Goal: Task Accomplishment & Management: Manage account settings

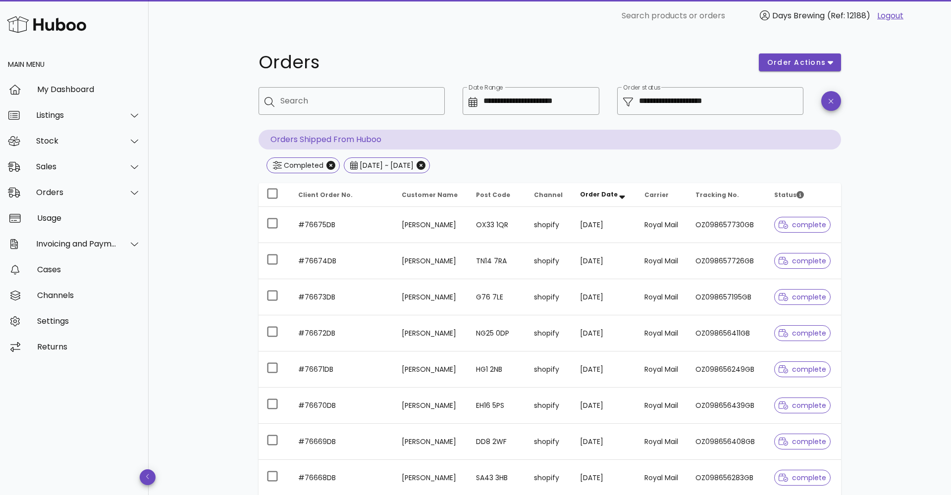
click at [67, 187] on div "Orders" at bounding box center [74, 193] width 149 height 26
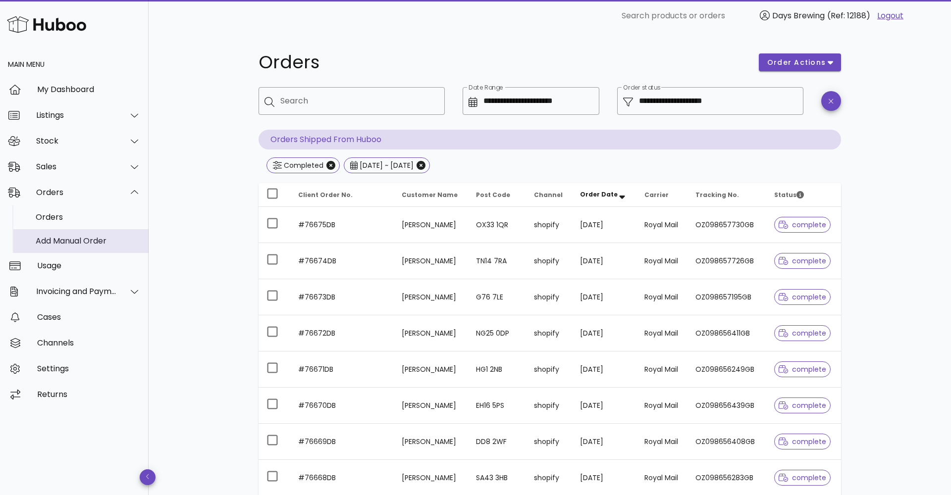
click at [68, 243] on div "Add Manual Order" at bounding box center [88, 240] width 105 height 9
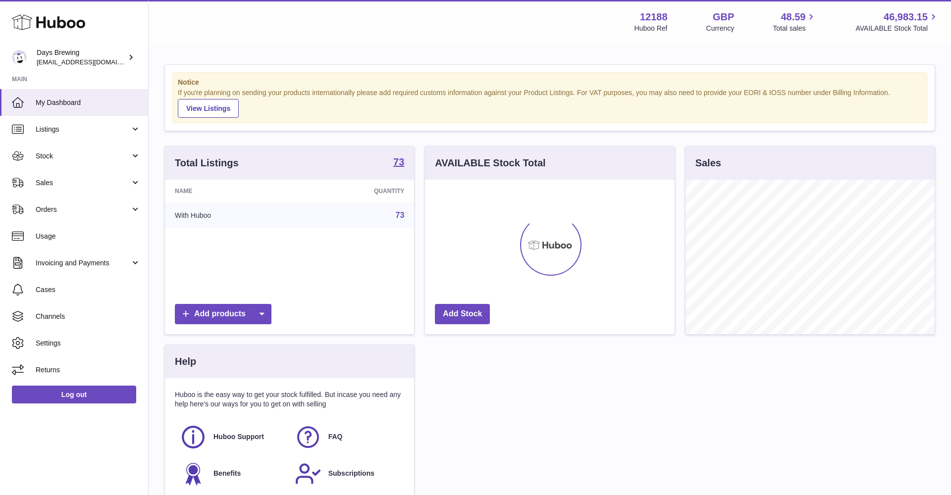
scroll to position [154, 250]
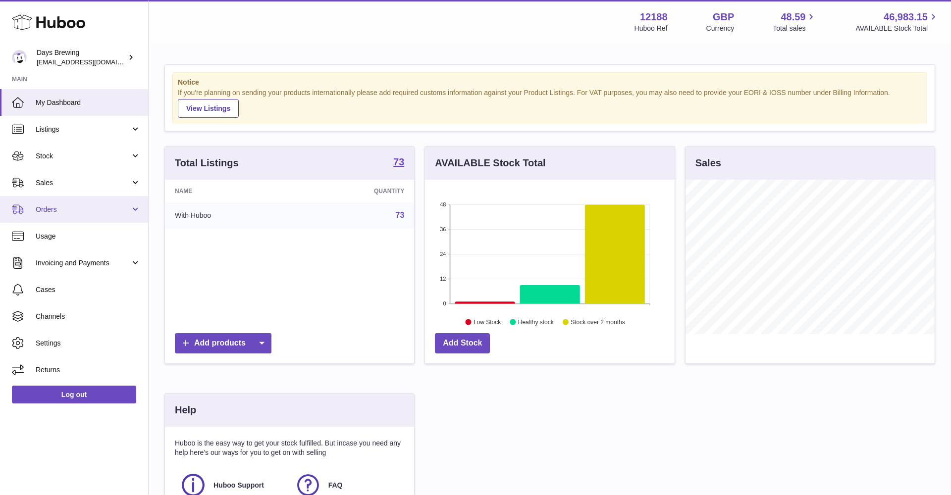
click at [69, 206] on span "Orders" at bounding box center [83, 209] width 95 height 9
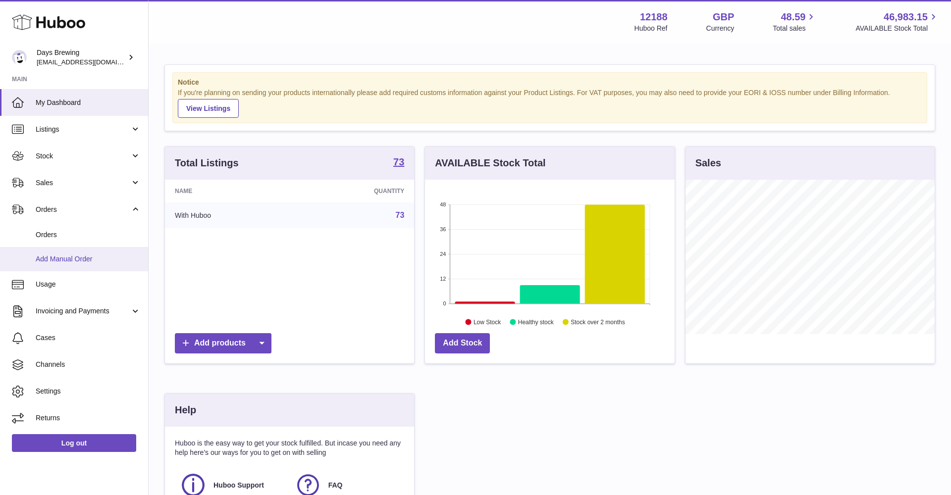
click at [65, 256] on span "Add Manual Order" at bounding box center [88, 258] width 105 height 9
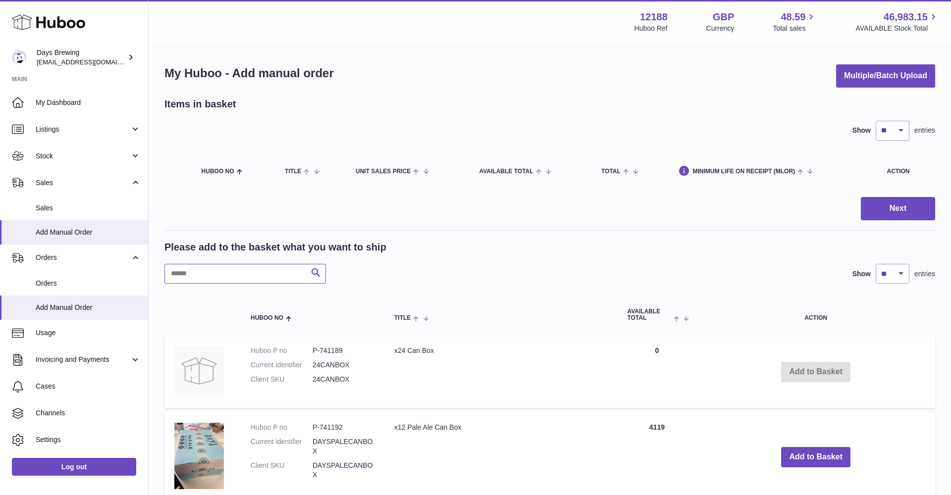
click at [225, 275] on input "text" at bounding box center [244, 274] width 161 height 20
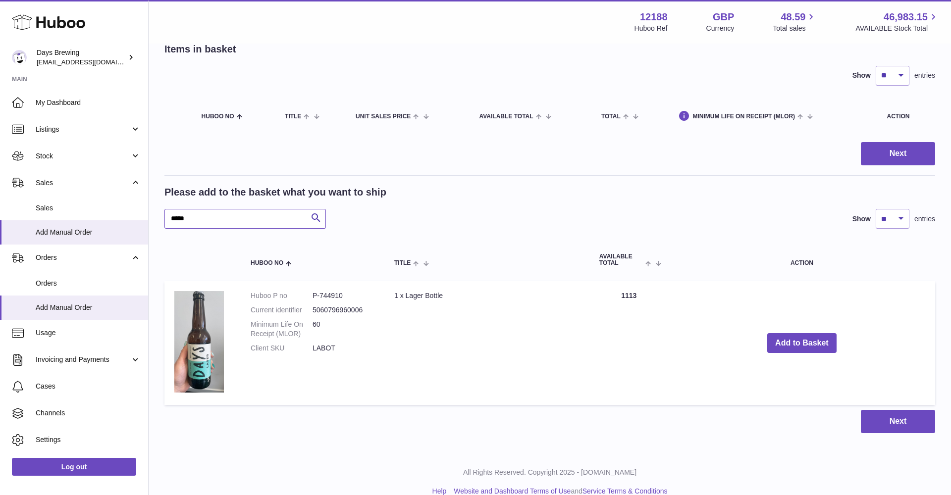
scroll to position [58, 0]
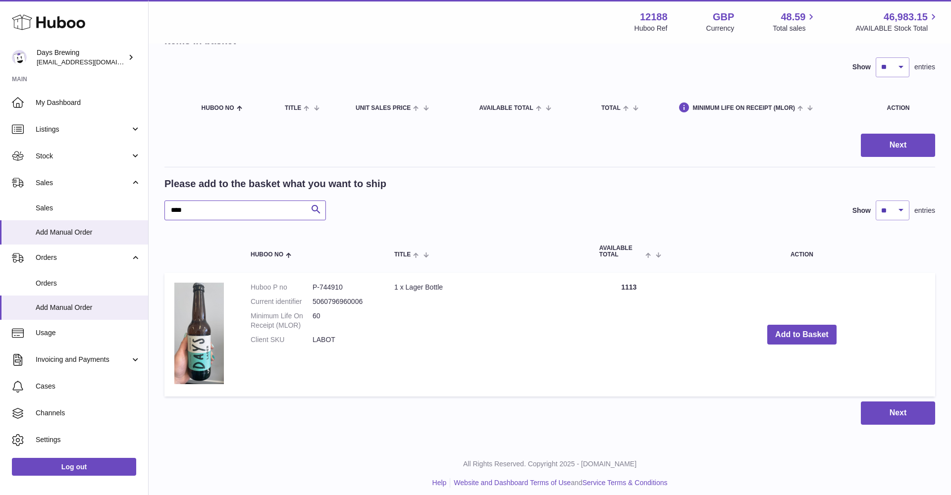
scroll to position [64, 0]
click at [793, 335] on button "Add to Basket" at bounding box center [801, 334] width 69 height 20
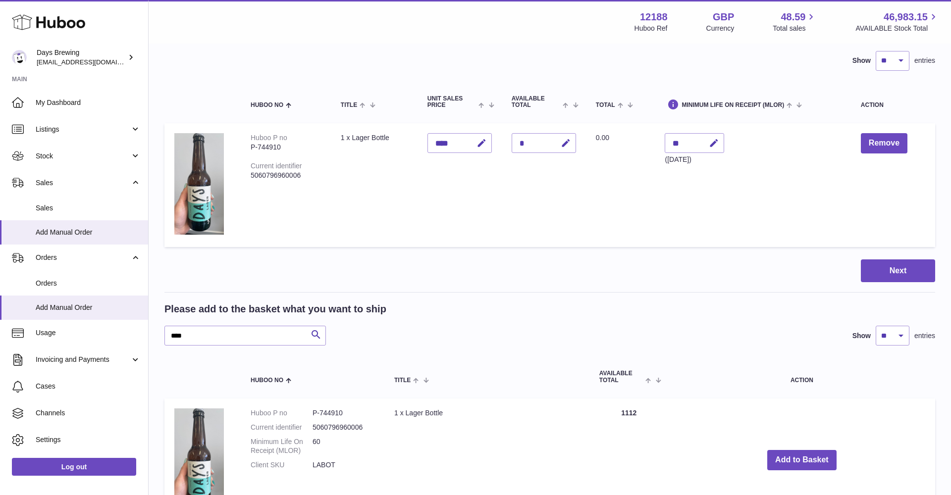
scroll to position [71, 0]
click at [223, 337] on input "****" at bounding box center [244, 335] width 161 height 20
type input "*"
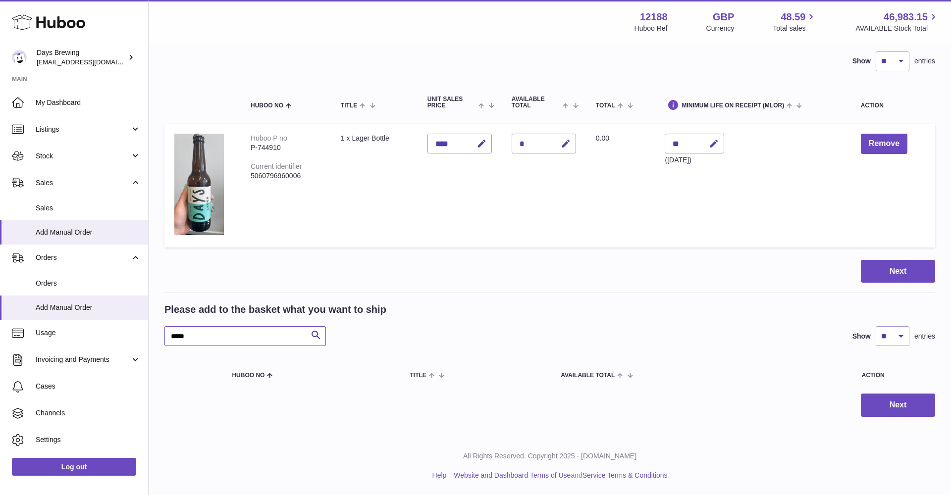
scroll to position [66, 0]
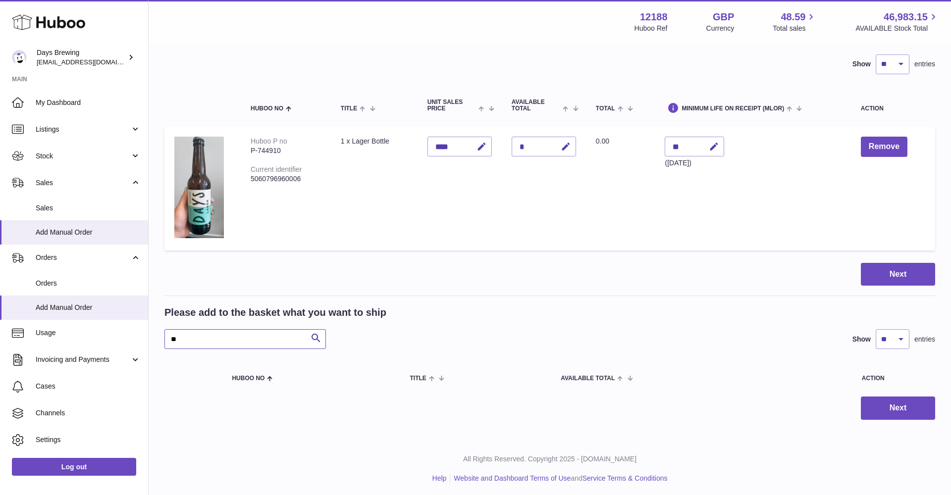
type input "*"
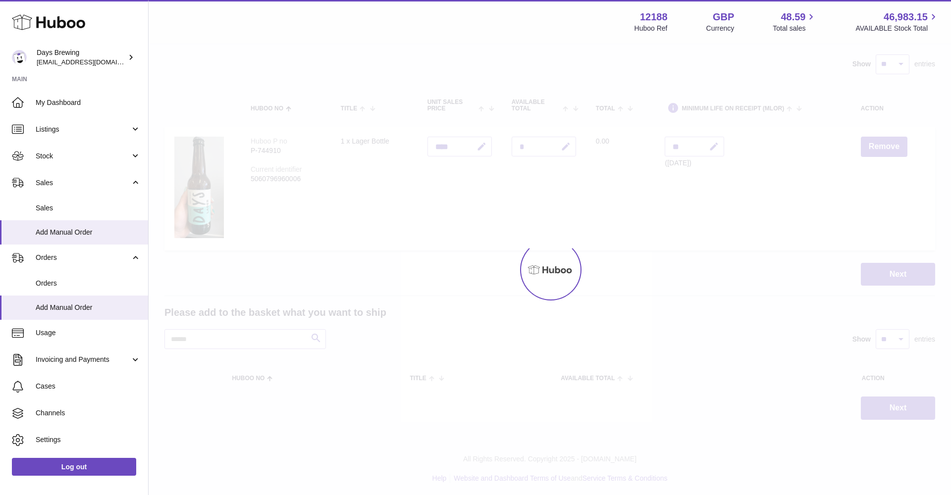
click at [404, 323] on div "Please add to the basket what you want to ship Search Show ** ** ** *** entries" at bounding box center [549, 327] width 770 height 43
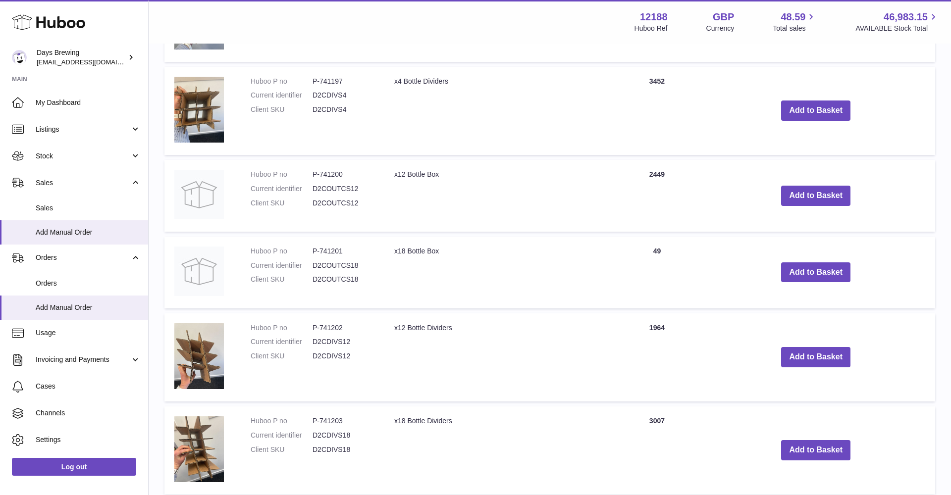
scroll to position [848, 0]
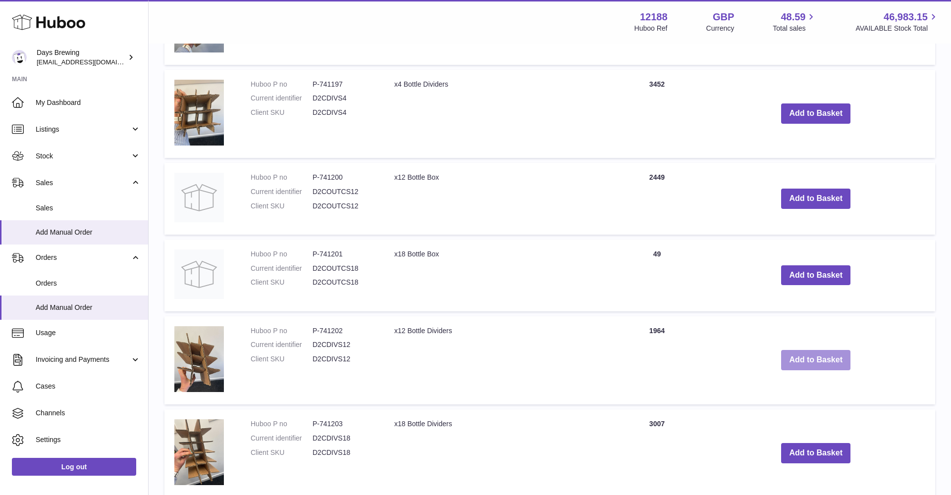
click at [808, 352] on button "Add to Basket" at bounding box center [815, 360] width 69 height 20
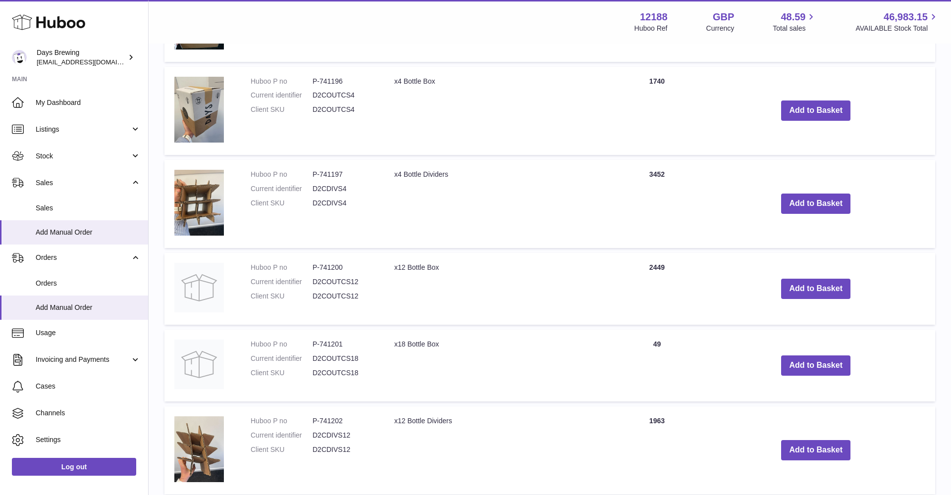
scroll to position [874, 0]
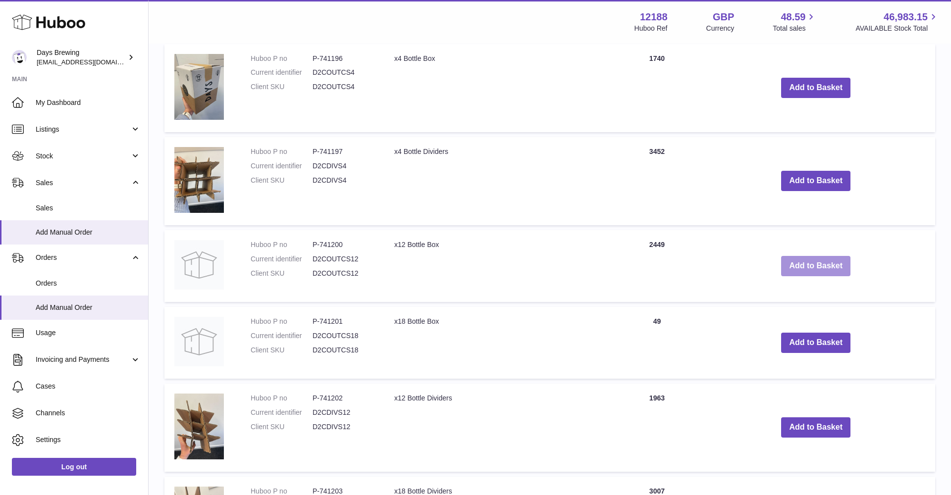
click at [807, 266] on button "Add to Basket" at bounding box center [815, 266] width 69 height 20
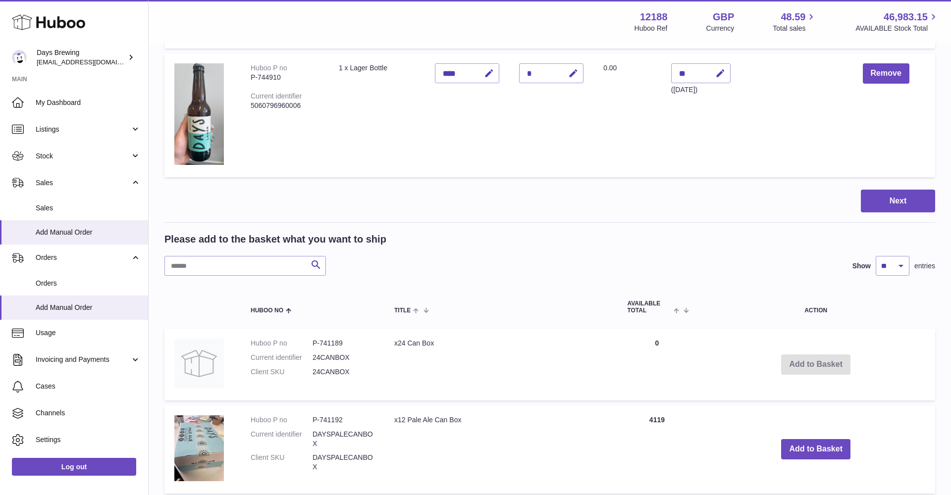
scroll to position [316, 0]
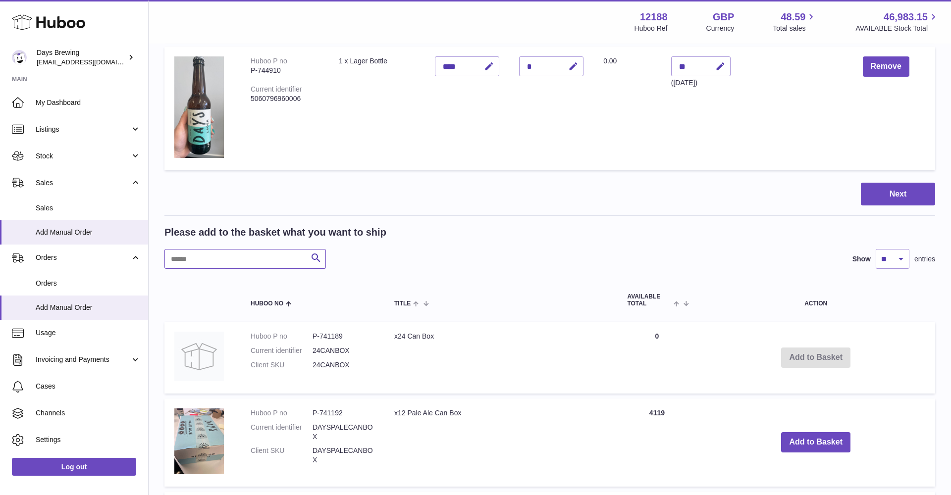
click at [254, 252] on input "text" at bounding box center [244, 259] width 161 height 20
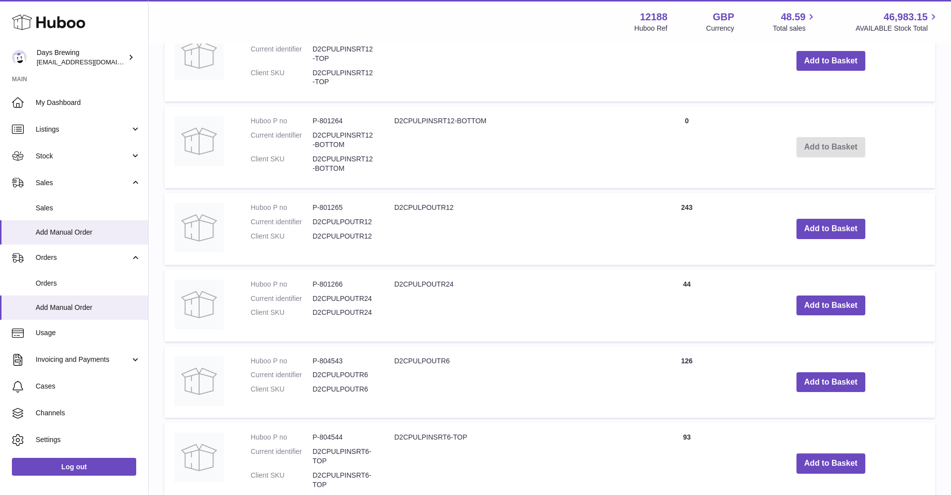
scroll to position [620, 0]
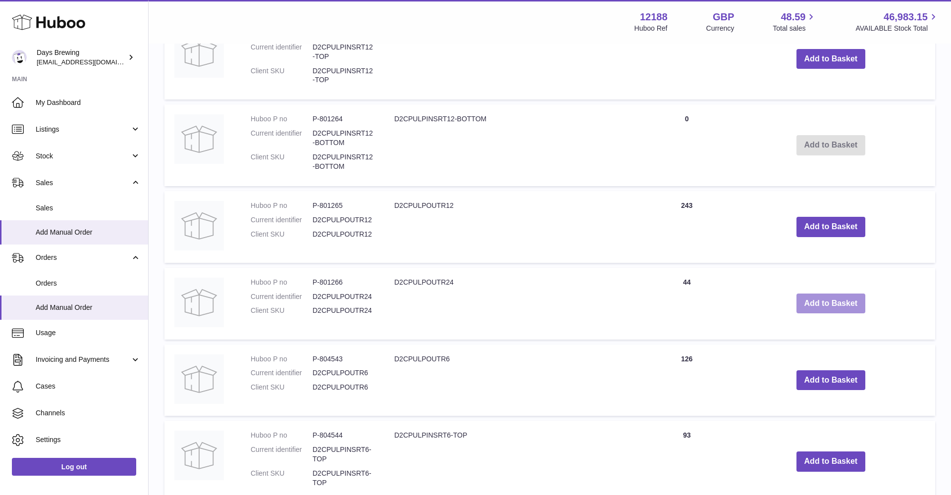
type input "****"
click at [825, 296] on button "Add to Basket" at bounding box center [830, 304] width 69 height 20
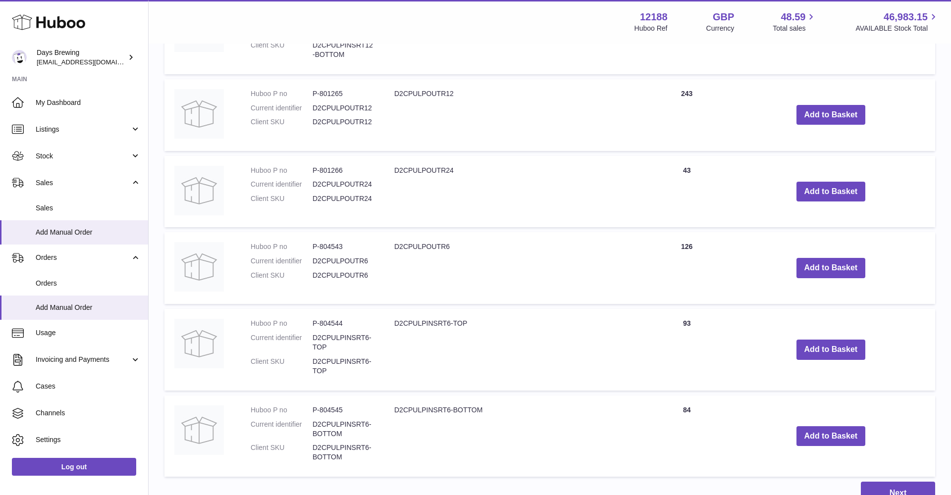
scroll to position [823, 0]
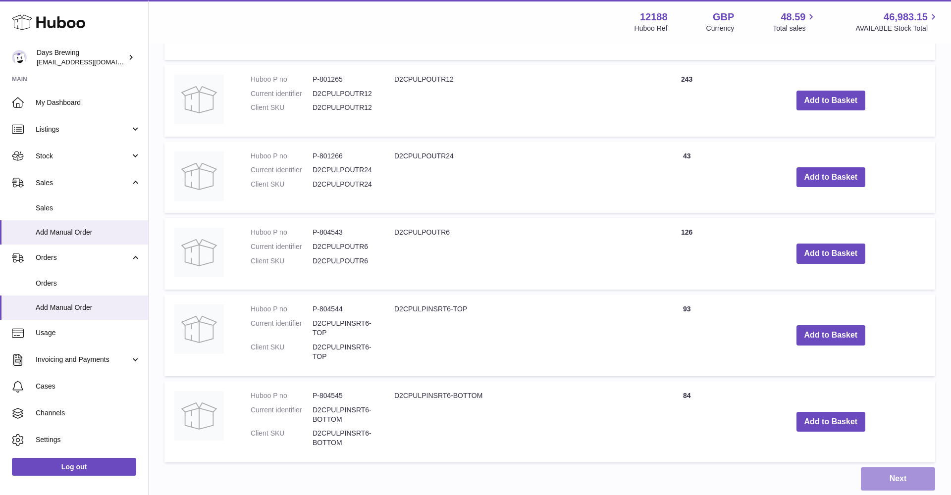
click at [875, 467] on button "Next" at bounding box center [897, 478] width 74 height 23
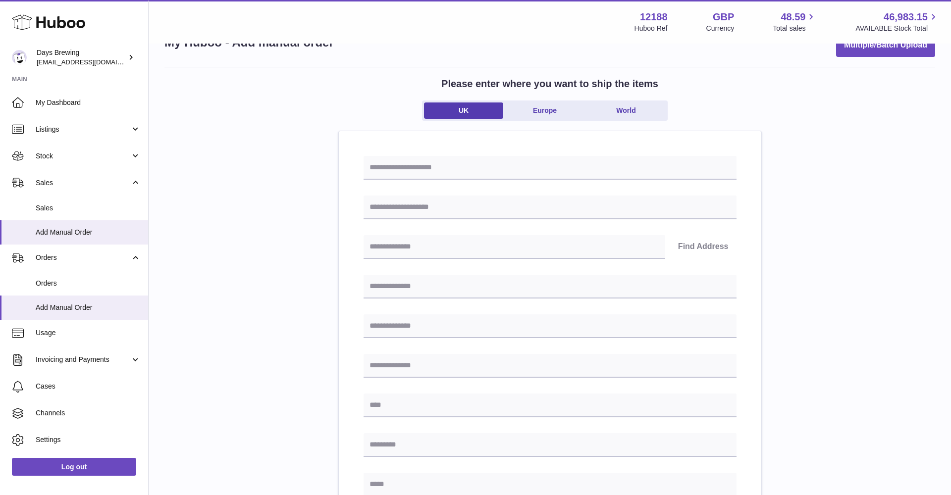
scroll to position [48, 0]
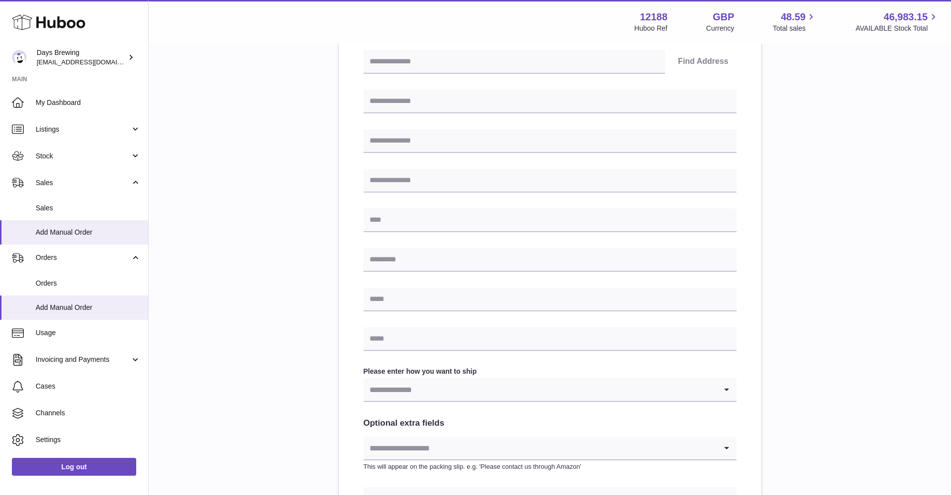
scroll to position [215, 0]
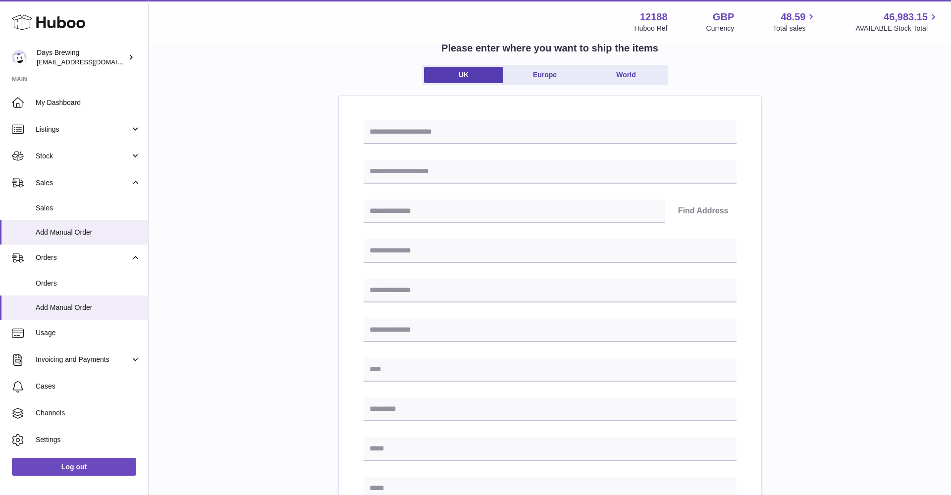
scroll to position [71, 0]
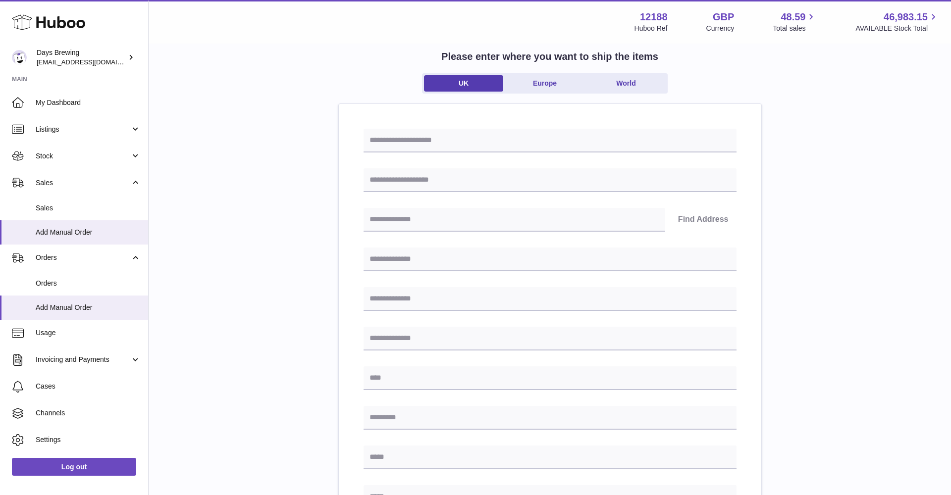
scroll to position [19, 0]
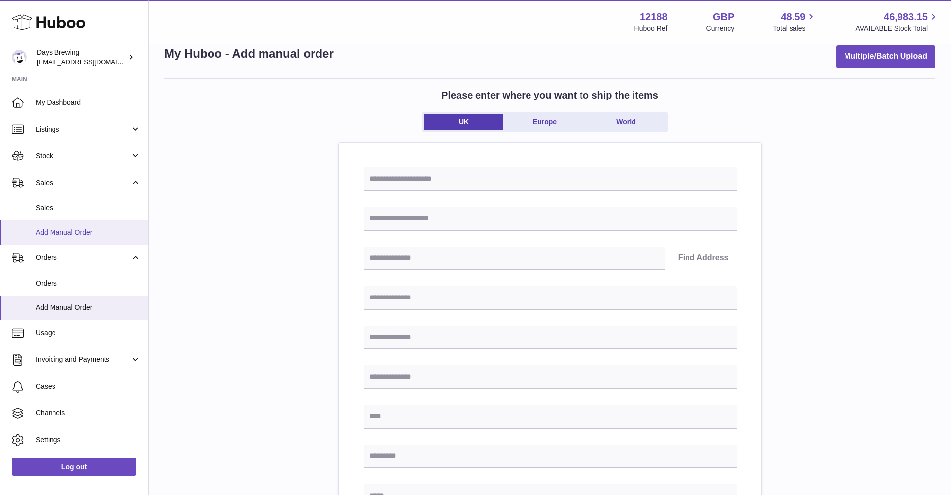
click at [73, 235] on span "Add Manual Order" at bounding box center [88, 232] width 105 height 9
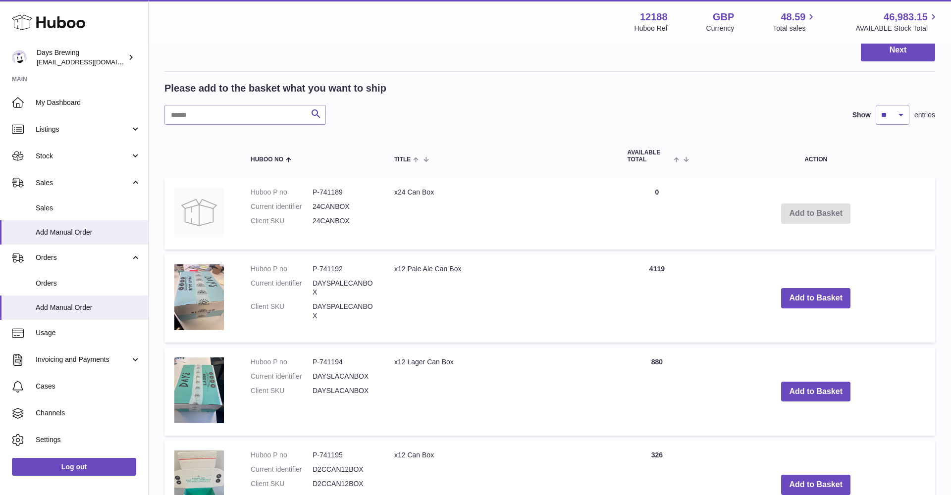
scroll to position [460, 0]
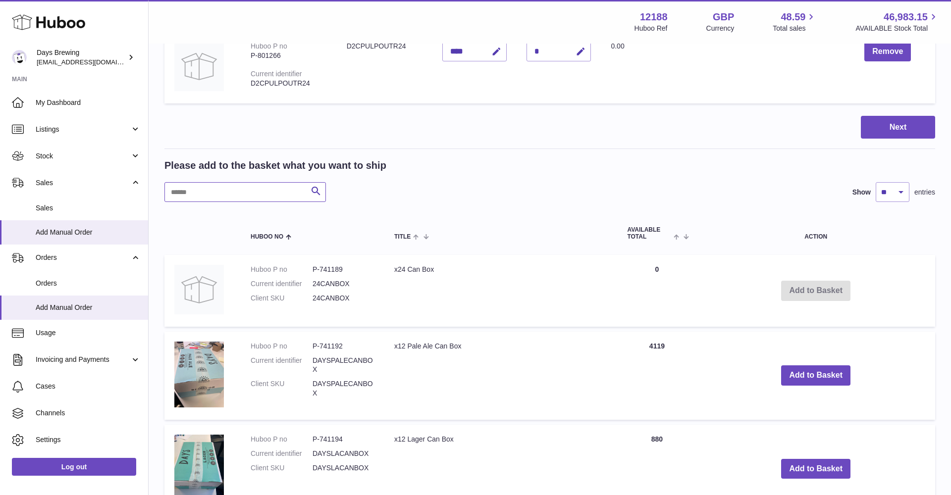
click at [251, 189] on input "text" at bounding box center [244, 192] width 161 height 20
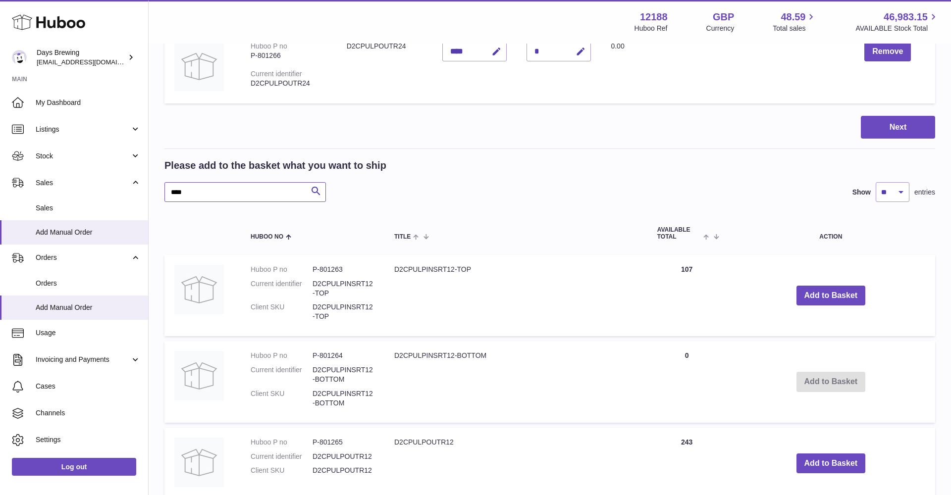
scroll to position [469, 0]
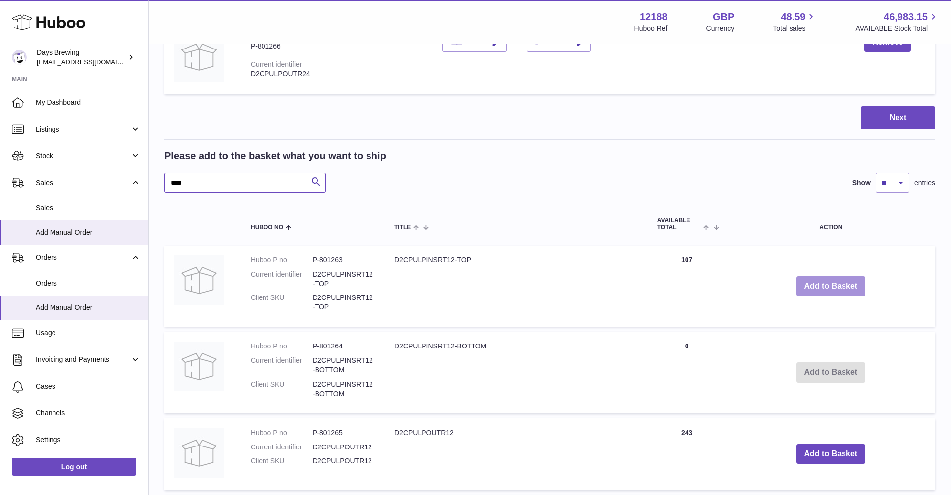
type input "****"
click at [819, 282] on button "Add to Basket" at bounding box center [830, 286] width 69 height 20
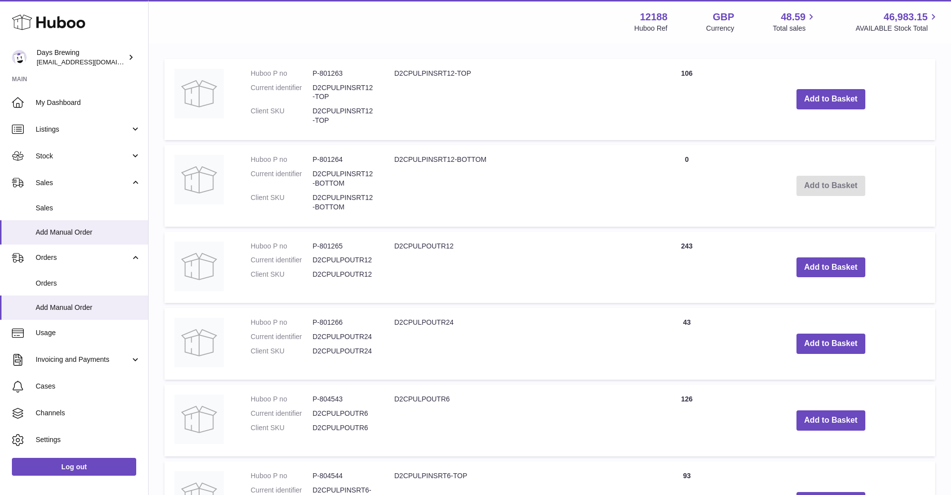
scroll to position [736, 0]
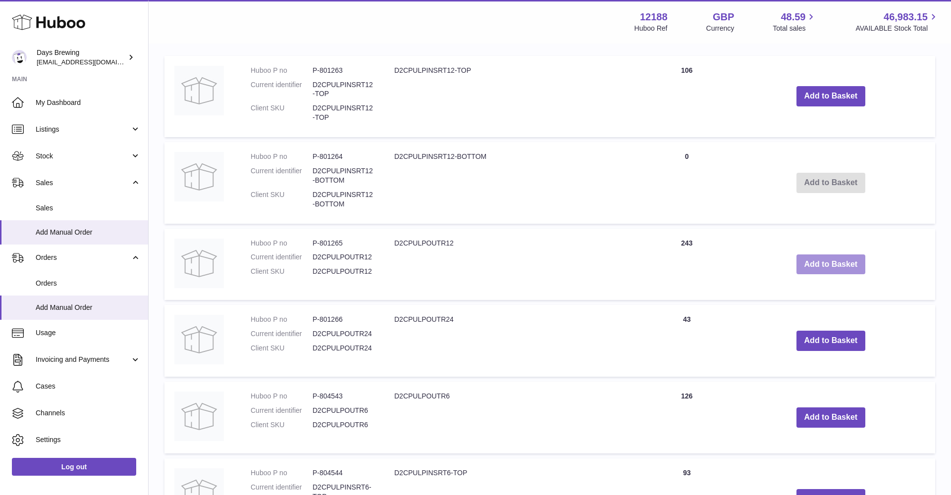
click at [833, 260] on button "Add to Basket" at bounding box center [830, 264] width 69 height 20
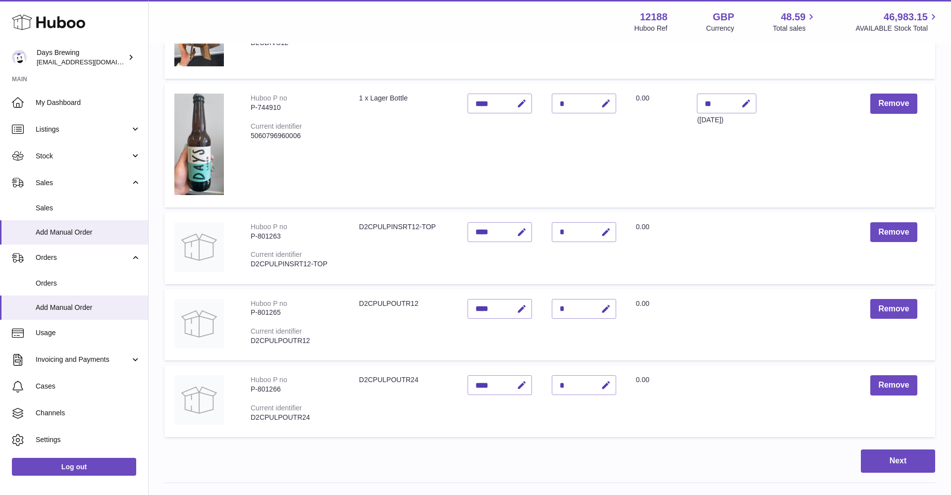
scroll to position [281, 0]
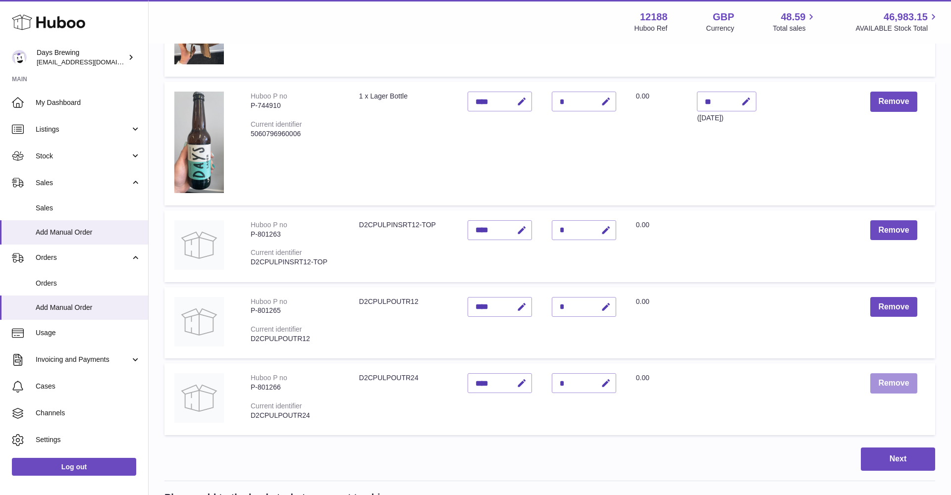
click at [884, 384] on button "Remove" at bounding box center [893, 383] width 47 height 20
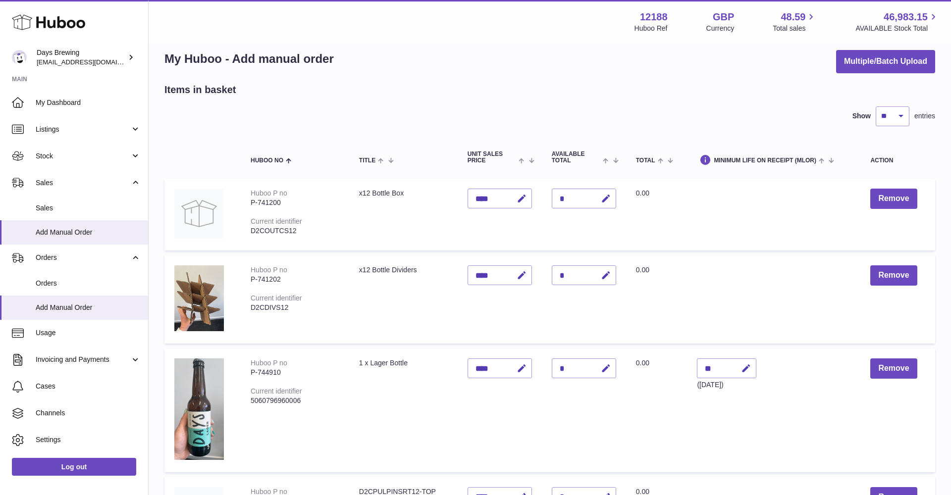
scroll to position [0, 0]
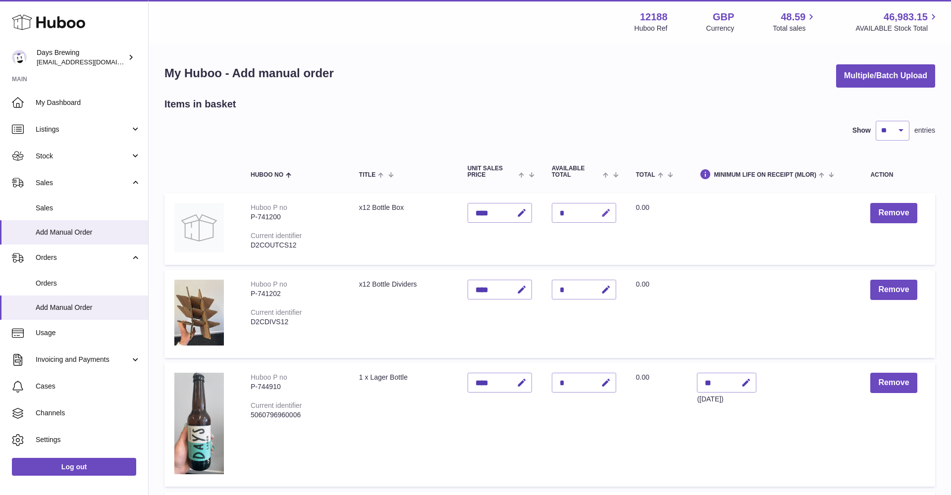
click at [603, 213] on icon "button" at bounding box center [606, 213] width 10 height 10
type input "*"
click at [612, 210] on button "submit" at bounding box center [604, 213] width 19 height 16
click at [576, 291] on div "*" at bounding box center [584, 290] width 64 height 20
click at [605, 291] on icon "button" at bounding box center [606, 290] width 10 height 10
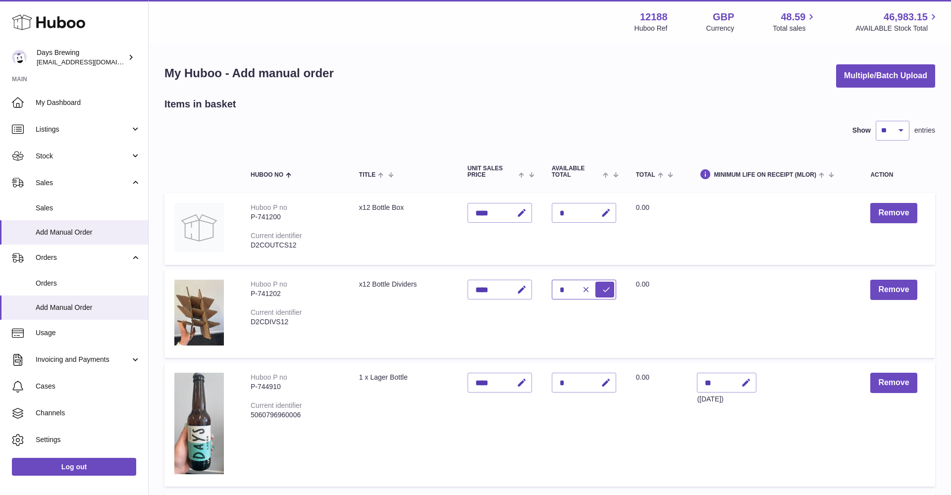
type input "*"
click at [608, 287] on icon "submit" at bounding box center [606, 289] width 9 height 9
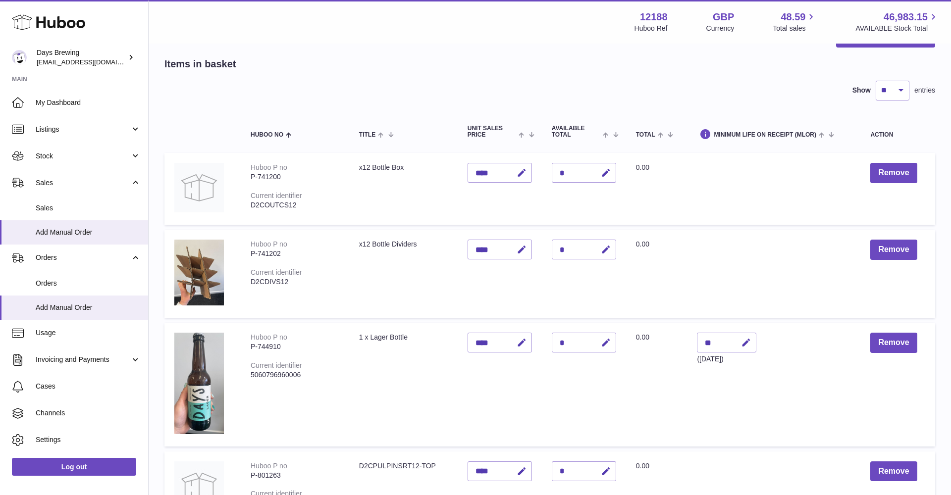
scroll to position [58, 0]
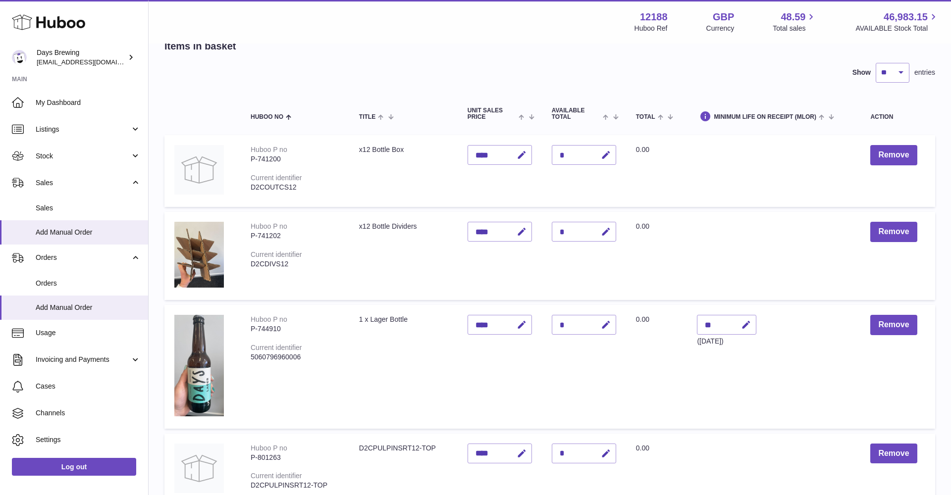
click at [574, 326] on div "*" at bounding box center [584, 325] width 64 height 20
click at [608, 324] on icon "button" at bounding box center [606, 325] width 10 height 10
type input "**"
click at [606, 322] on icon "submit" at bounding box center [606, 324] width 9 height 9
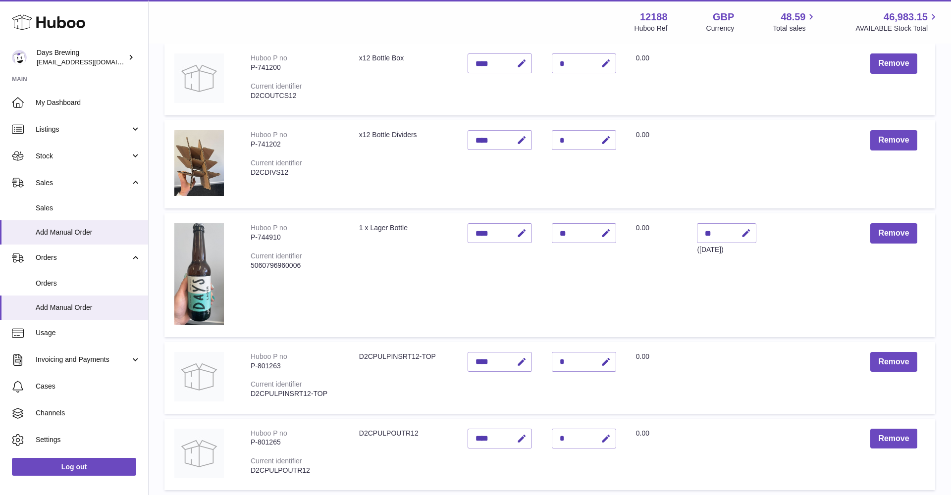
scroll to position [154, 0]
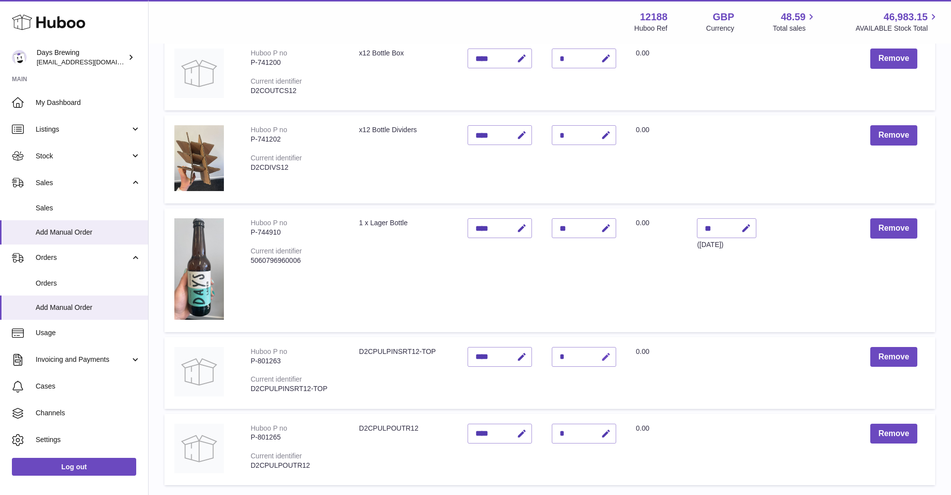
click at [605, 356] on icon "button" at bounding box center [606, 357] width 10 height 10
type input "*"
click at [609, 353] on icon "submit" at bounding box center [606, 357] width 9 height 9
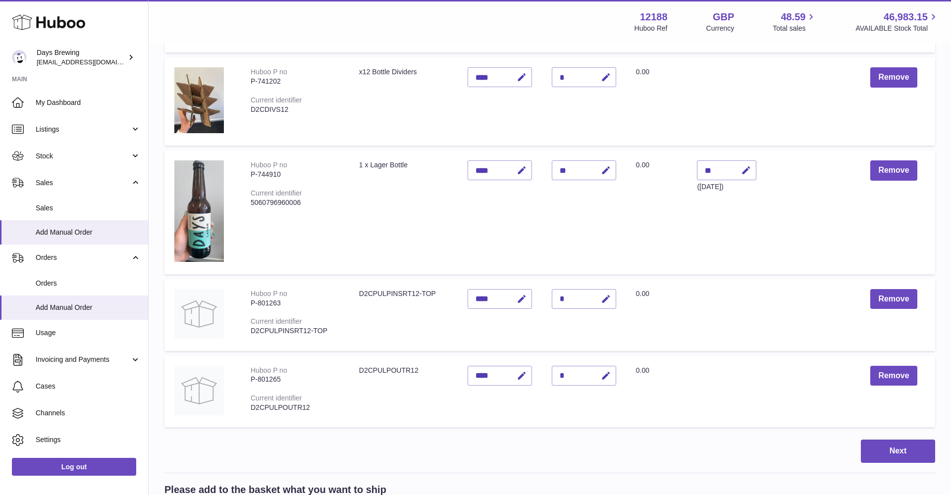
scroll to position [213, 0]
click at [564, 375] on div "*" at bounding box center [584, 375] width 64 height 20
click at [605, 373] on icon "button" at bounding box center [606, 375] width 10 height 10
type input "*"
click at [605, 373] on icon "submit" at bounding box center [606, 374] width 9 height 9
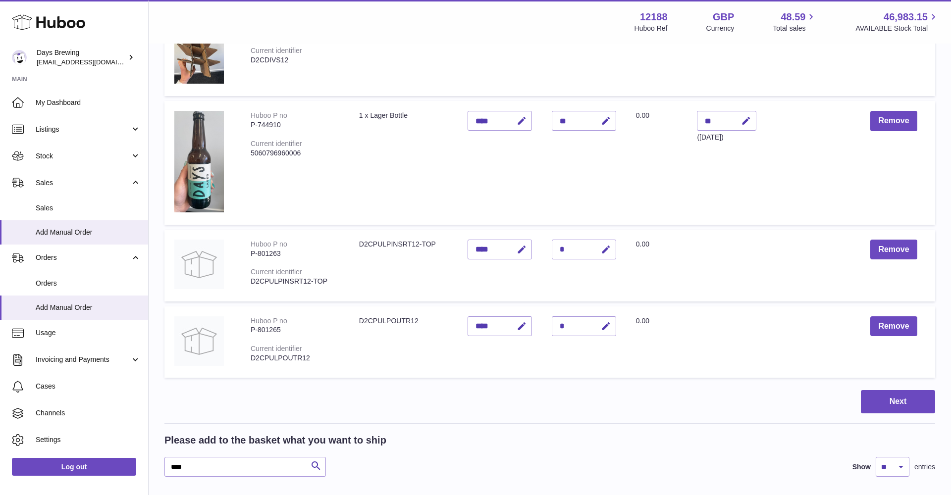
scroll to position [401, 0]
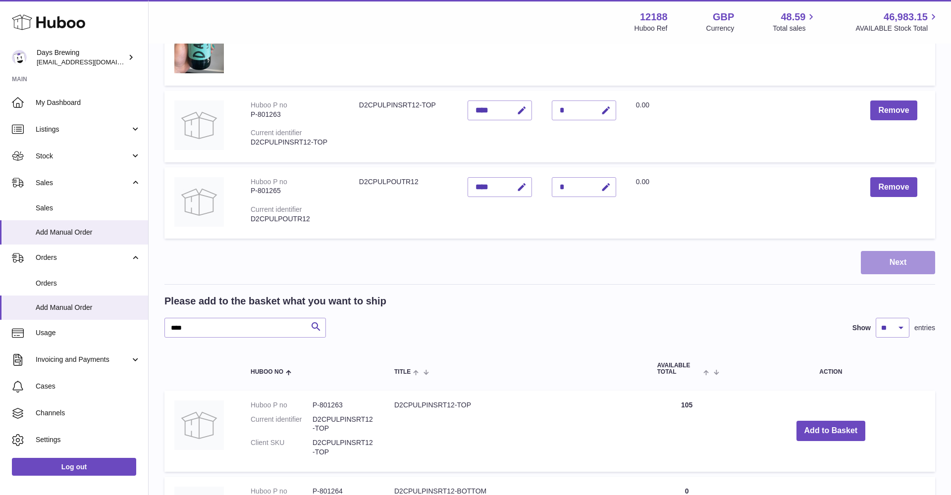
click at [902, 256] on button "Next" at bounding box center [897, 262] width 74 height 23
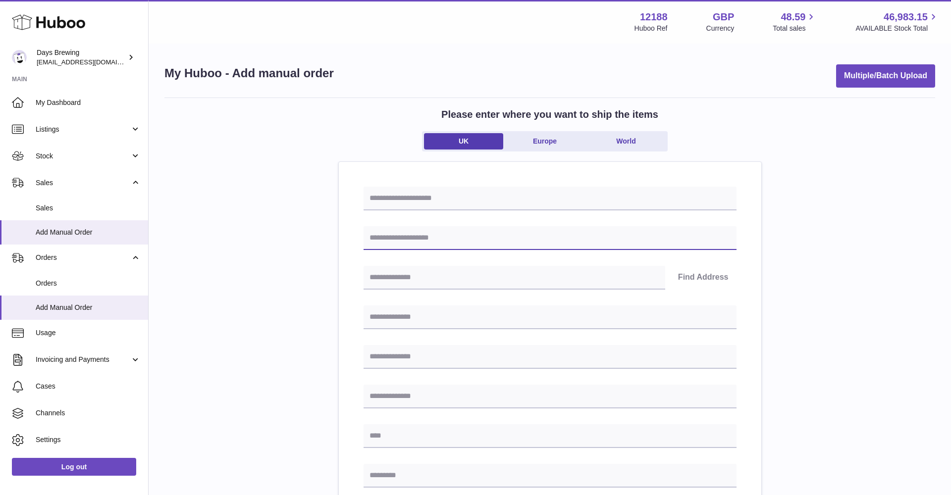
paste input "**********"
type input "**********"
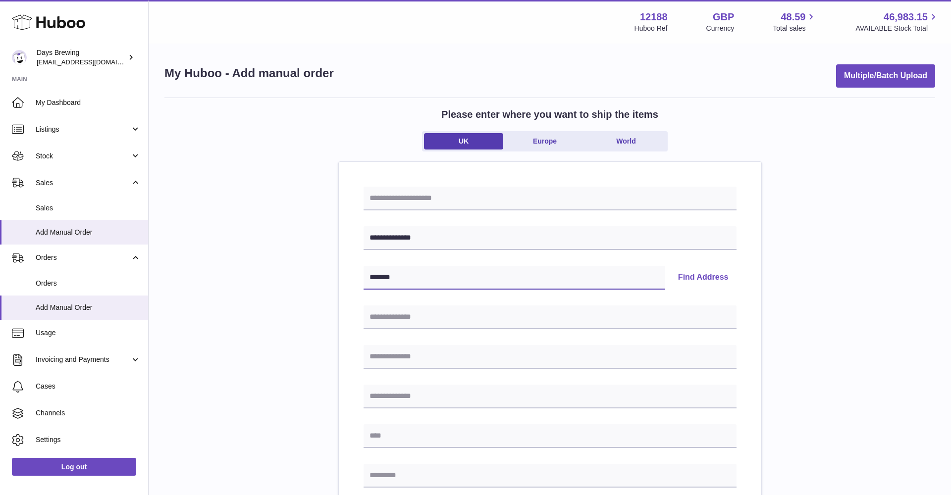
click at [380, 276] on input "*******" at bounding box center [514, 278] width 302 height 24
type input "********"
click at [697, 270] on button "Find Address" at bounding box center [703, 278] width 66 height 24
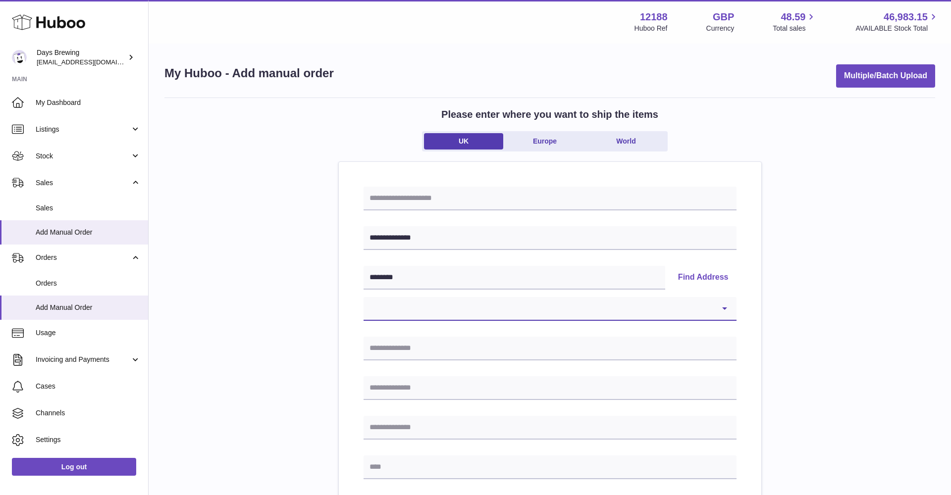
select select "**"
type input "**********"
type input "******"
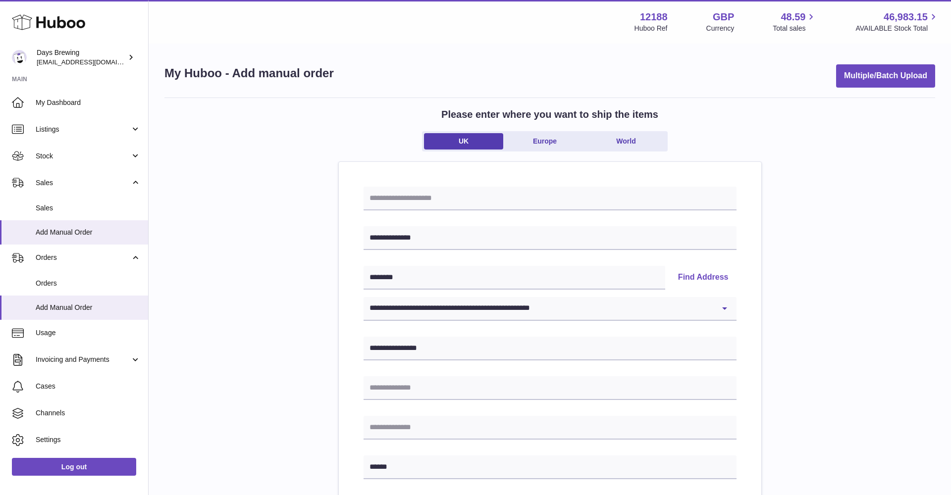
click at [307, 343] on div "**********" at bounding box center [549, 458] width 770 height 721
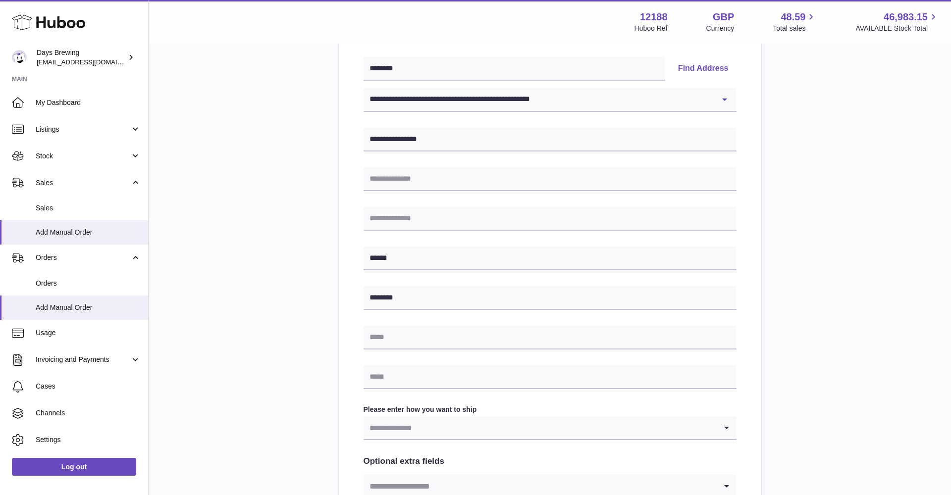
scroll to position [209, 0]
type input "********"
type input "**********"
click at [300, 362] on div "**********" at bounding box center [549, 248] width 770 height 721
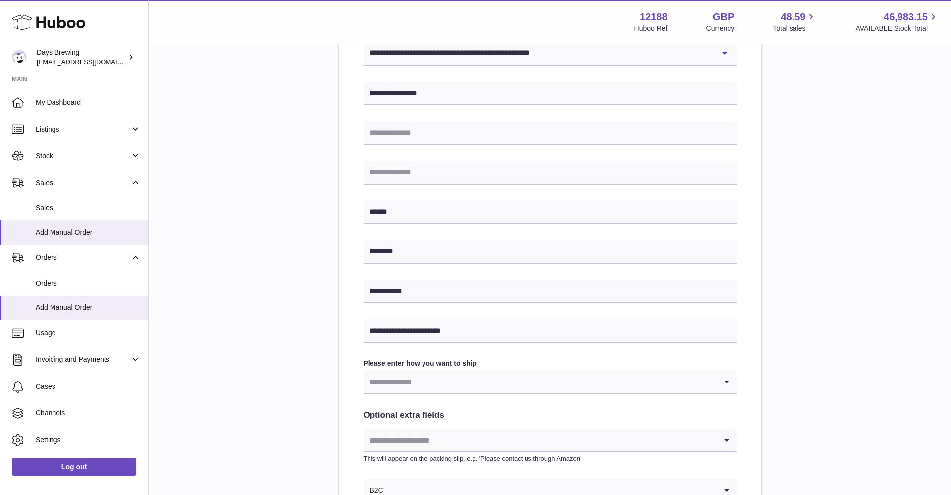
scroll to position [259, 0]
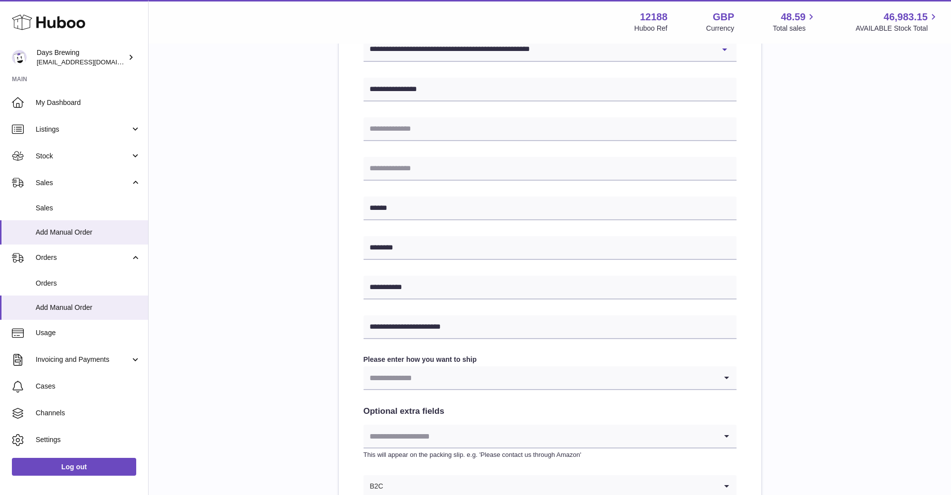
click at [416, 374] on input "Search for option" at bounding box center [539, 377] width 353 height 23
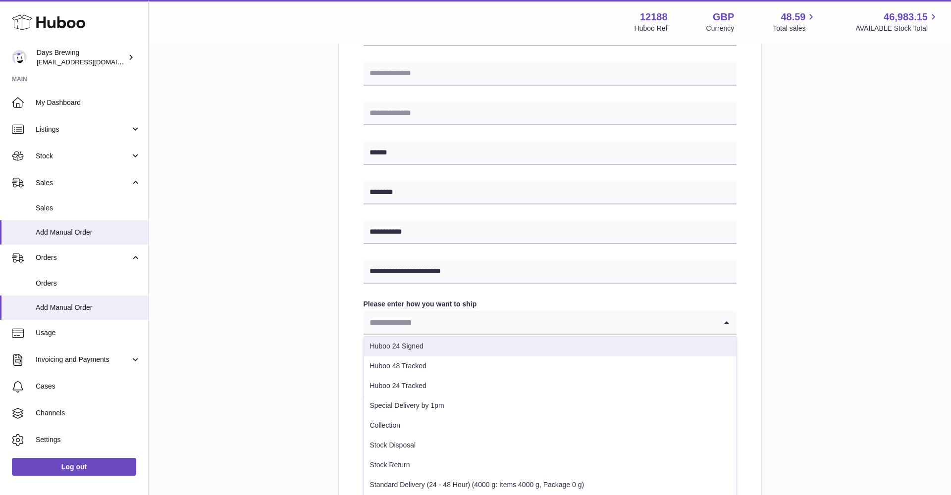
scroll to position [315, 0]
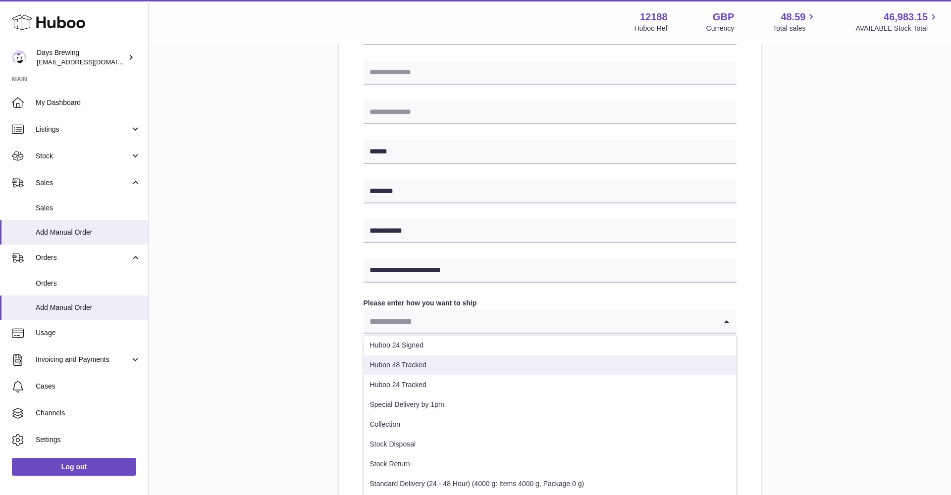
click at [396, 358] on li "Huboo 48 Tracked" at bounding box center [550, 365] width 372 height 20
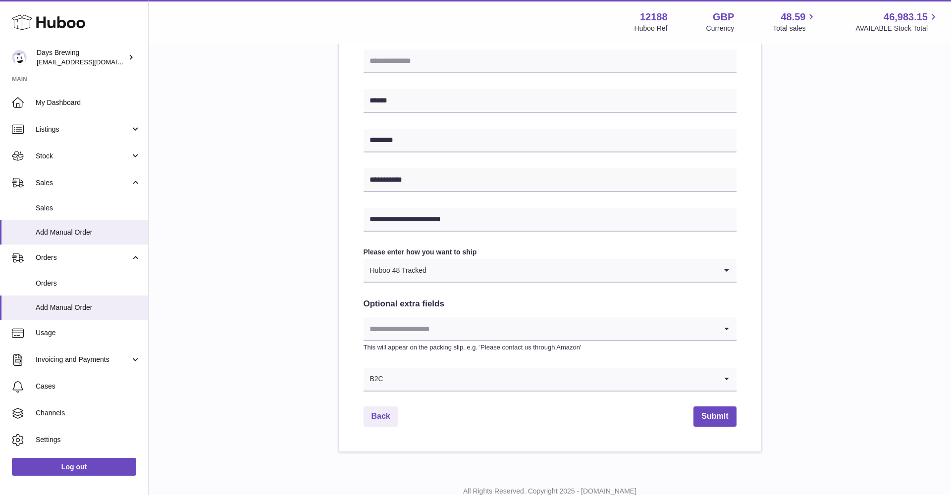
scroll to position [367, 0]
click at [412, 324] on input "Search for option" at bounding box center [539, 327] width 353 height 23
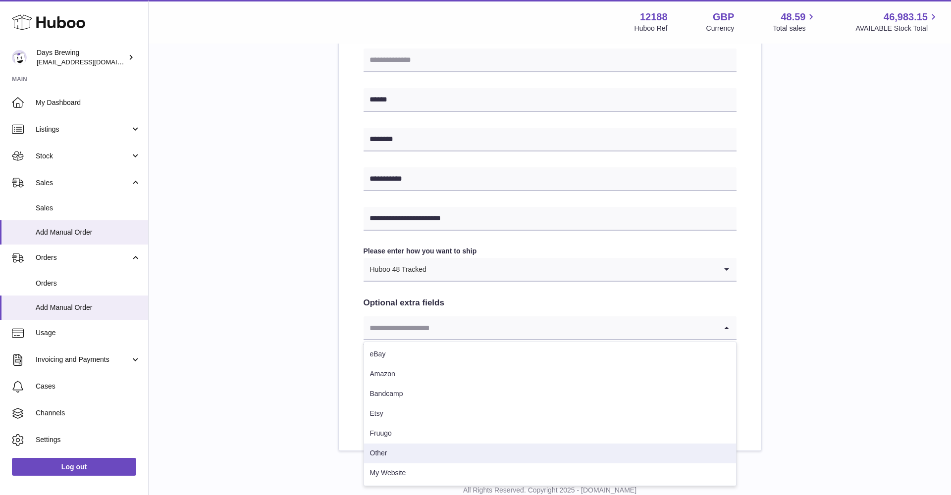
click at [380, 457] on li "Other" at bounding box center [550, 454] width 372 height 20
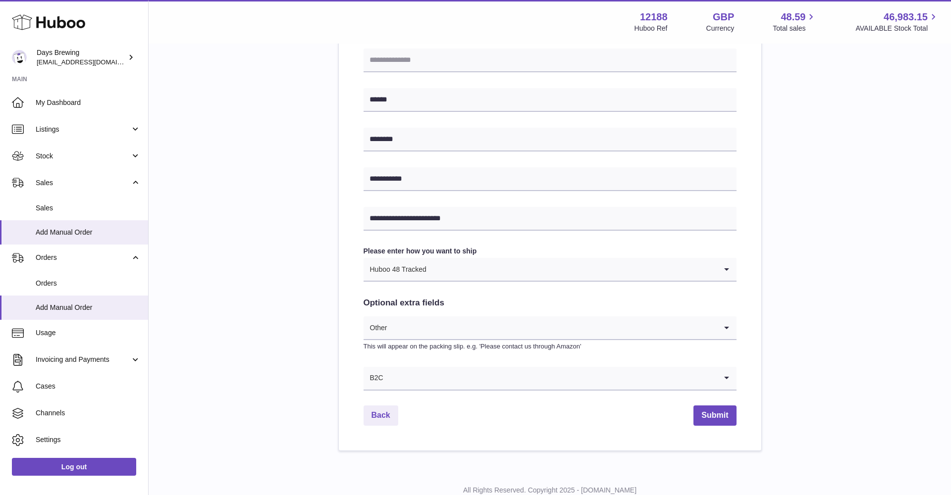
click at [556, 405] on div "Back Submit" at bounding box center [549, 415] width 373 height 20
click at [707, 409] on button "Submit" at bounding box center [714, 415] width 43 height 20
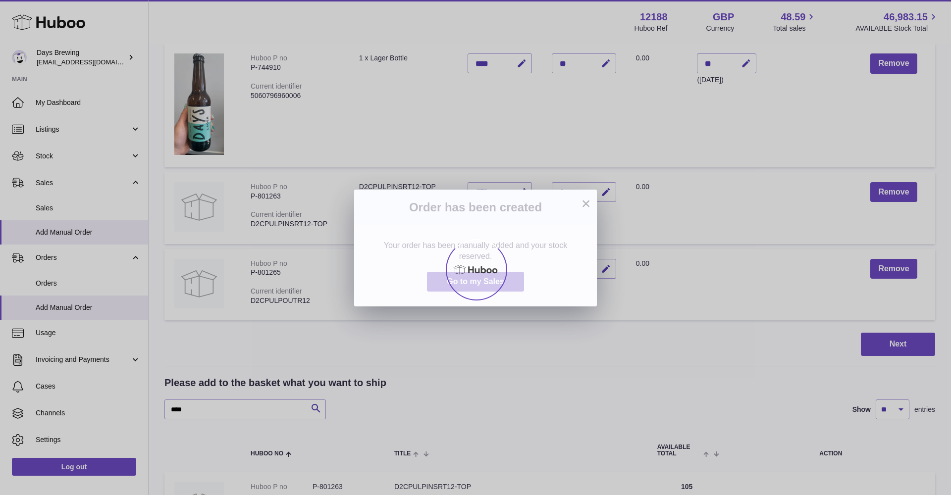
scroll to position [296, 0]
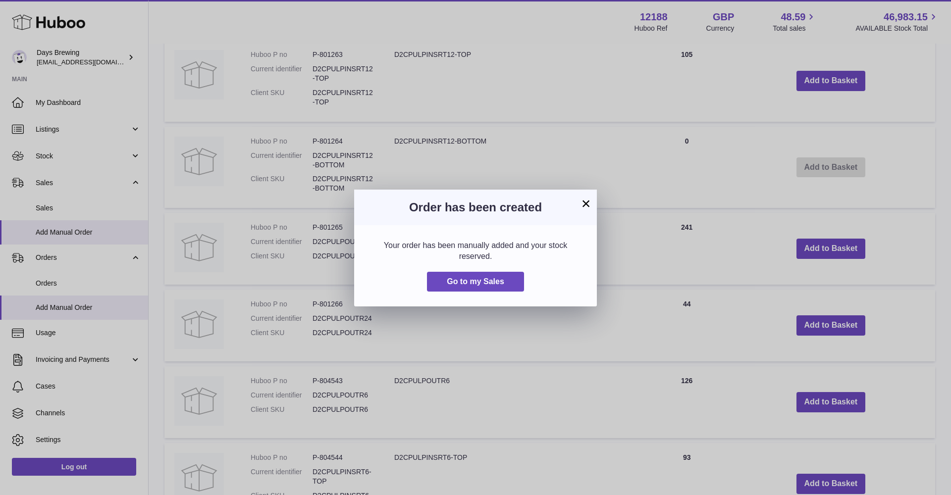
click at [583, 203] on button "×" at bounding box center [586, 204] width 12 height 12
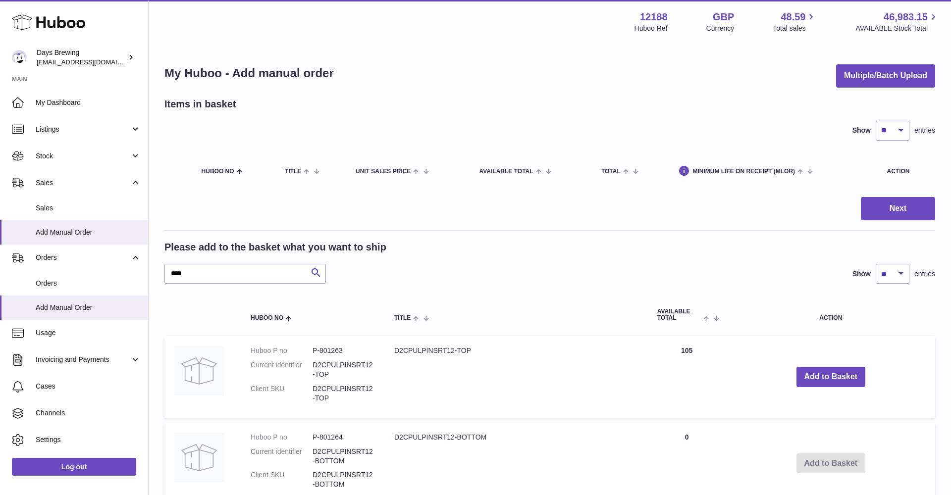
scroll to position [0, 0]
click at [50, 281] on span "Orders" at bounding box center [88, 283] width 105 height 9
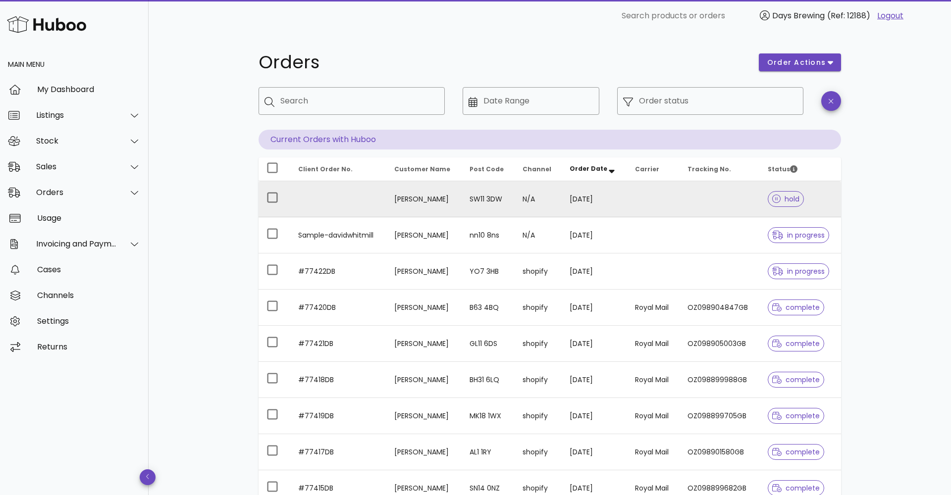
click at [462, 199] on td "[PERSON_NAME]" at bounding box center [424, 199] width 76 height 36
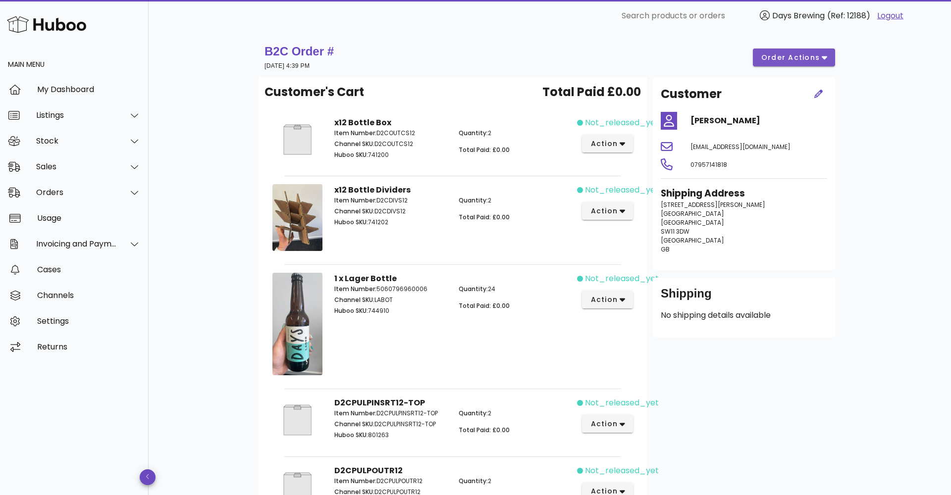
click at [822, 54] on icon "button" at bounding box center [823, 57] width 5 height 9
click at [820, 66] on div "Release" at bounding box center [814, 64] width 31 height 9
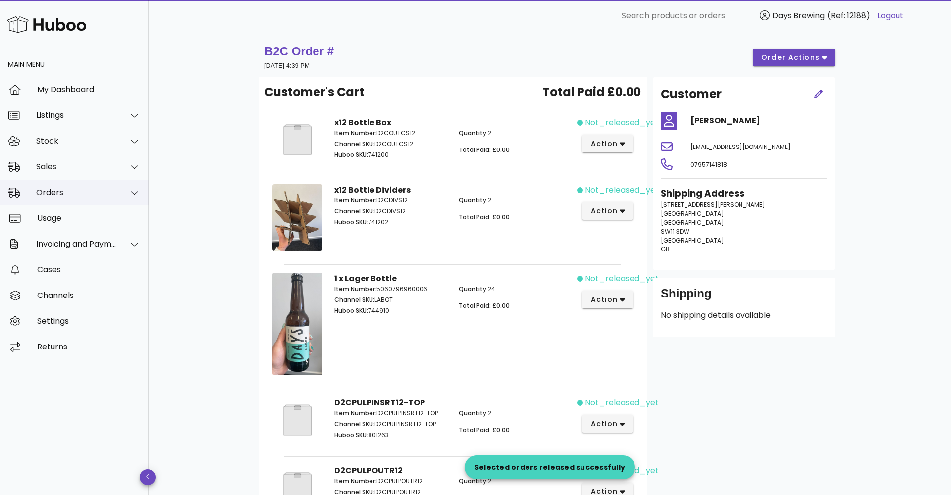
click at [58, 189] on div "Orders" at bounding box center [76, 192] width 81 height 9
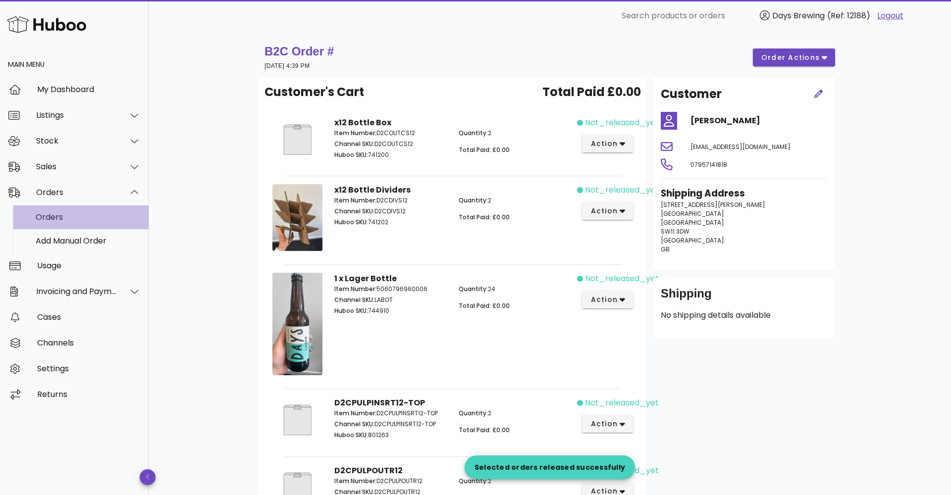
click at [88, 212] on div "Orders" at bounding box center [88, 216] width 105 height 9
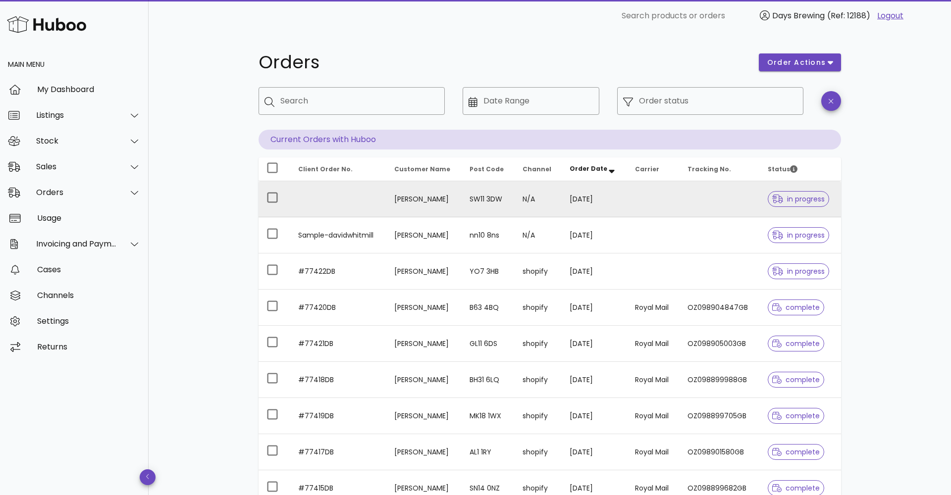
click at [370, 193] on td at bounding box center [338, 199] width 96 height 36
drag, startPoint x: 476, startPoint y: 201, endPoint x: 513, endPoint y: 201, distance: 37.1
click at [513, 201] on td "SW11 3DW" at bounding box center [487, 199] width 52 height 36
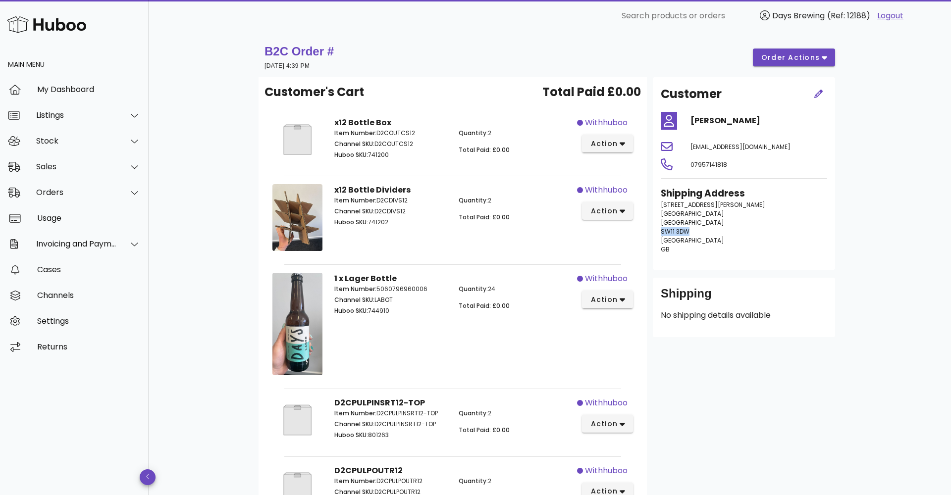
drag, startPoint x: 689, startPoint y: 229, endPoint x: 660, endPoint y: 228, distance: 28.2
click at [661, 229] on p "36 Ursula Street London London SW11 3DW United Kingdom GB" at bounding box center [743, 227] width 166 height 53
copy span "SW11 3DW"
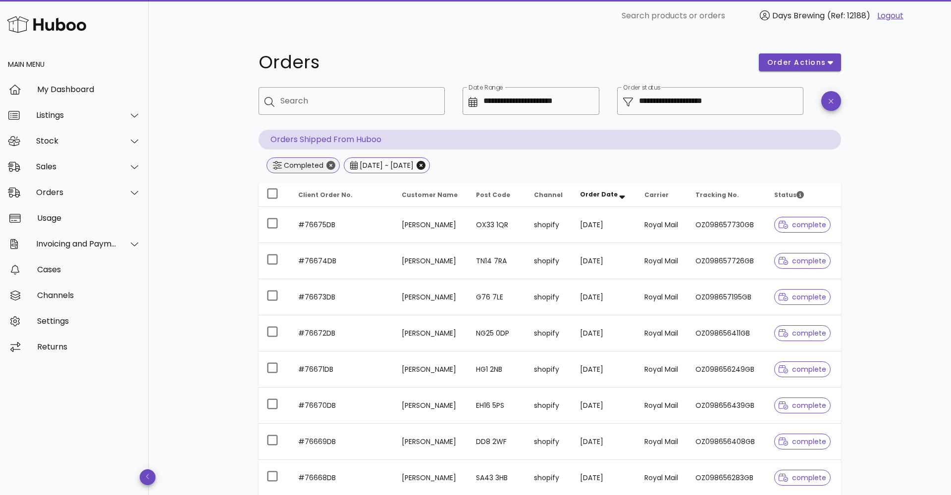
click at [333, 165] on icon "Close" at bounding box center [330, 165] width 9 height 9
click at [541, 104] on input "**********" at bounding box center [538, 101] width 110 height 16
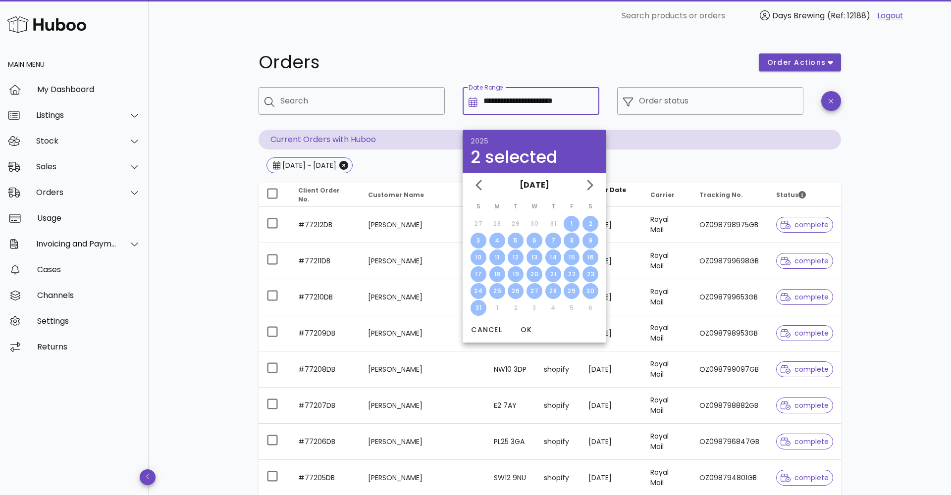
click at [477, 309] on div "31" at bounding box center [478, 307] width 16 height 9
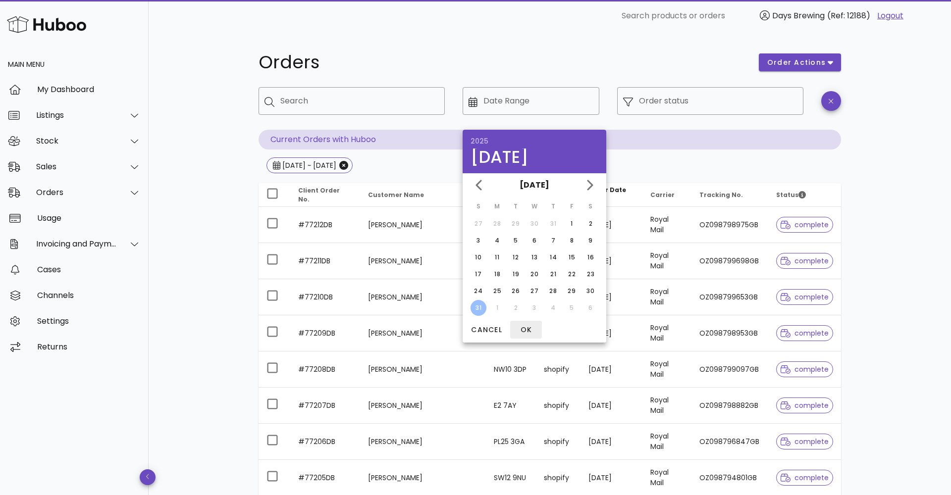
click at [525, 330] on span "OK" at bounding box center [526, 330] width 24 height 10
type input "**********"
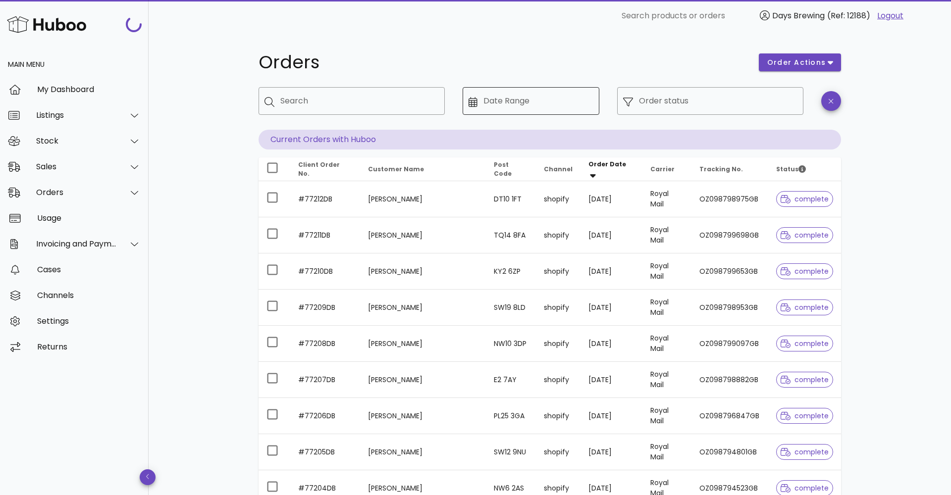
click at [518, 94] on input "Date Range" at bounding box center [538, 101] width 110 height 16
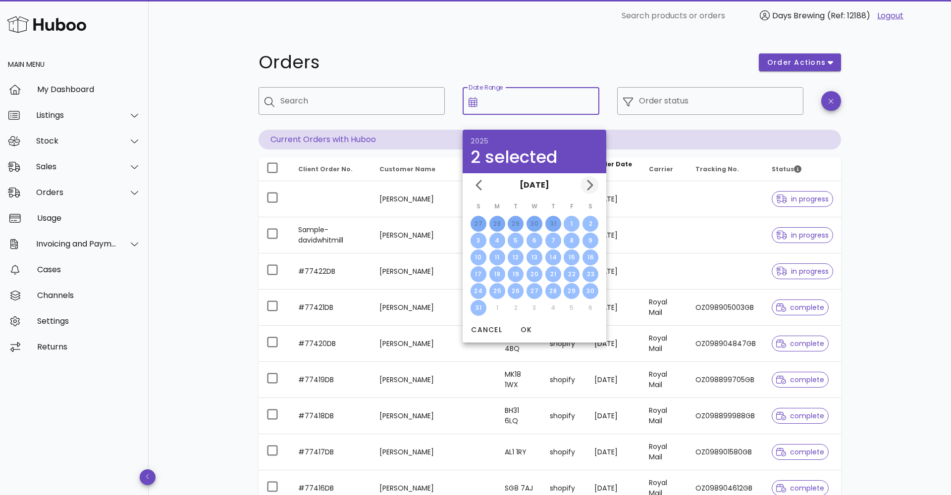
click at [585, 186] on icon "Next month" at bounding box center [589, 185] width 12 height 12
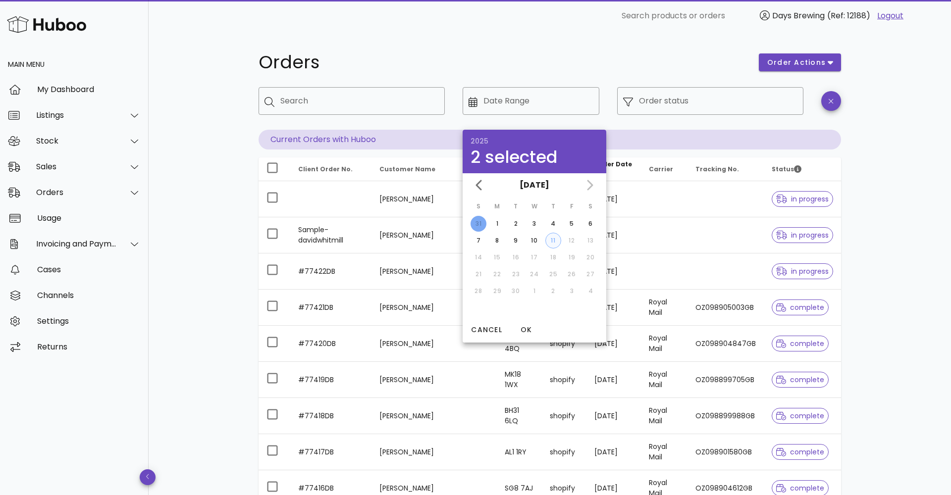
click at [550, 242] on div "11" at bounding box center [553, 240] width 15 height 9
click at [521, 326] on span "OK" at bounding box center [526, 330] width 24 height 10
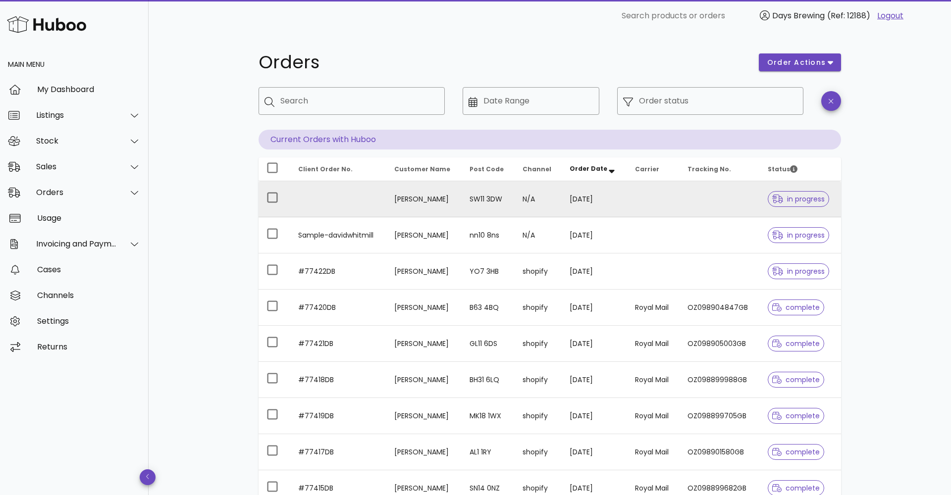
click at [540, 192] on td "N/A" at bounding box center [537, 199] width 47 height 36
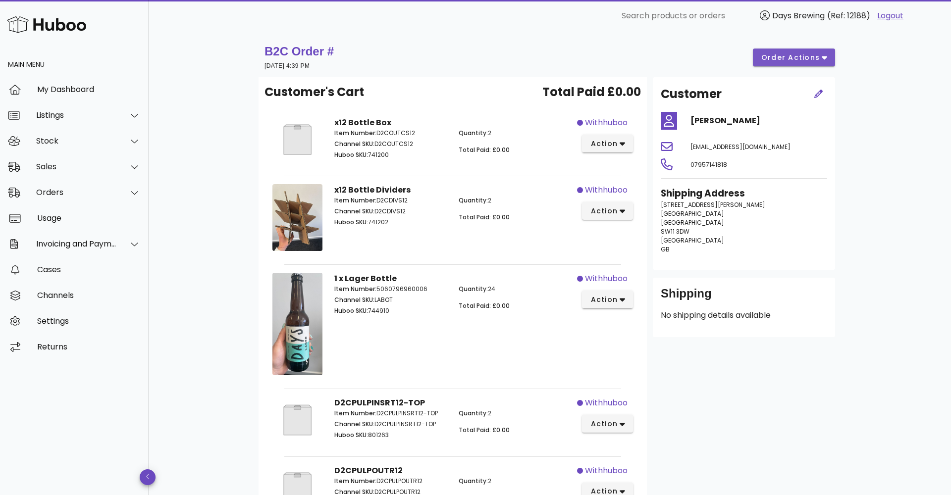
click at [805, 64] on button "order actions" at bounding box center [794, 58] width 82 height 18
click at [802, 94] on div "Cancel" at bounding box center [814, 90] width 31 height 9
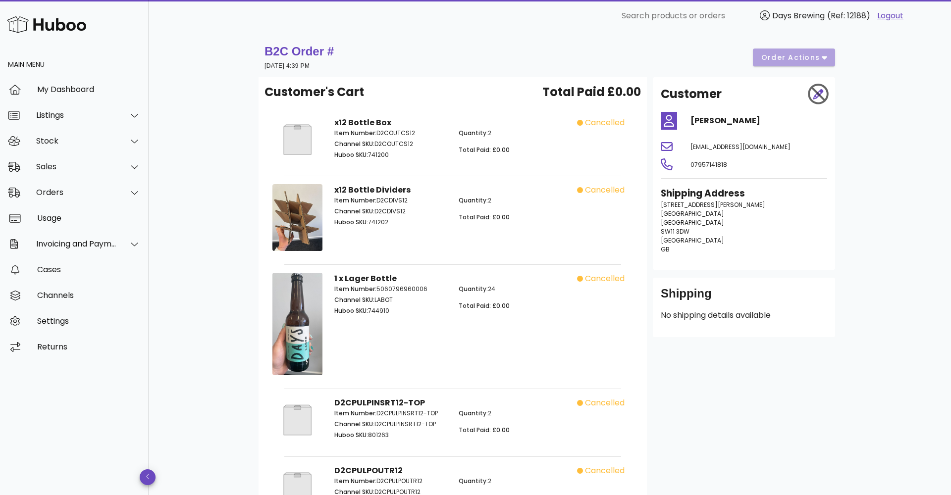
click at [817, 63] on div "B2C Order # [DATE] 4:39 PM order actions" at bounding box center [549, 58] width 570 height 28
click at [826, 55] on div "B2C Order # [DATE] 4:39 PM order actions" at bounding box center [549, 58] width 570 height 28
click at [66, 190] on div "Orders" at bounding box center [76, 192] width 81 height 9
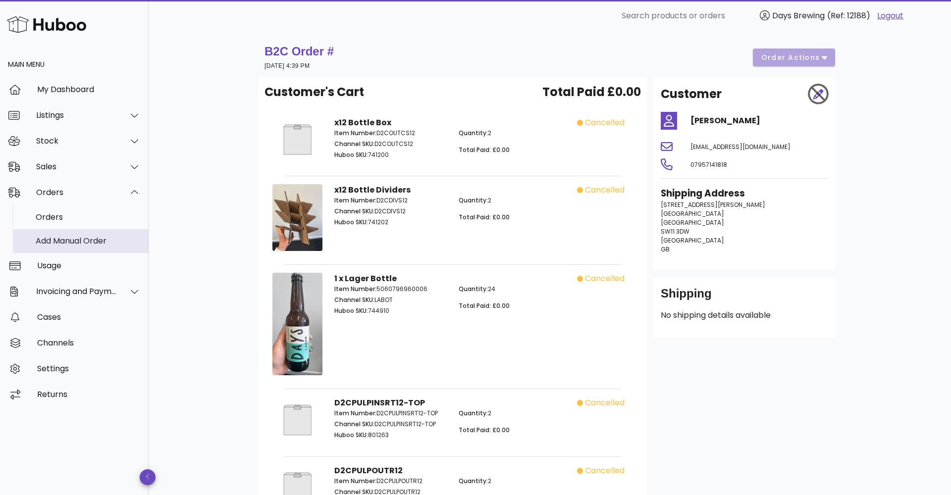
click at [74, 239] on div "Add Manual Order" at bounding box center [88, 240] width 105 height 9
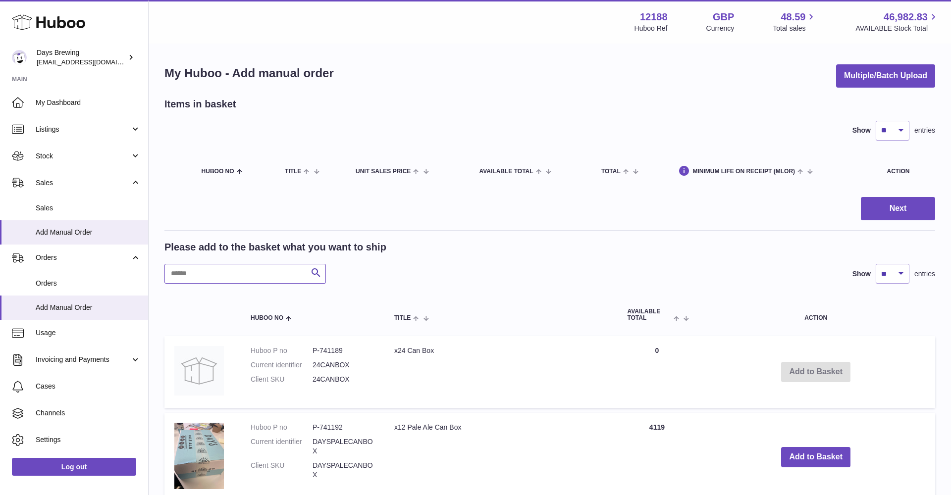
click at [183, 274] on input "text" at bounding box center [244, 274] width 161 height 20
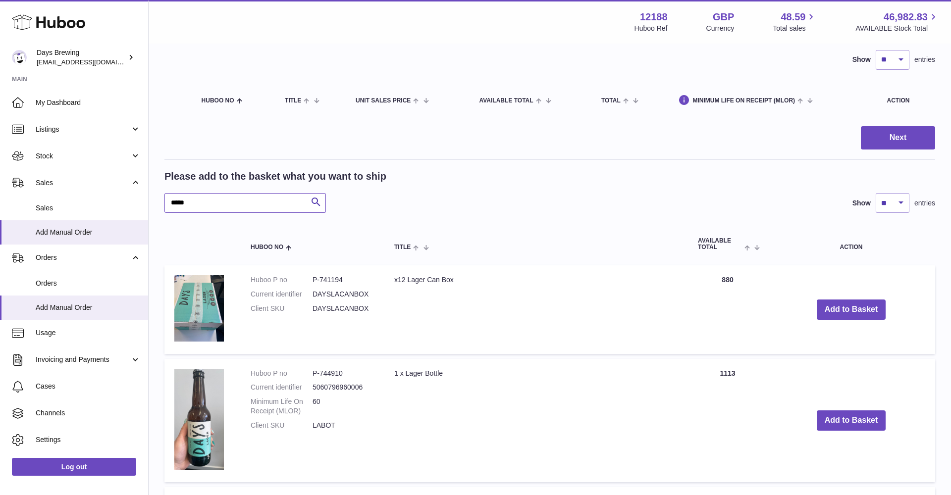
scroll to position [108, 0]
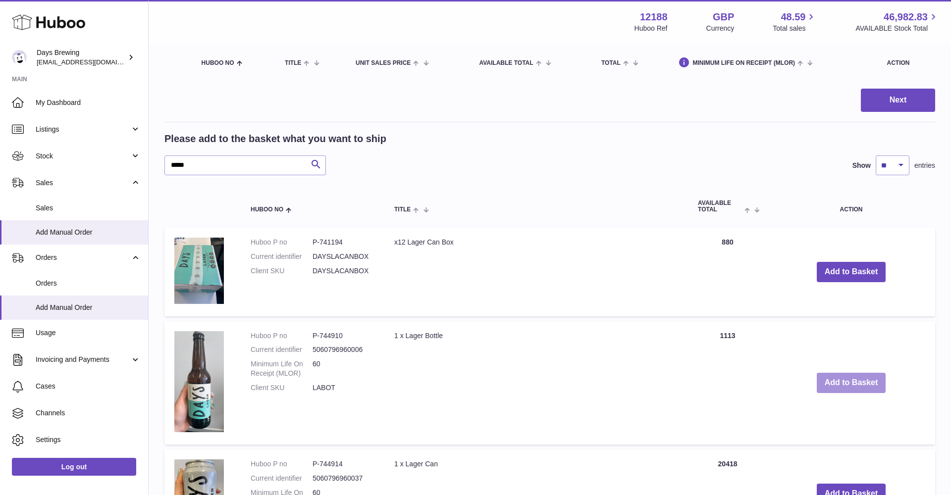
click at [834, 373] on button "Add to Basket" at bounding box center [850, 383] width 69 height 20
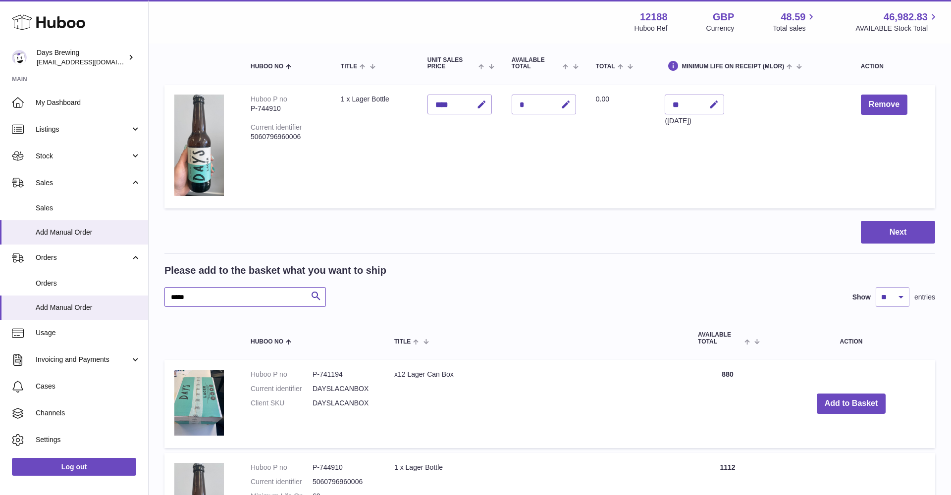
click at [189, 297] on input "*****" at bounding box center [244, 297] width 161 height 20
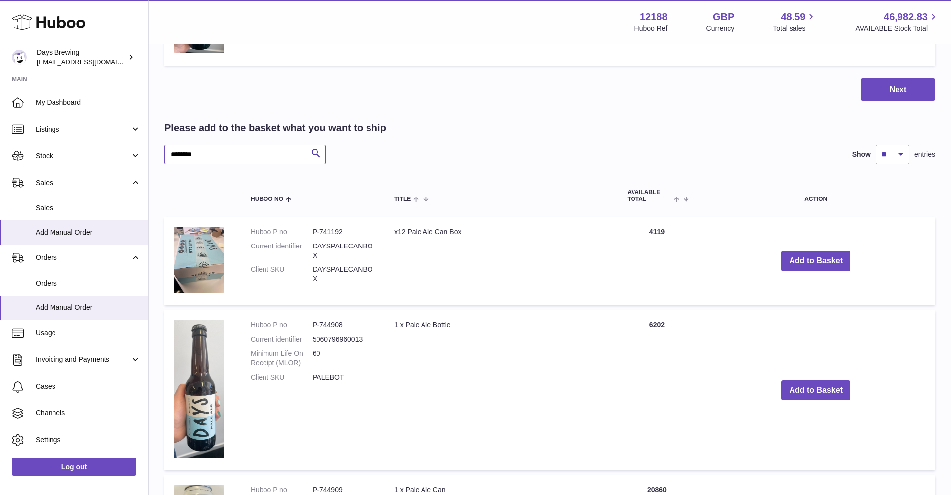
scroll to position [283, 0]
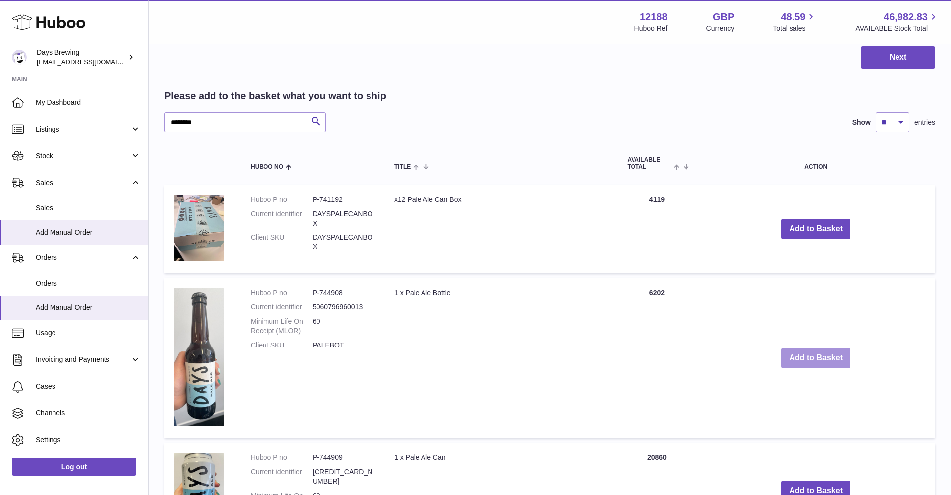
click at [802, 356] on button "Add to Basket" at bounding box center [815, 358] width 69 height 20
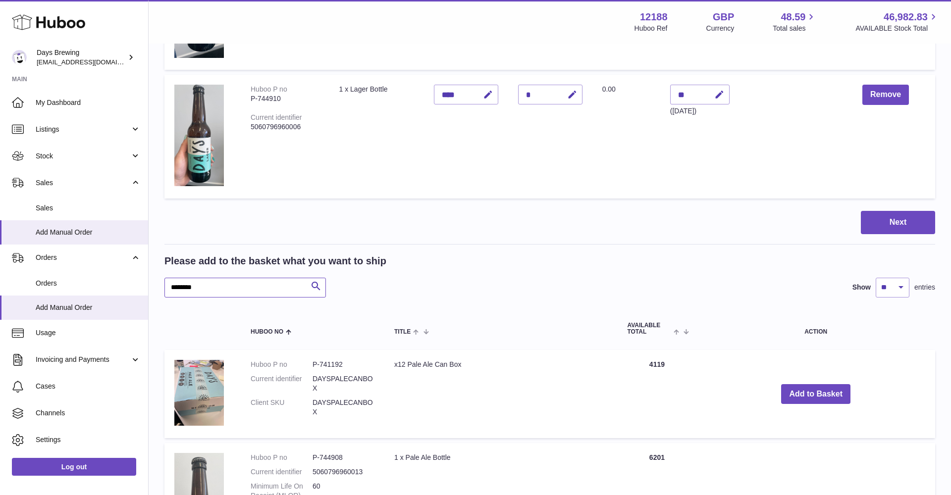
click at [214, 285] on input "********" at bounding box center [244, 288] width 161 height 20
drag, startPoint x: 199, startPoint y: 284, endPoint x: 145, endPoint y: 280, distance: 54.1
click at [145, 280] on div "Huboo Days Brewing [EMAIL_ADDRESS][DOMAIN_NAME] Main My Dashboard Listings Not …" at bounding box center [475, 310] width 951 height 1187
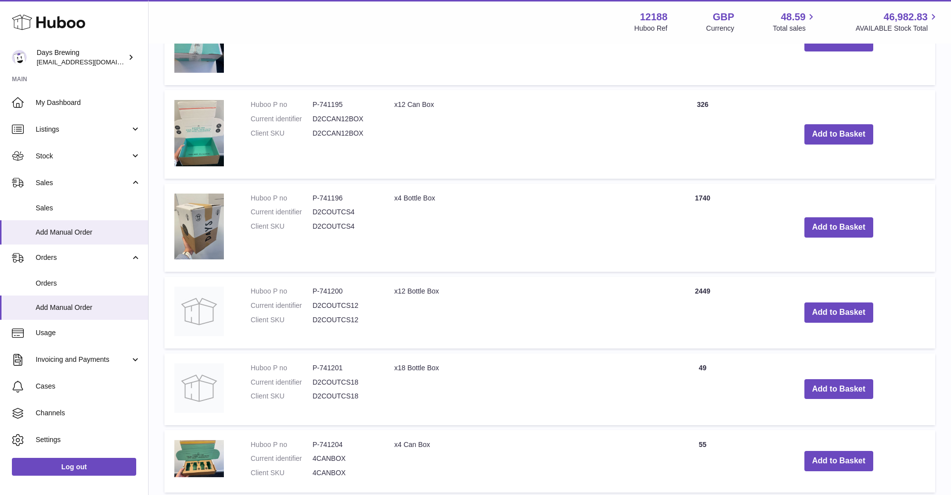
scroll to position [813, 0]
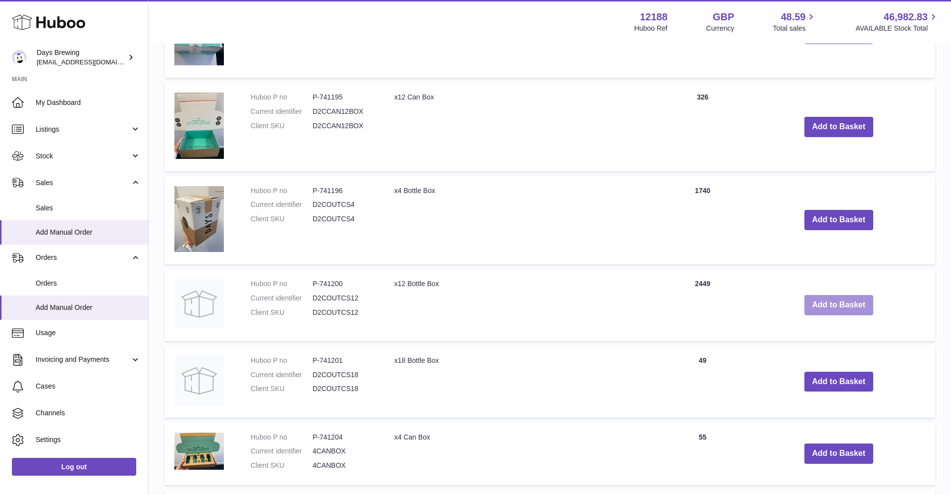
click at [842, 297] on button "Add to Basket" at bounding box center [838, 305] width 69 height 20
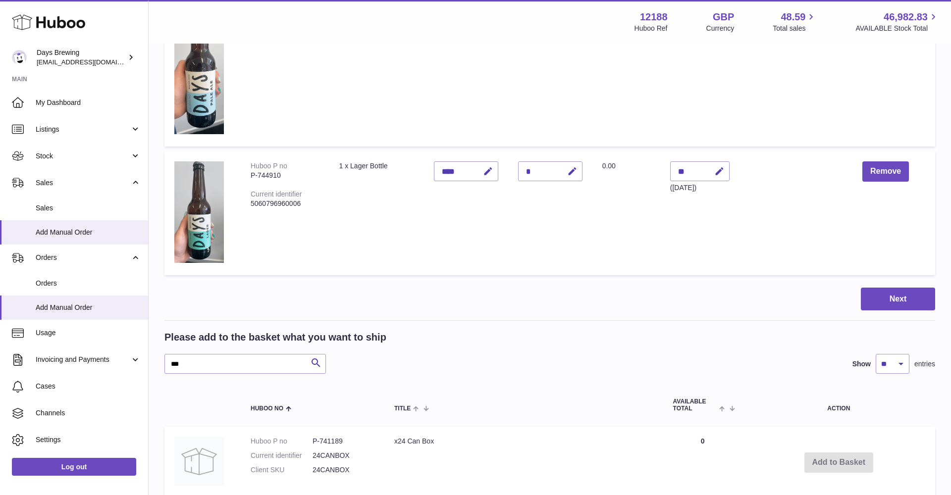
scroll to position [299, 0]
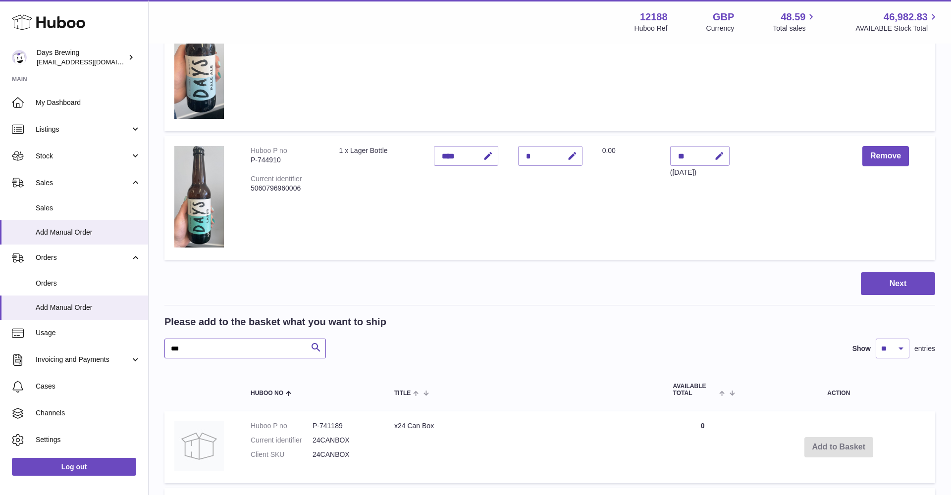
click at [270, 344] on input "***" at bounding box center [244, 349] width 161 height 20
drag, startPoint x: 200, startPoint y: 346, endPoint x: 144, endPoint y: 349, distance: 55.5
type input "****"
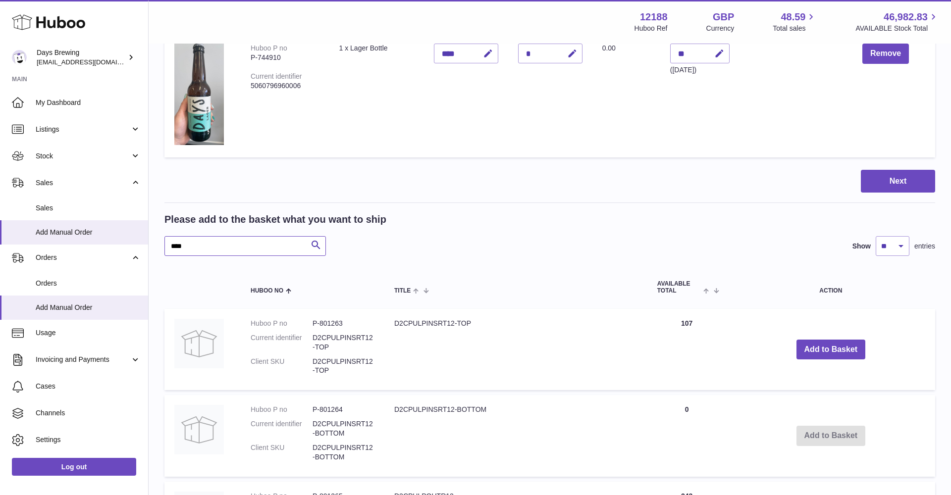
scroll to position [403, 0]
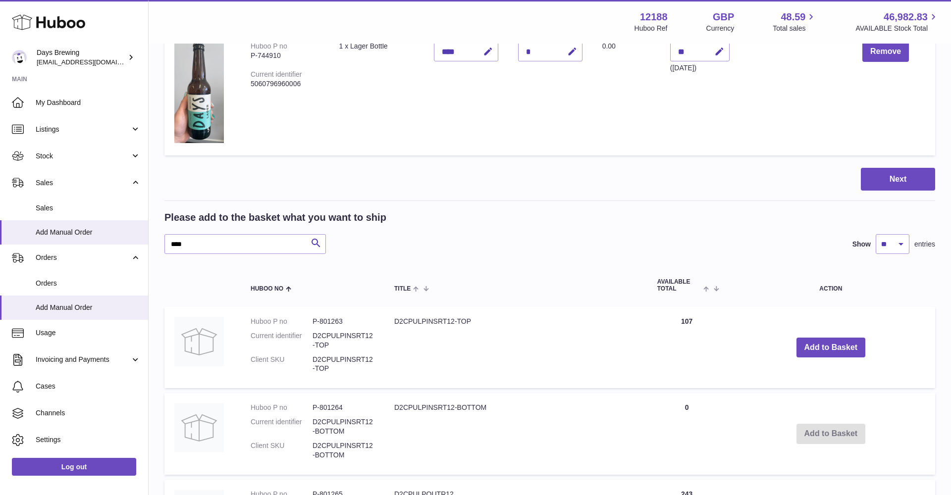
click at [836, 350] on button "Add to Basket" at bounding box center [830, 348] width 69 height 20
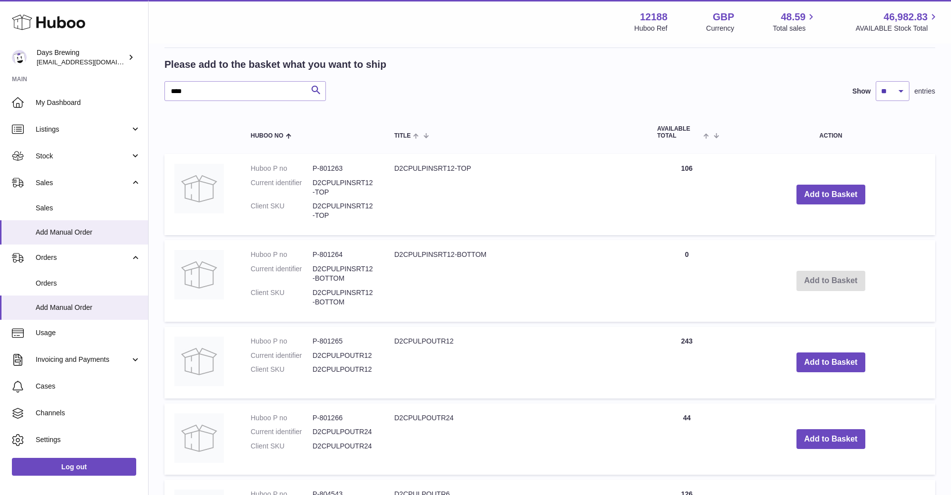
scroll to position [653, 0]
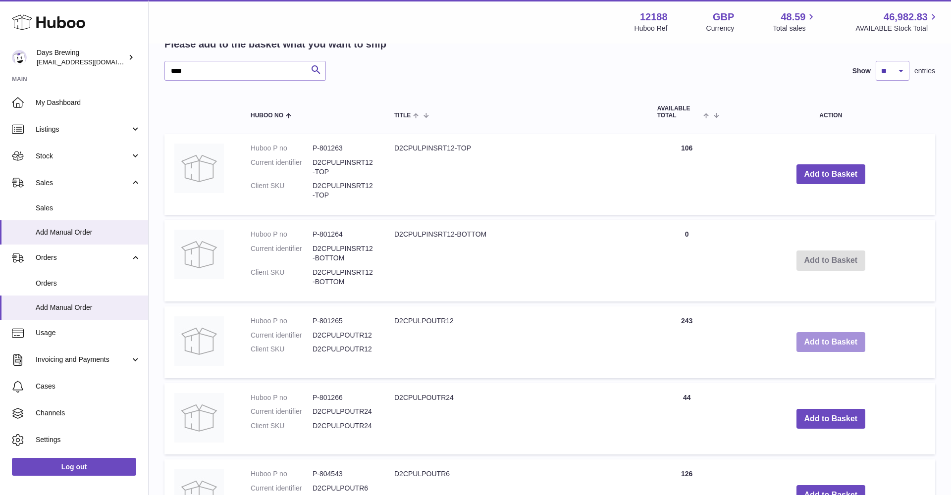
click at [827, 334] on button "Add to Basket" at bounding box center [830, 342] width 69 height 20
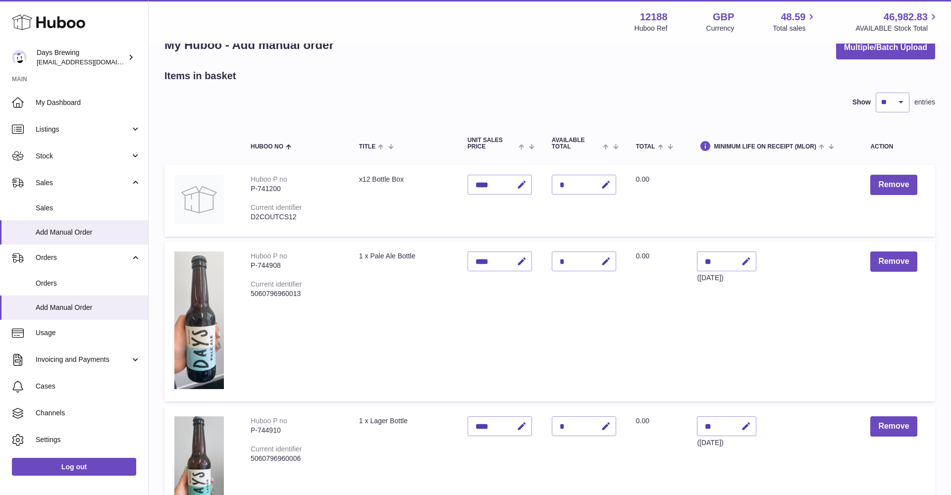
scroll to position [21, 0]
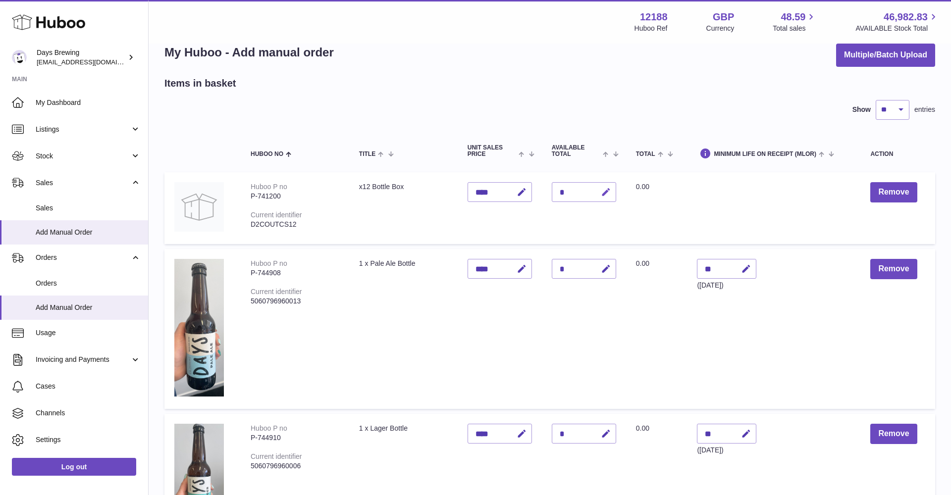
click at [602, 195] on icon "button" at bounding box center [606, 192] width 10 height 10
type input "*"
click at [608, 193] on icon "submit" at bounding box center [606, 192] width 9 height 9
click at [603, 265] on icon "button" at bounding box center [606, 269] width 10 height 10
type input "**"
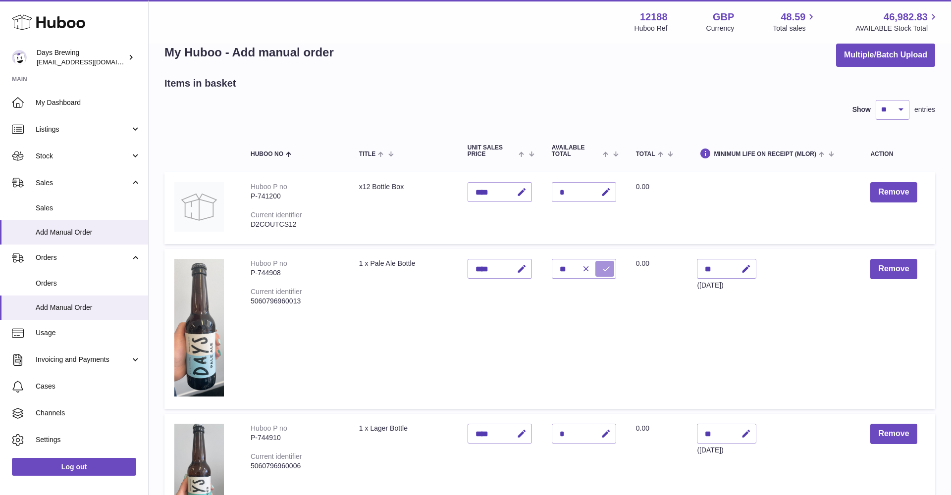
click at [605, 268] on icon "submit" at bounding box center [606, 268] width 9 height 9
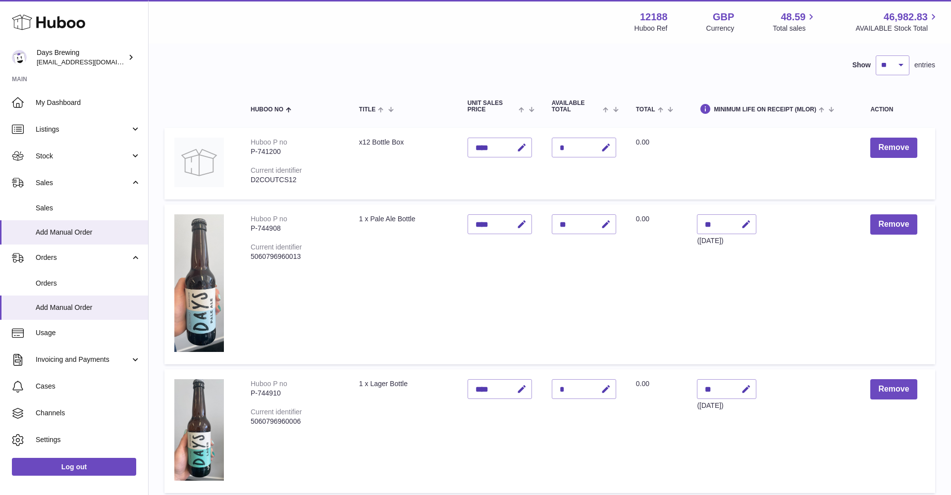
scroll to position [78, 0]
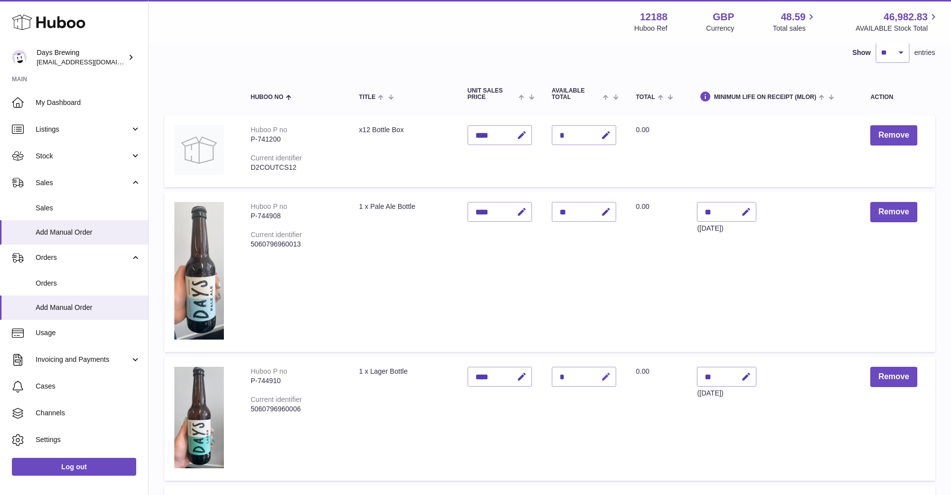
click at [603, 373] on icon "button" at bounding box center [606, 377] width 10 height 10
click at [603, 373] on icon "submit" at bounding box center [606, 376] width 9 height 9
click at [602, 377] on icon "button" at bounding box center [606, 377] width 10 height 10
type input "**"
click at [602, 377] on icon "submit" at bounding box center [606, 376] width 9 height 9
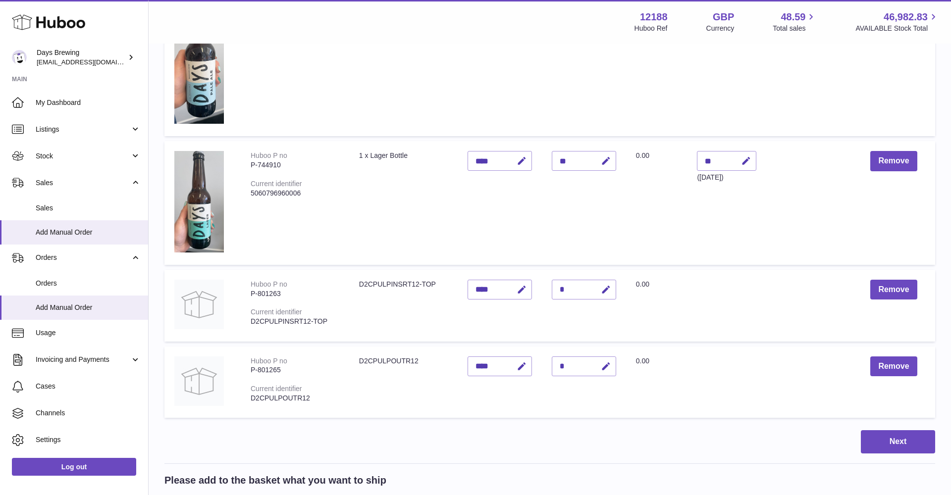
scroll to position [336, 0]
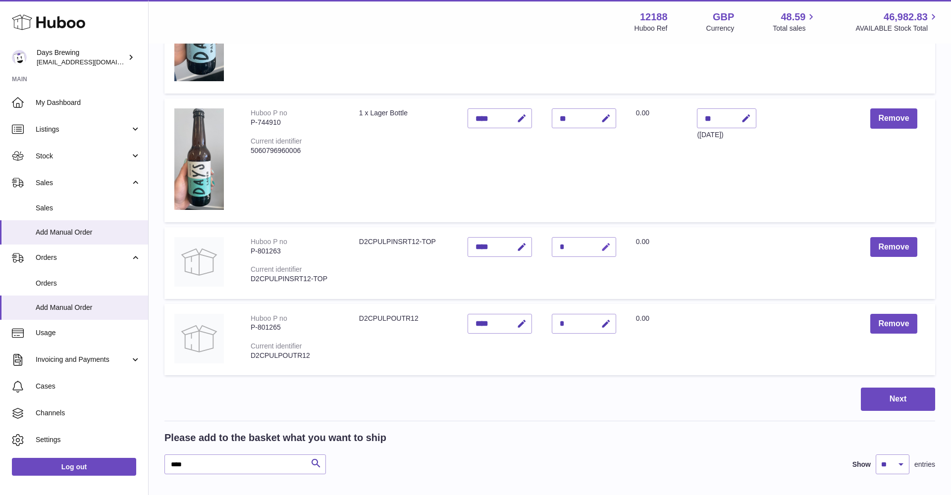
click at [606, 247] on icon "button" at bounding box center [606, 247] width 10 height 10
type input "*"
click at [603, 249] on icon "submit" at bounding box center [606, 247] width 9 height 9
click at [604, 321] on icon "button" at bounding box center [606, 324] width 10 height 10
type input "*"
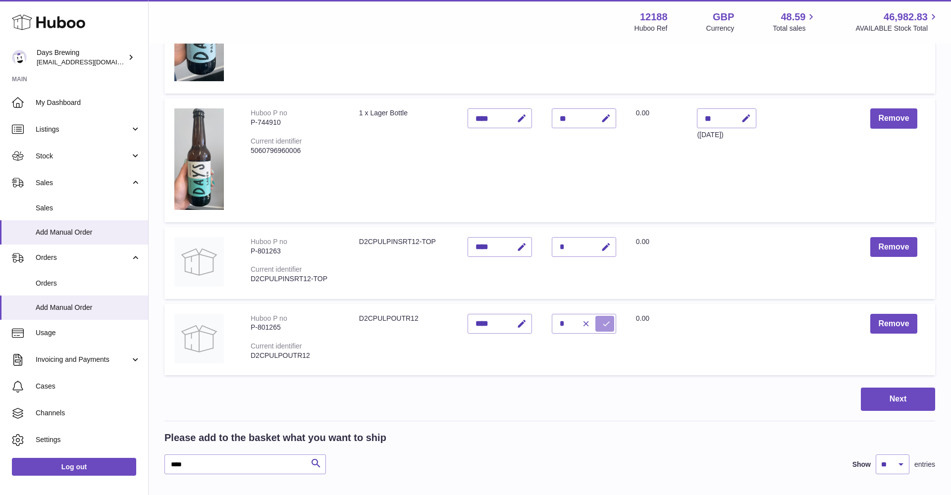
click at [606, 323] on icon "submit" at bounding box center [606, 323] width 9 height 9
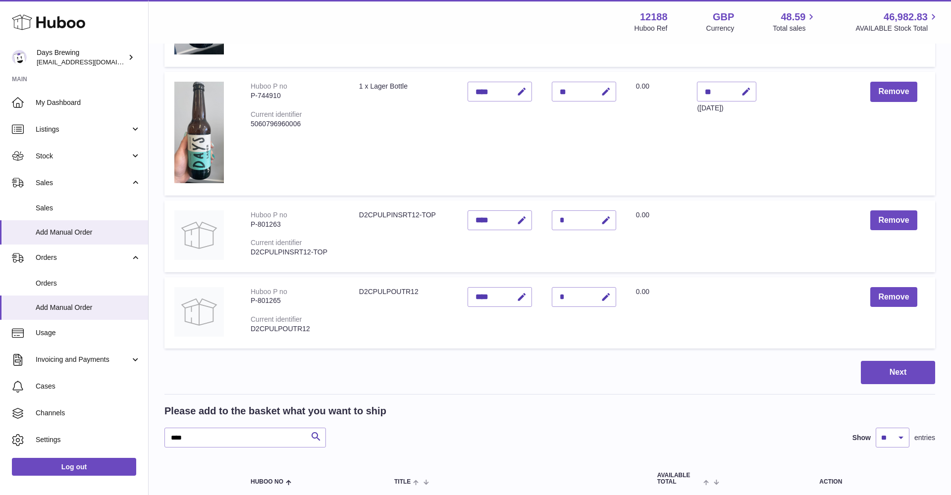
scroll to position [374, 0]
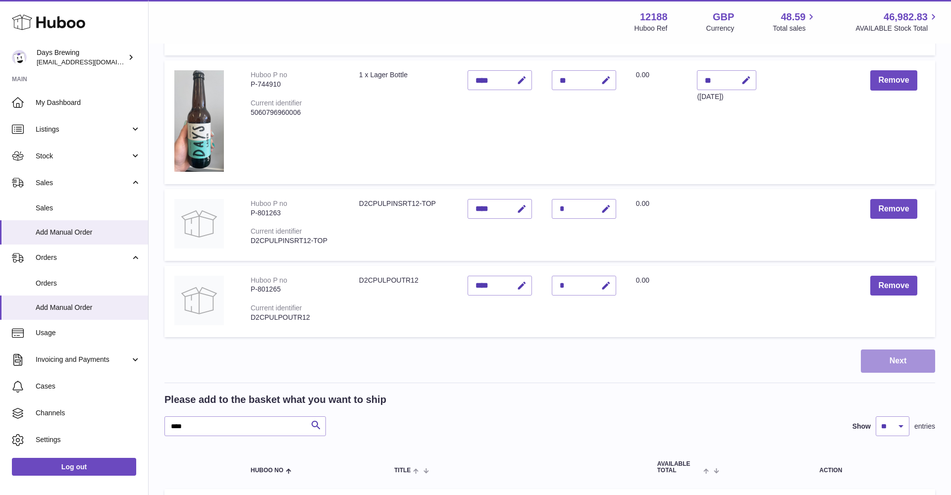
click at [872, 359] on button "Next" at bounding box center [897, 361] width 74 height 23
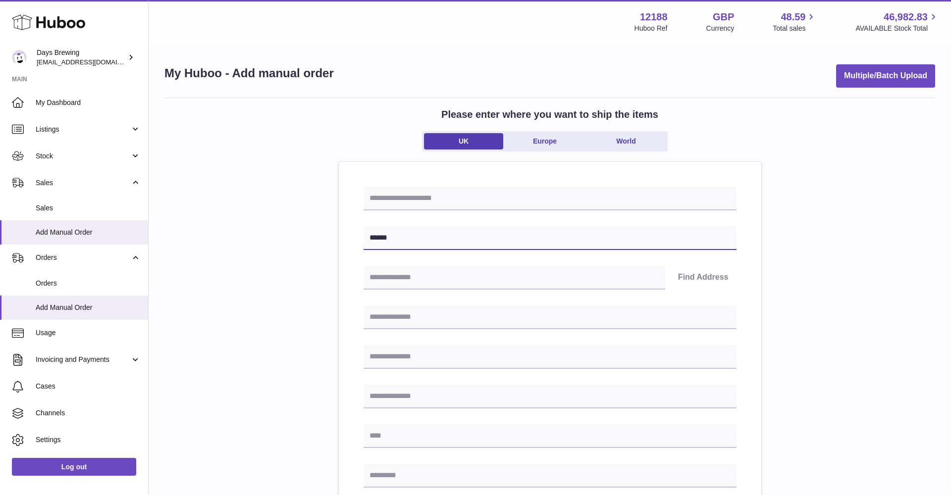
paste input "*********"
type input "**********"
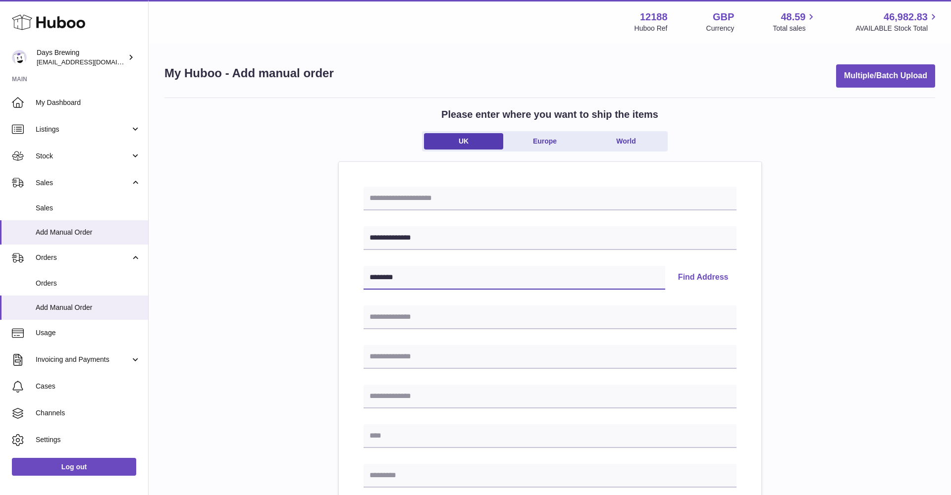
type input "********"
click at [705, 271] on button "Find Address" at bounding box center [703, 278] width 66 height 24
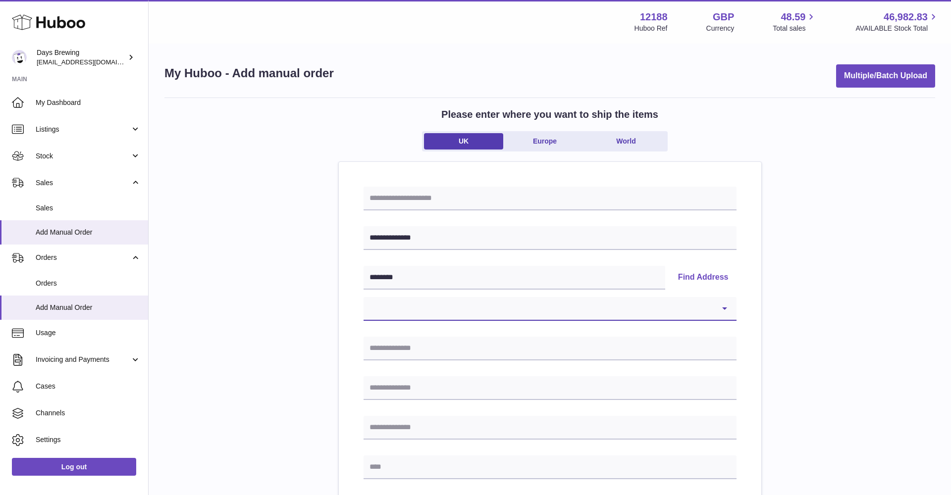
select select "**"
type input "**********"
type input "******"
type input "********"
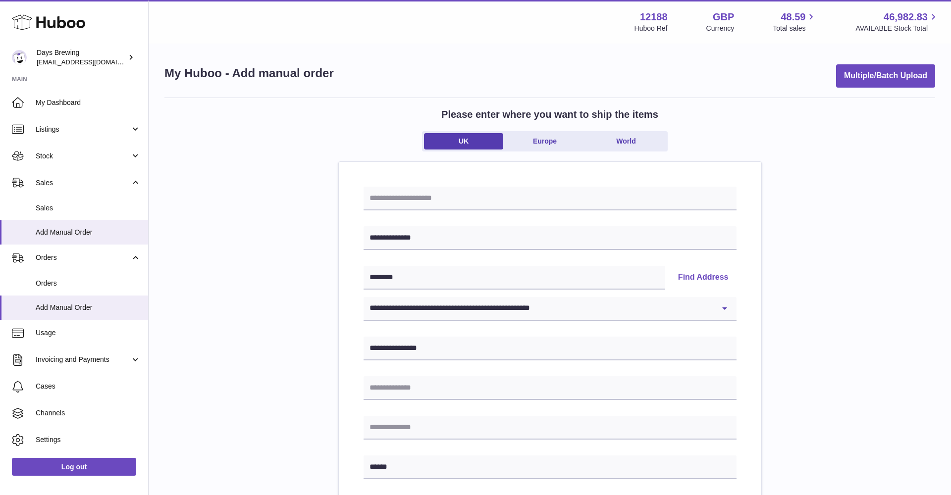
click at [321, 320] on div "**********" at bounding box center [549, 458] width 770 height 721
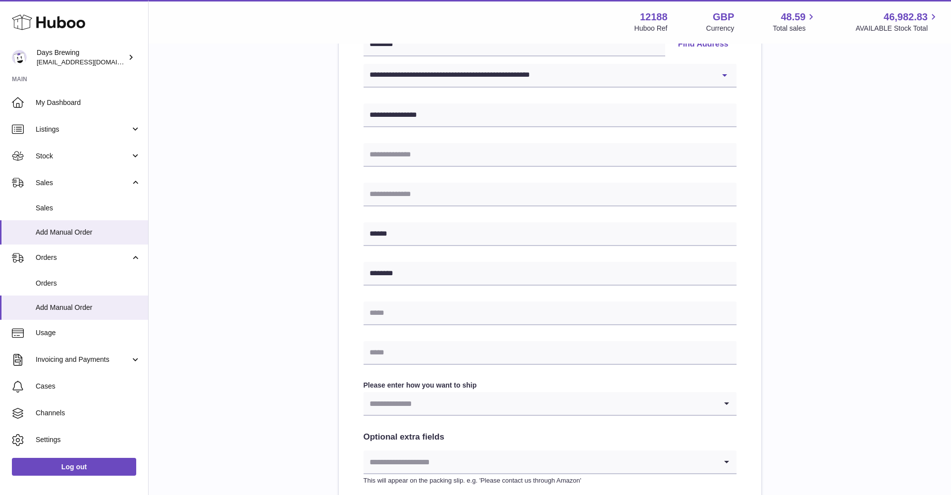
scroll to position [235, 0]
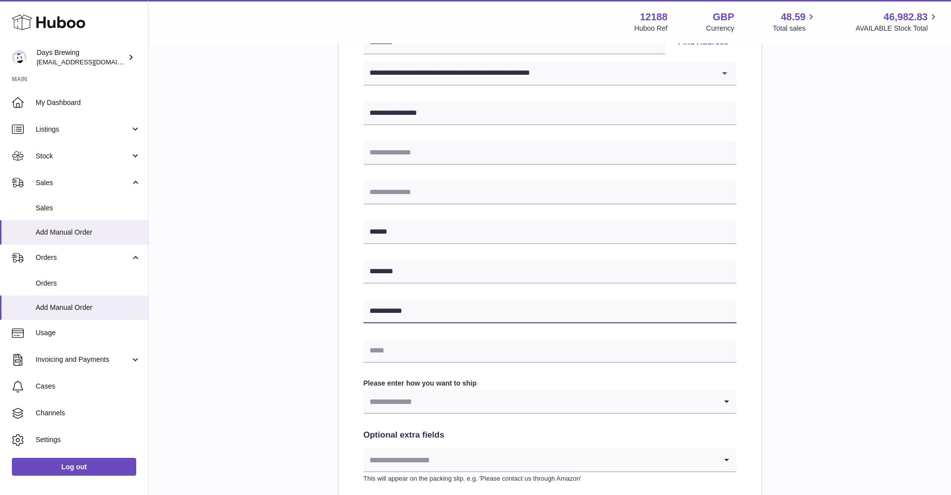
type input "**********"
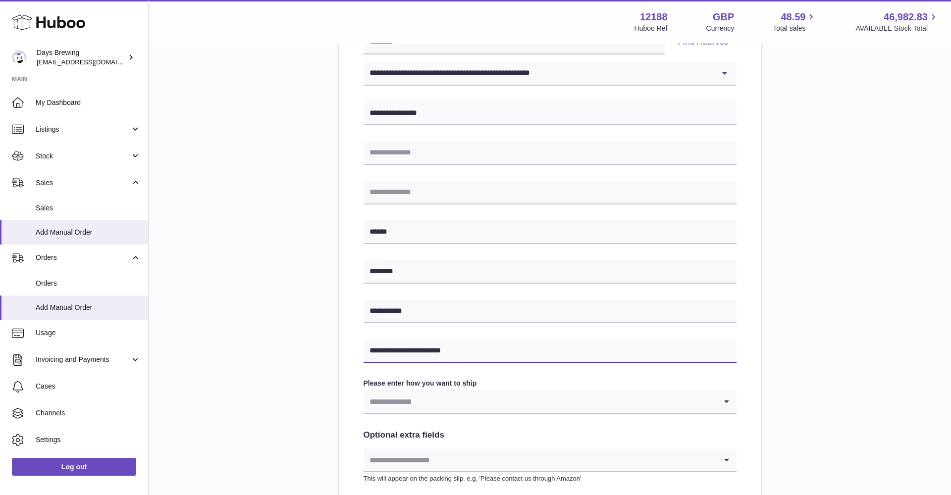
type input "**********"
click at [455, 399] on input "Search for option" at bounding box center [539, 401] width 353 height 23
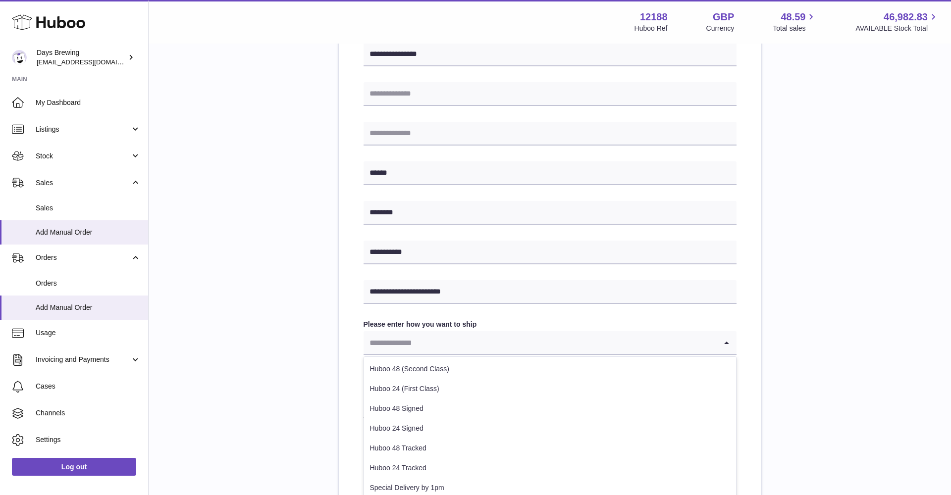
scroll to position [325, 0]
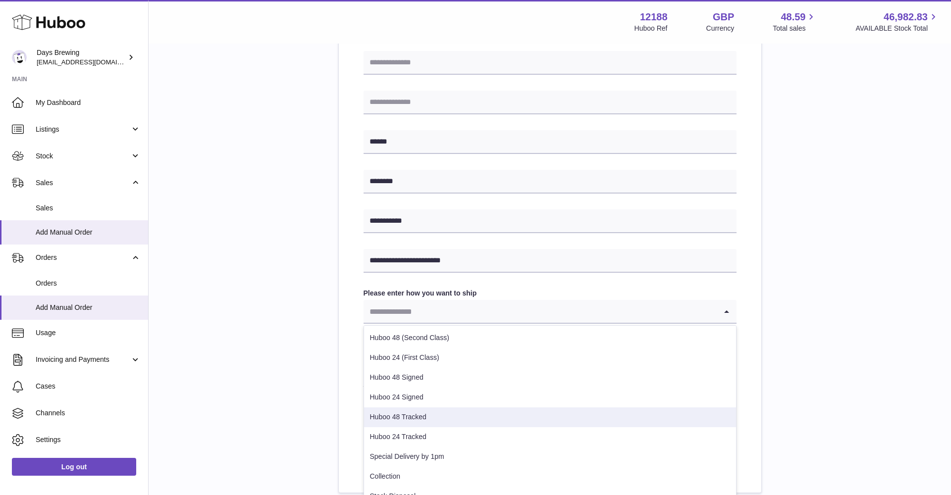
click at [437, 413] on li "Huboo 48 Tracked" at bounding box center [550, 417] width 372 height 20
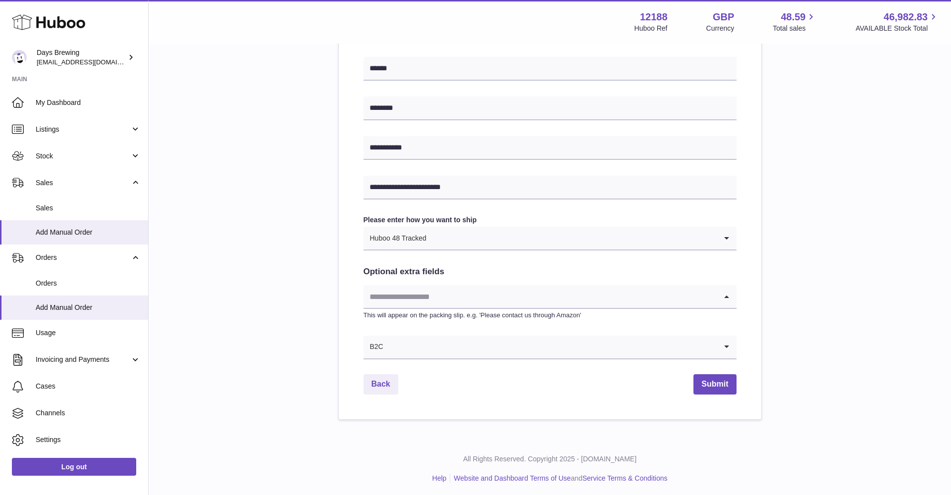
scroll to position [398, 0]
click at [453, 295] on input "Search for option" at bounding box center [539, 297] width 353 height 23
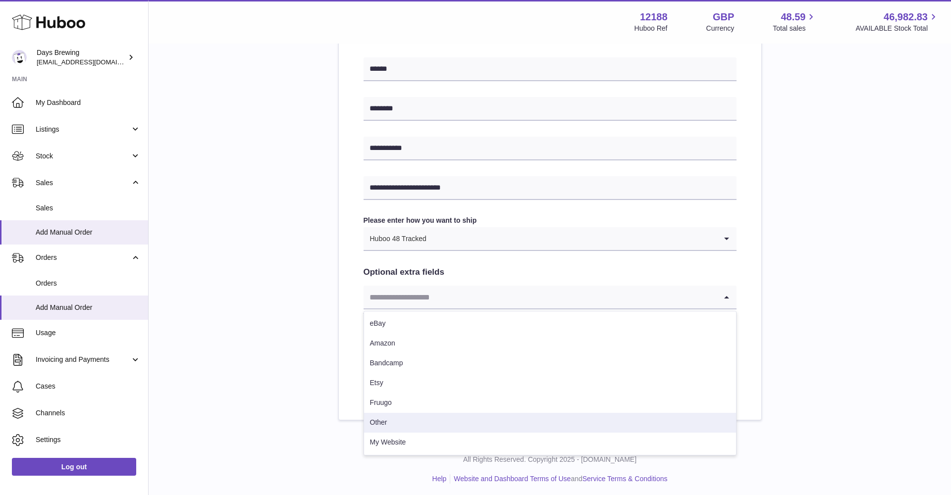
click at [425, 424] on li "Other" at bounding box center [550, 423] width 372 height 20
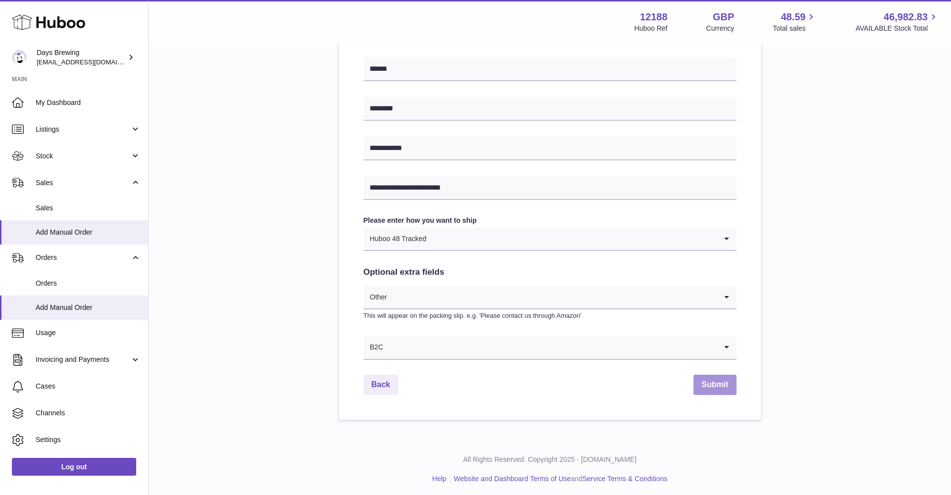
click at [724, 387] on button "Submit" at bounding box center [714, 385] width 43 height 20
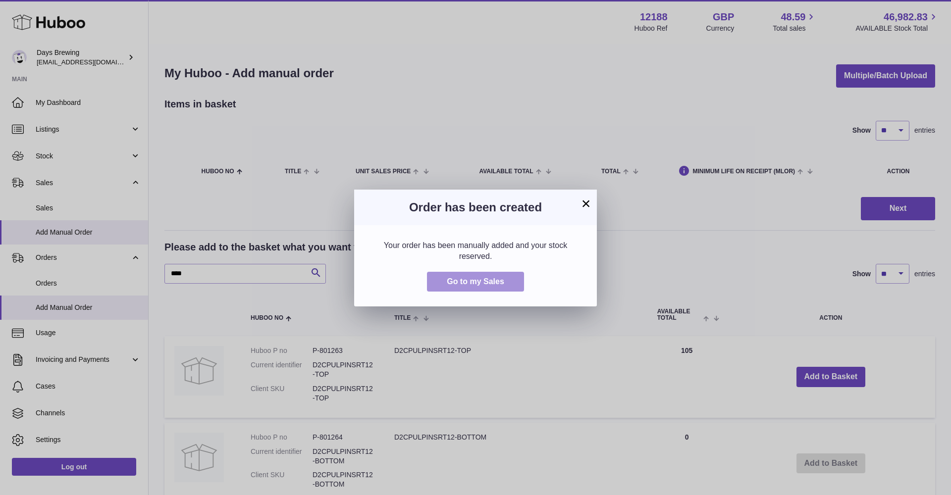
click at [457, 282] on span "Go to my Sales" at bounding box center [475, 281] width 57 height 8
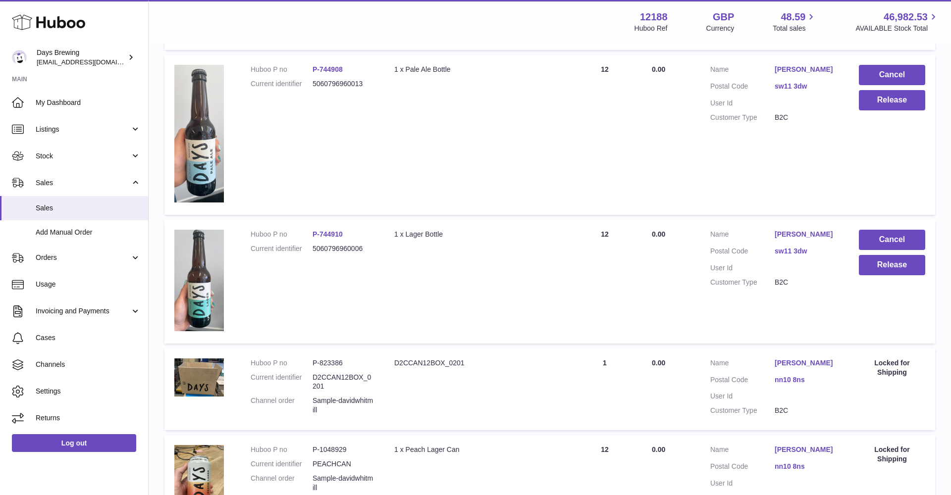
scroll to position [456, 0]
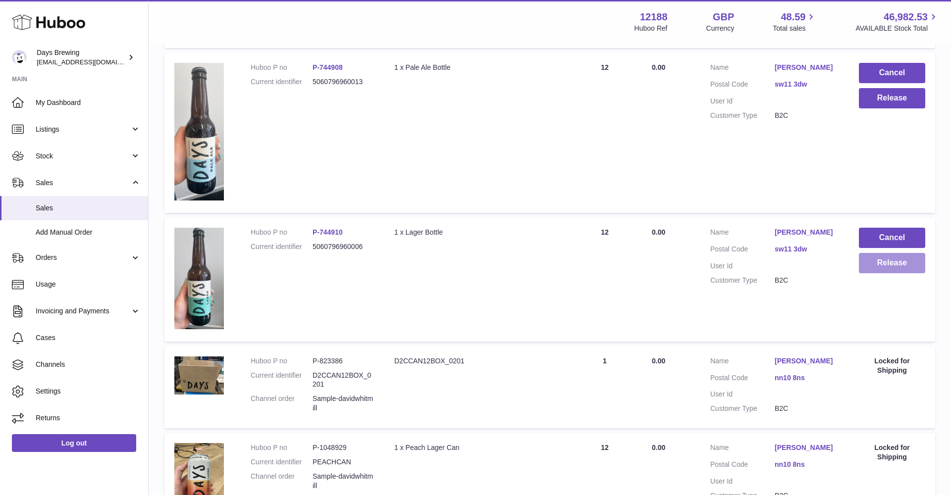
click at [898, 253] on button "Release" at bounding box center [891, 263] width 66 height 20
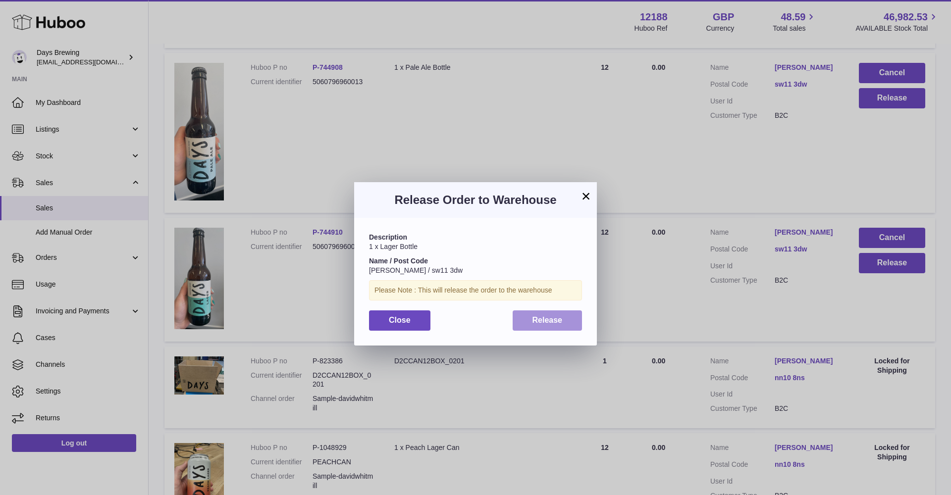
click at [551, 317] on span "Release" at bounding box center [547, 320] width 30 height 8
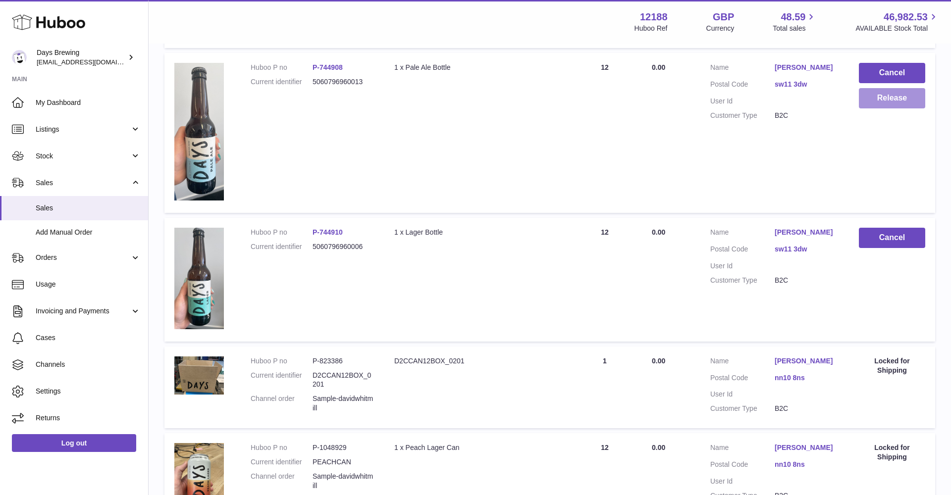
click at [886, 93] on button "Release" at bounding box center [891, 98] width 66 height 20
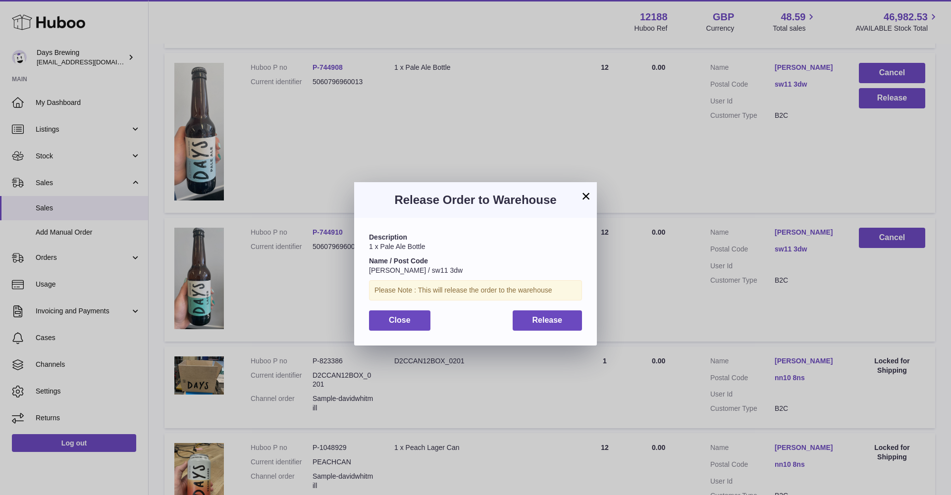
click at [640, 234] on div "× Release Order to Warehouse Description 1 x Pale Ale Bottle Name / Post Code […" at bounding box center [475, 262] width 951 height 495
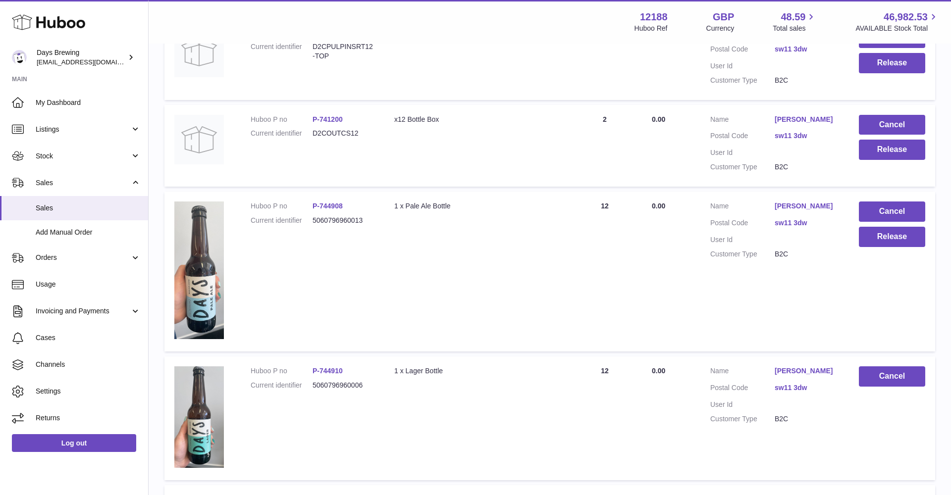
scroll to position [337, 0]
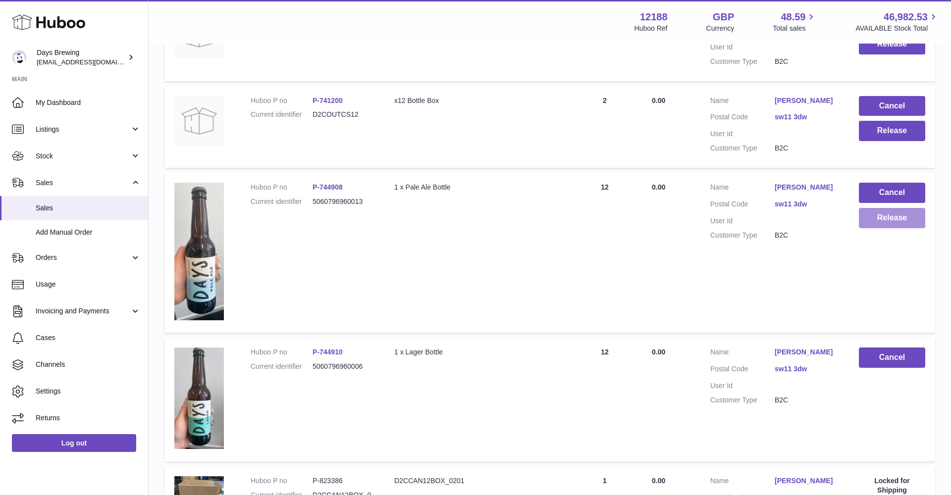
click at [899, 208] on button "Release" at bounding box center [891, 218] width 66 height 20
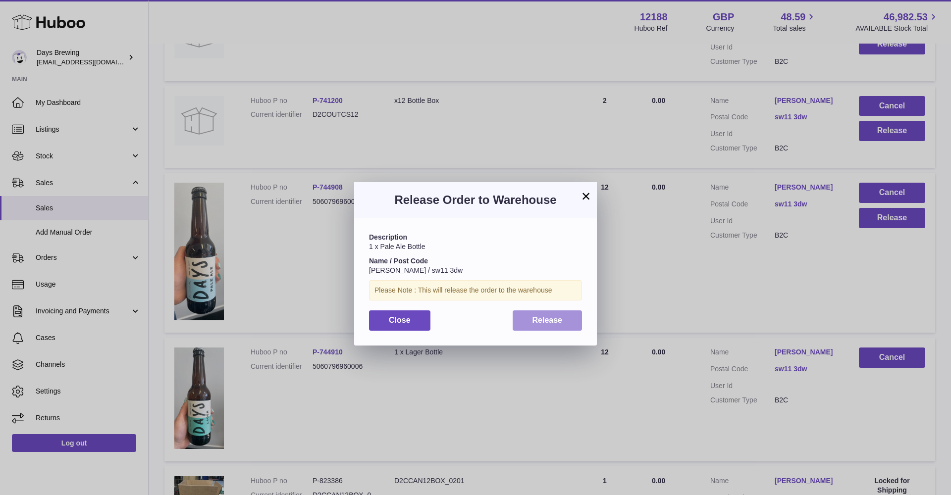
click at [557, 316] on span "Release" at bounding box center [547, 320] width 30 height 8
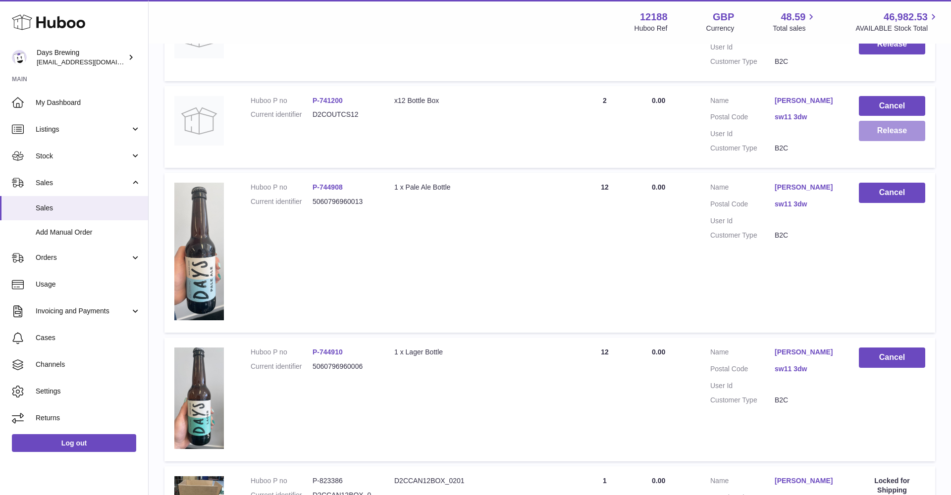
click at [884, 121] on button "Release" at bounding box center [891, 131] width 66 height 20
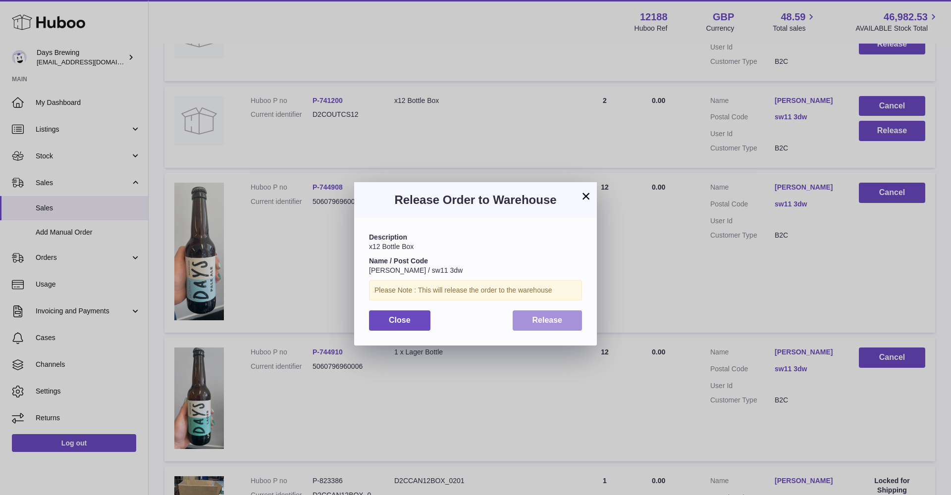
click at [559, 312] on button "Release" at bounding box center [547, 320] width 70 height 20
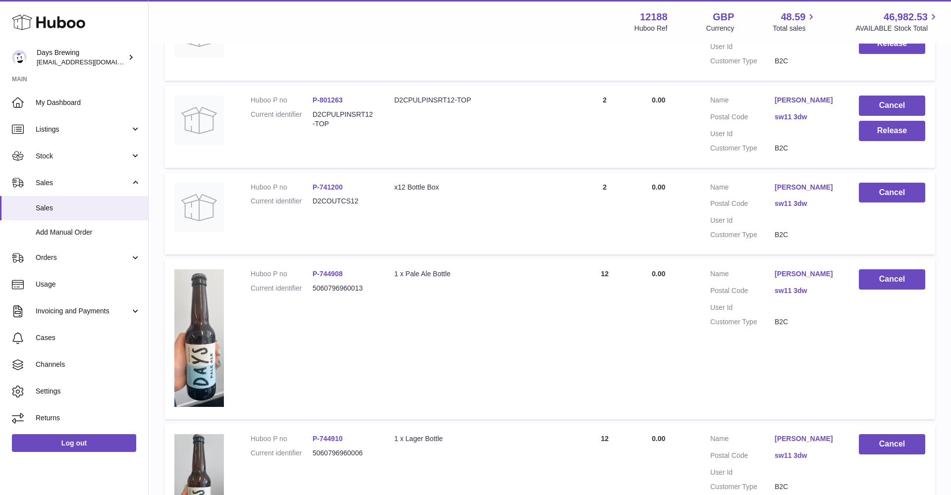
scroll to position [238, 0]
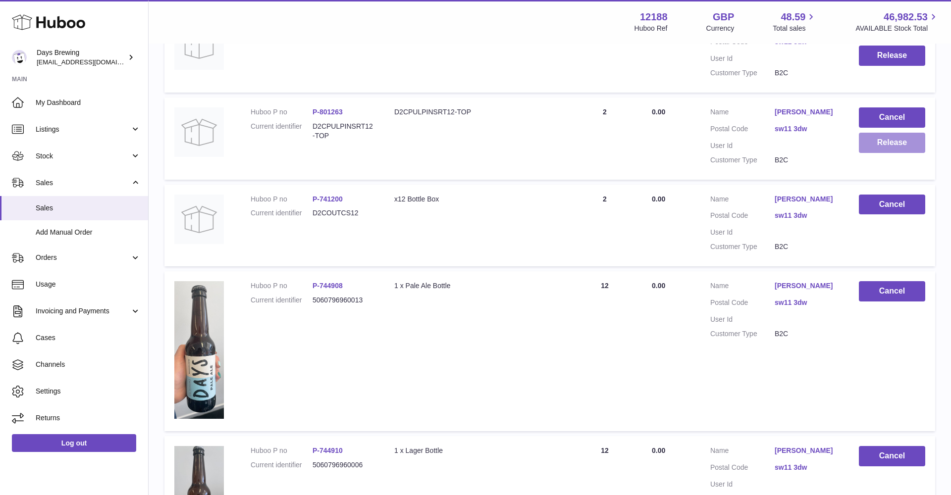
click at [887, 137] on button "Release" at bounding box center [891, 143] width 66 height 20
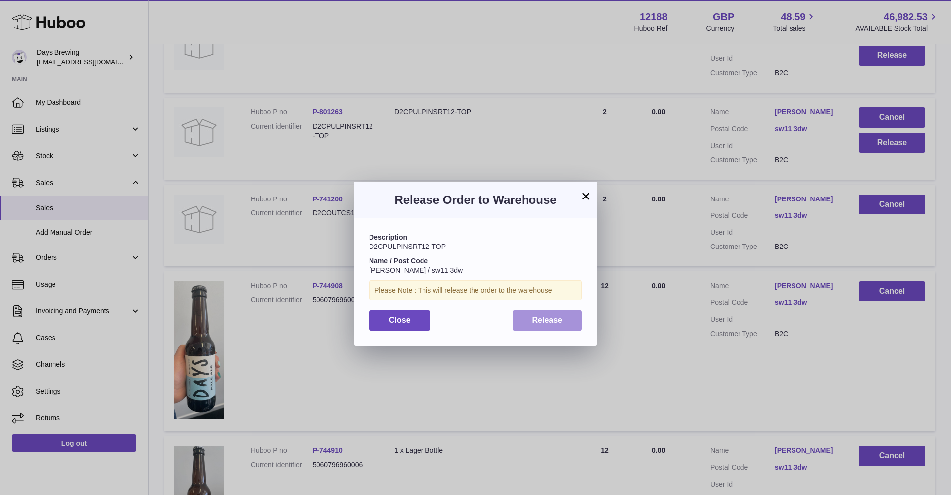
click at [545, 319] on span "Release" at bounding box center [547, 320] width 30 height 8
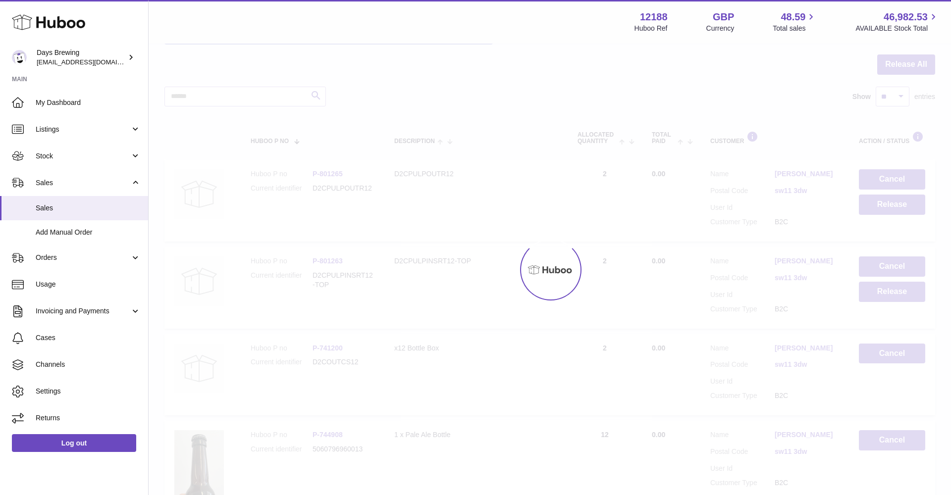
scroll to position [41, 0]
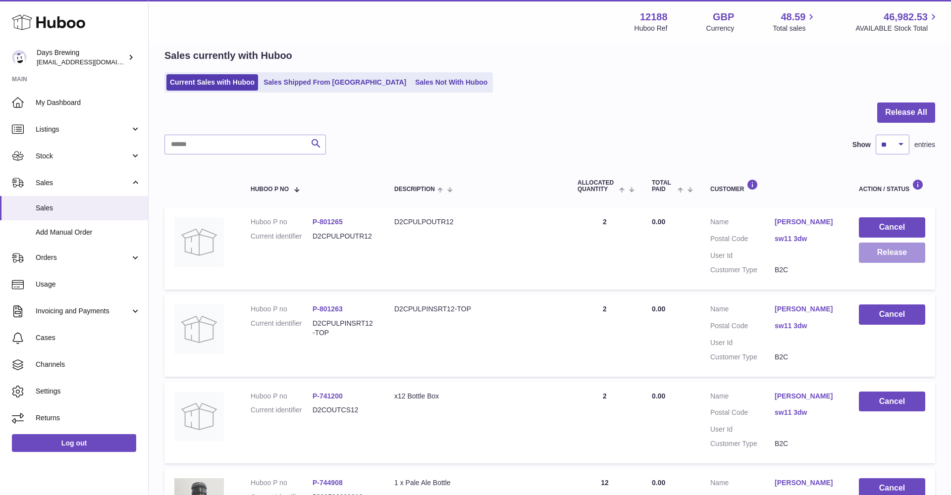
click at [898, 250] on button "Release" at bounding box center [891, 253] width 66 height 20
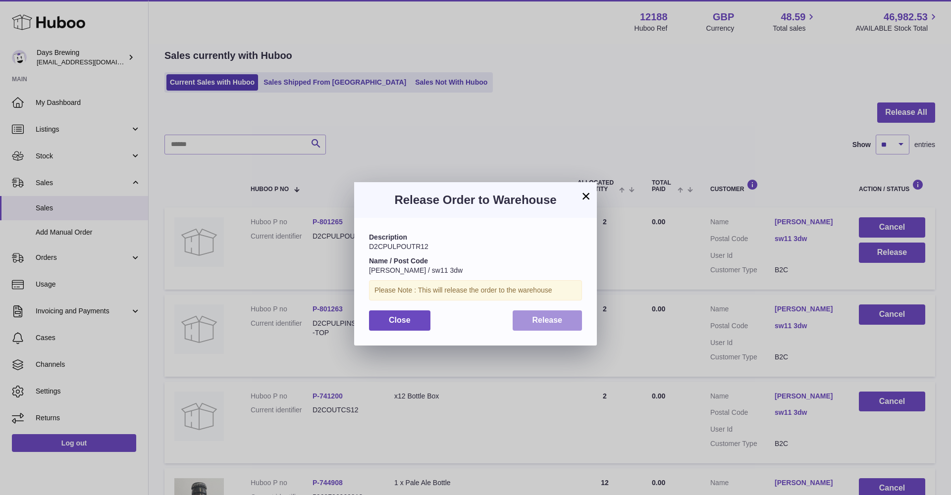
click at [560, 322] on button "Release" at bounding box center [547, 320] width 70 height 20
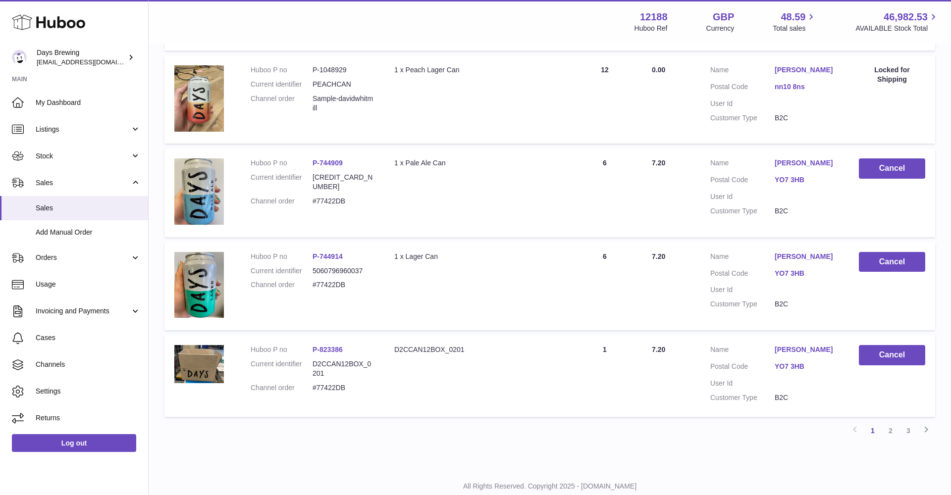
scroll to position [837, 0]
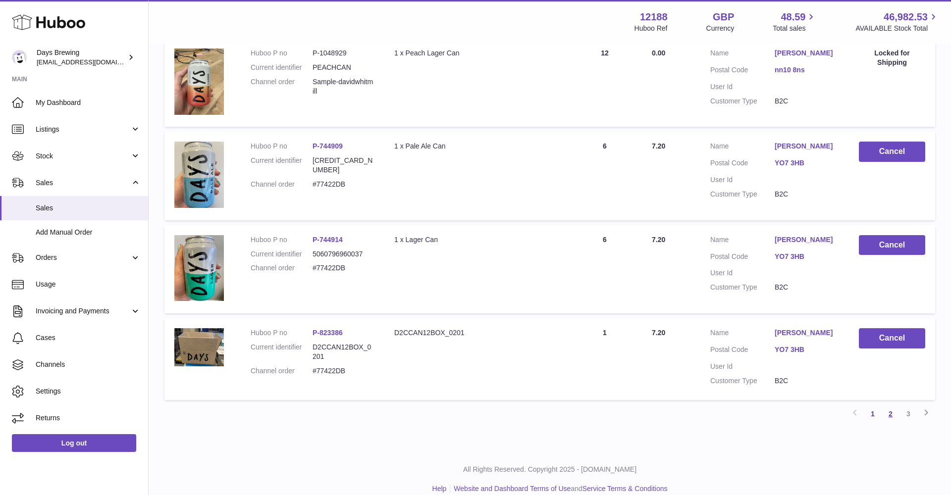
click at [891, 405] on link "2" at bounding box center [890, 414] width 18 height 18
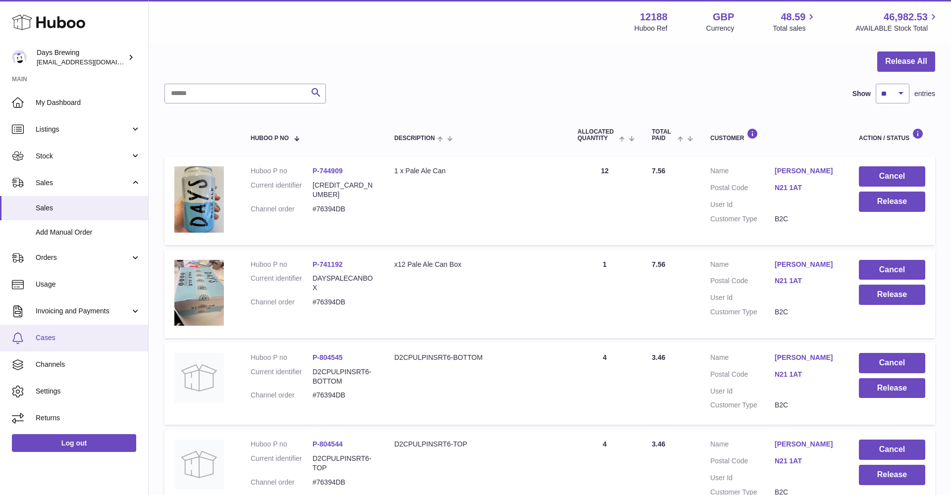
scroll to position [61, 0]
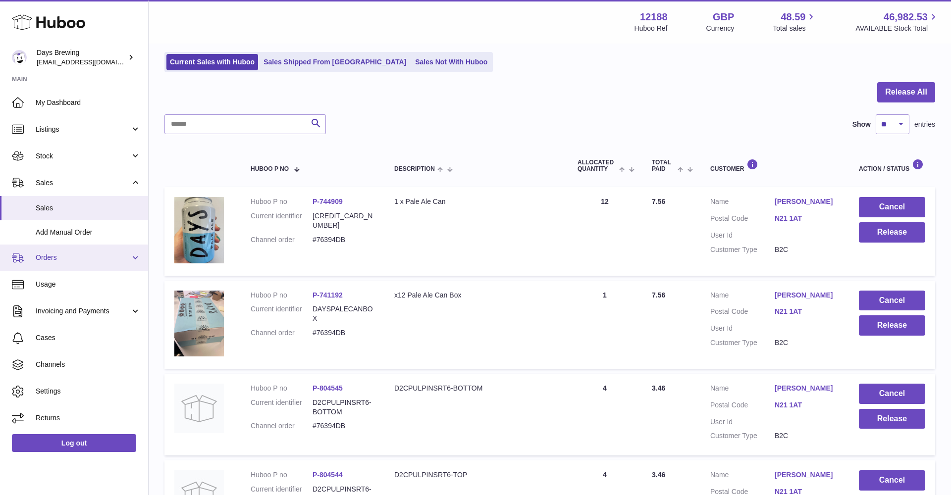
click at [58, 254] on span "Orders" at bounding box center [83, 257] width 95 height 9
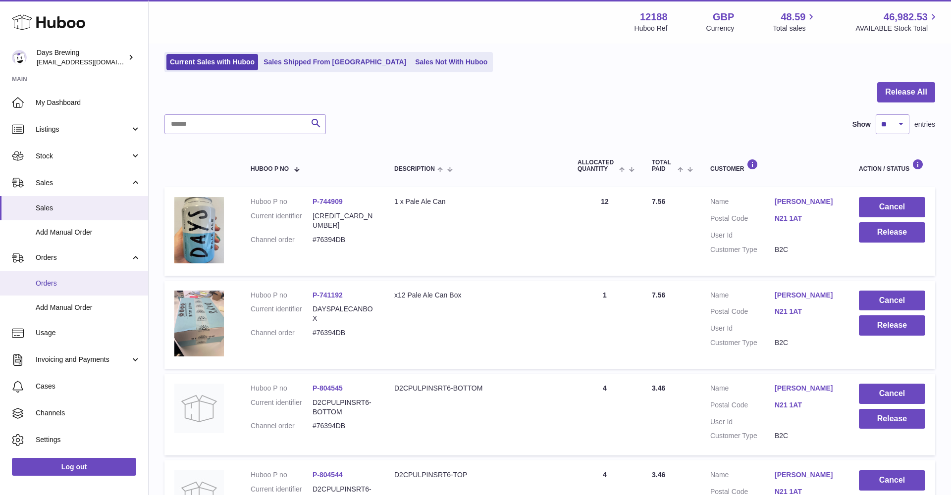
click at [61, 285] on span "Orders" at bounding box center [88, 283] width 105 height 9
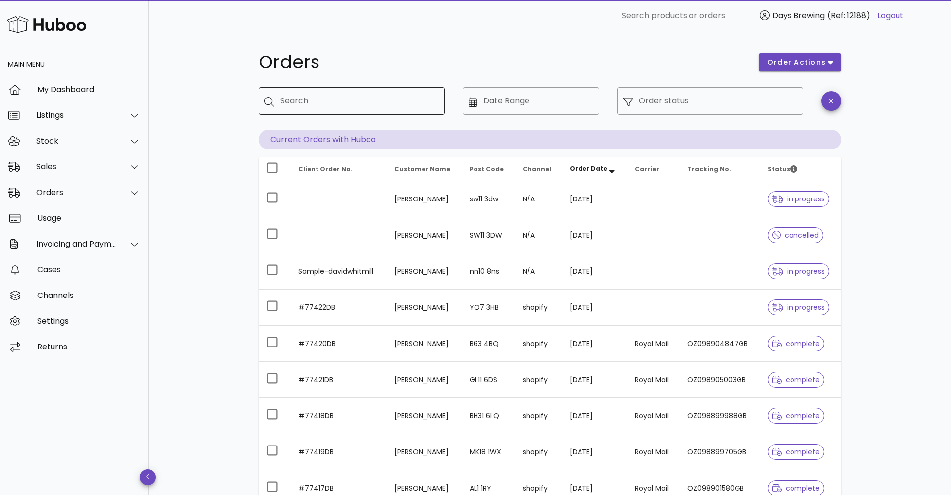
click at [393, 101] on input "Search" at bounding box center [358, 101] width 156 height 16
type input "*"
type input "******"
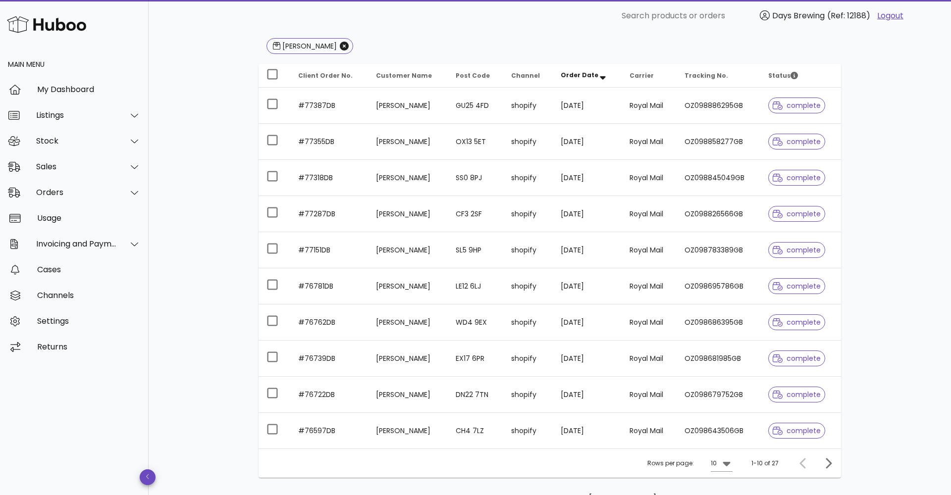
scroll to position [120, 0]
click at [828, 459] on icon "Next page" at bounding box center [828, 462] width 6 height 10
click at [825, 464] on icon "Next page" at bounding box center [828, 462] width 12 height 12
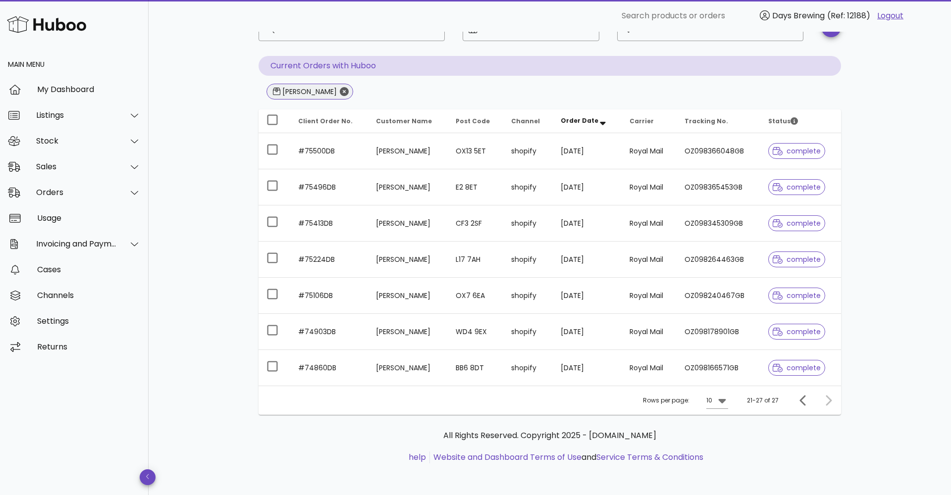
click at [340, 94] on icon "Close" at bounding box center [344, 91] width 9 height 9
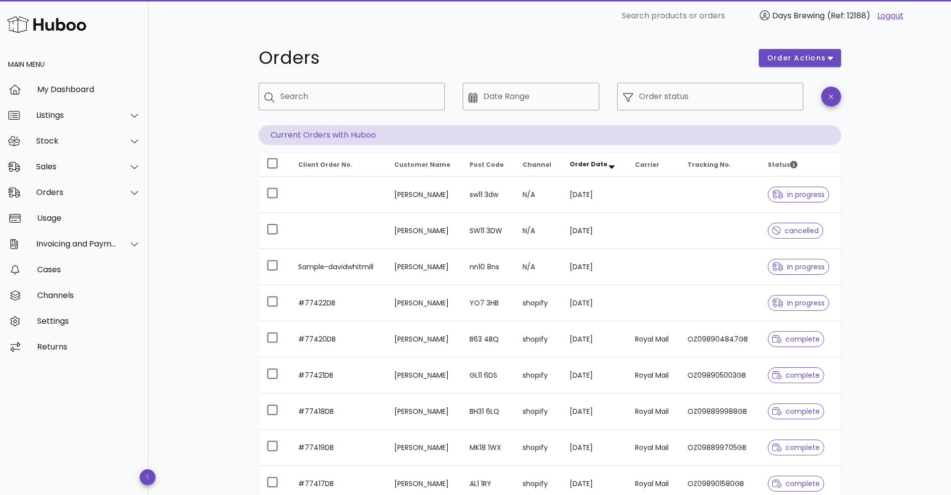
scroll to position [1, 0]
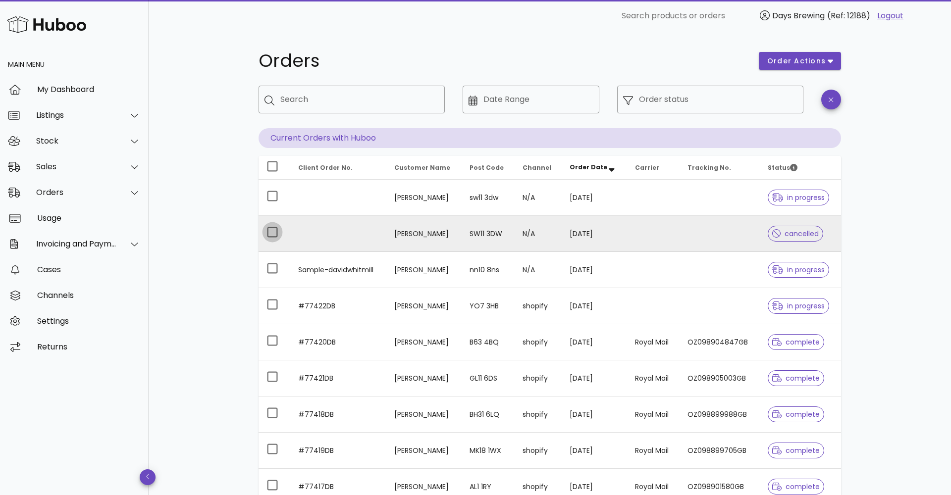
click at [269, 233] on div at bounding box center [272, 232] width 17 height 17
click at [272, 235] on div at bounding box center [272, 233] width 17 height 17
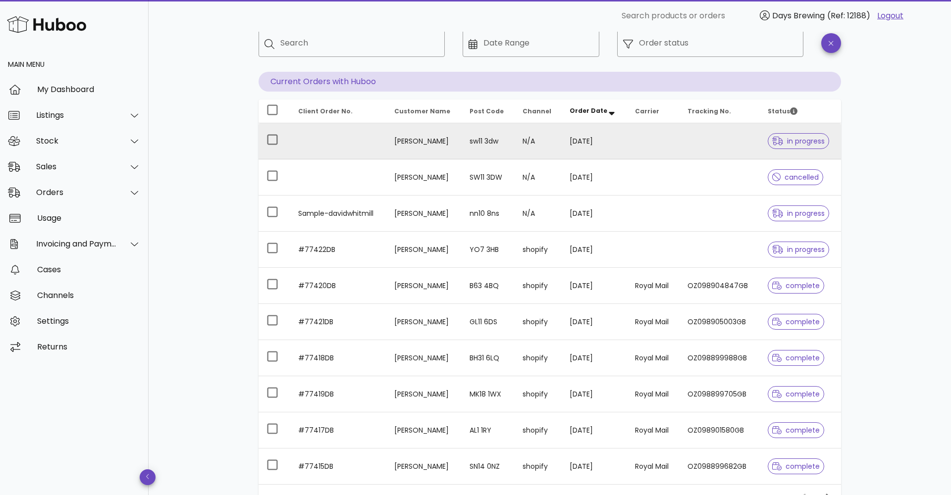
scroll to position [31, 0]
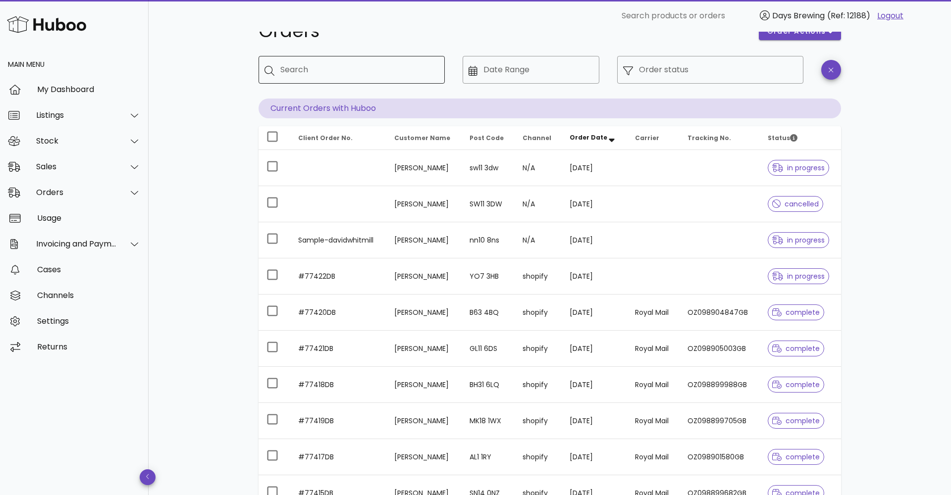
click at [345, 76] on input "Search" at bounding box center [358, 70] width 156 height 16
type input "***"
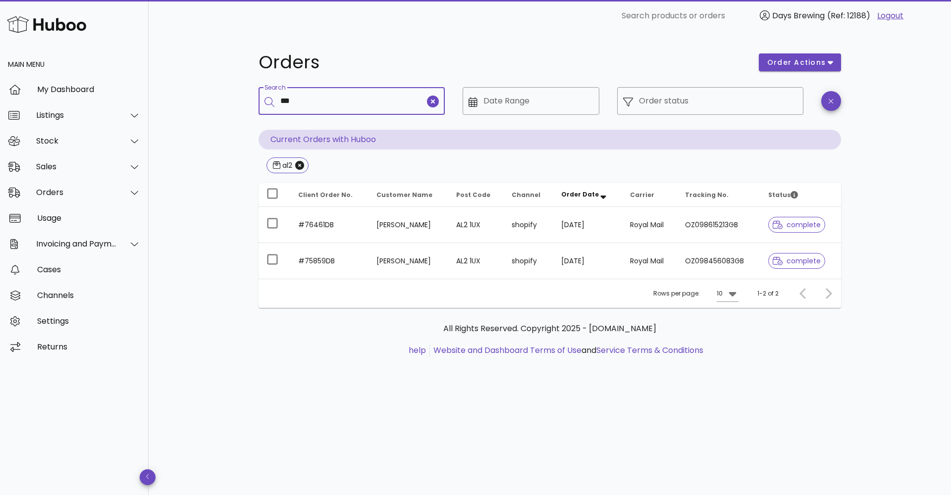
type input "***"
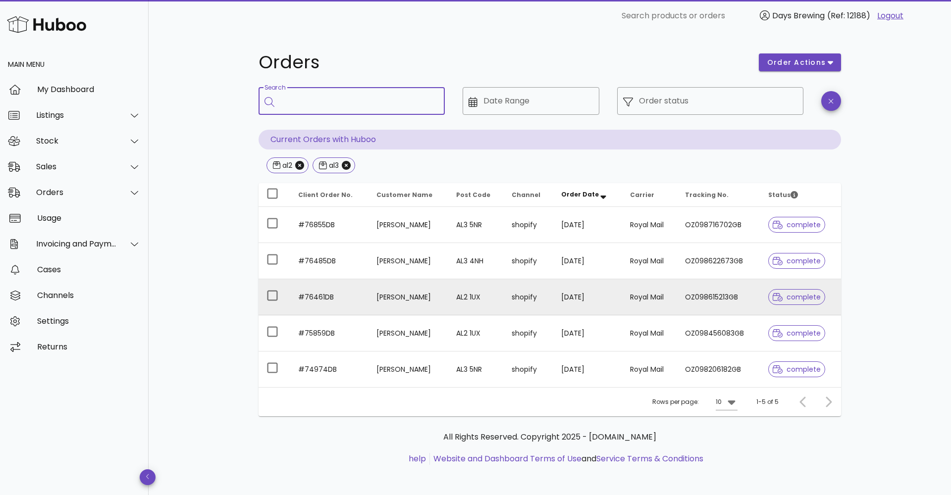
click at [349, 300] on td "#76461DB" at bounding box center [329, 297] width 78 height 36
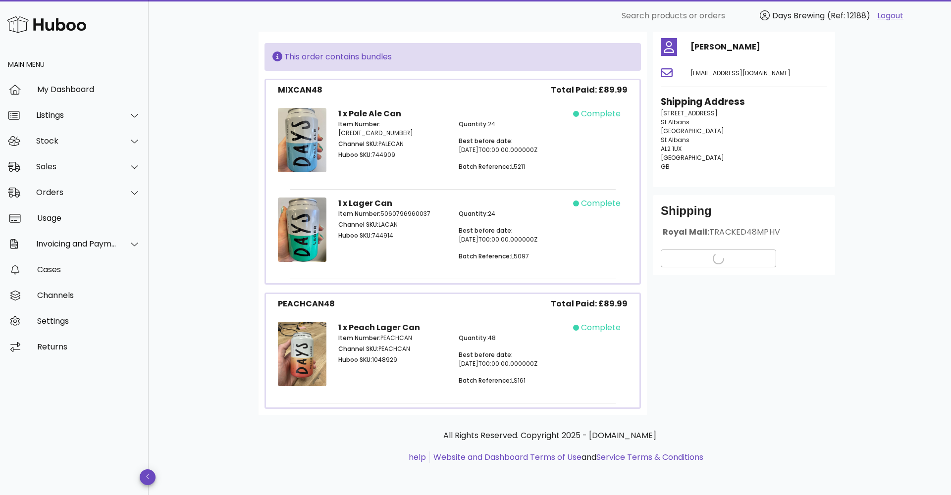
scroll to position [74, 0]
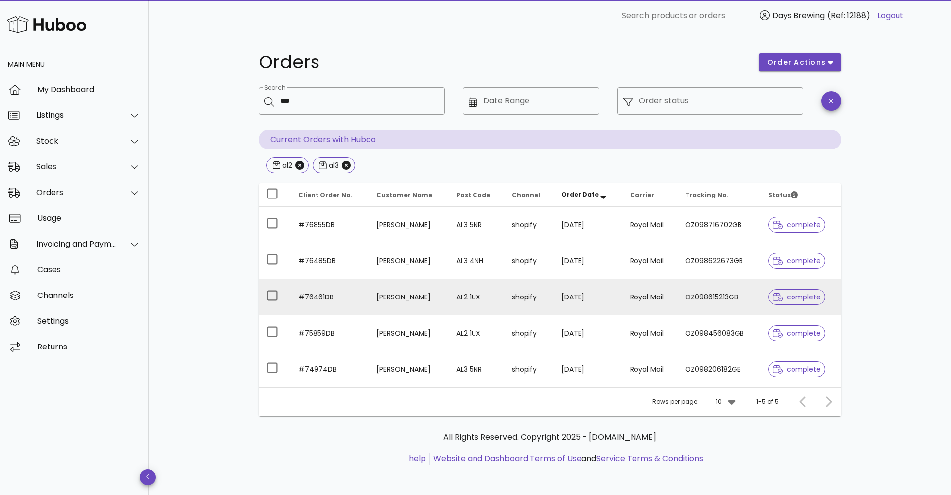
click at [382, 291] on td "[PERSON_NAME]" at bounding box center [408, 297] width 80 height 36
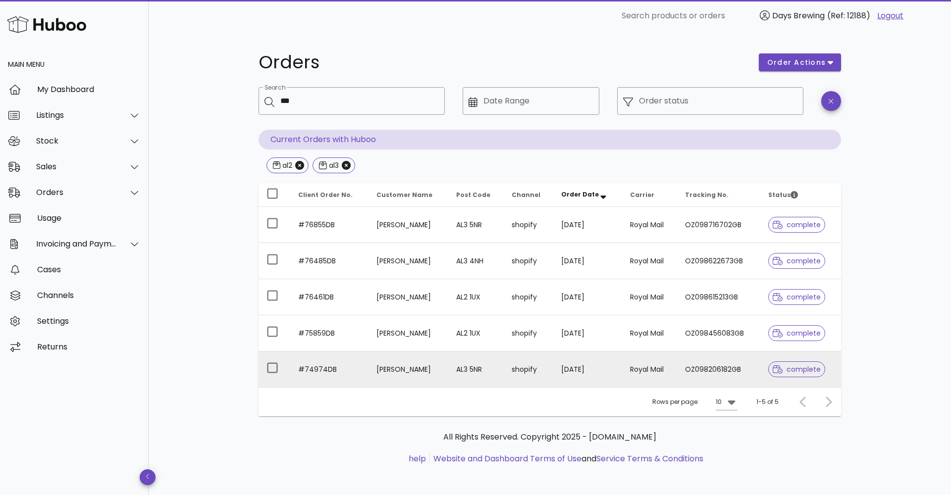
click at [337, 372] on td "#74974DB" at bounding box center [329, 370] width 78 height 36
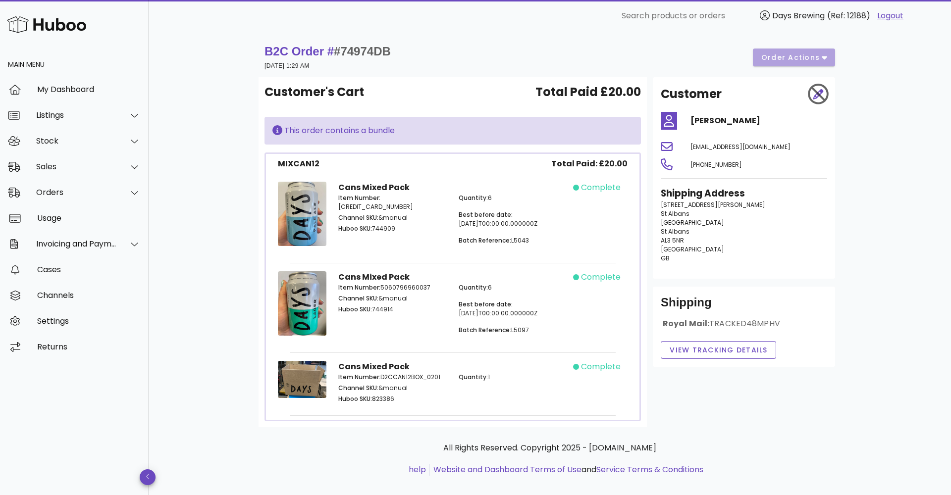
scroll to position [0, 0]
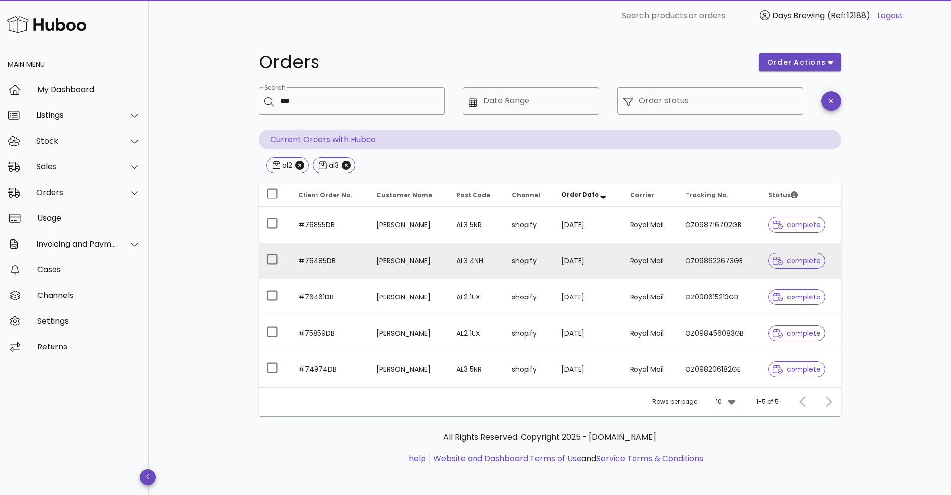
click at [344, 261] on td "#76485DB" at bounding box center [329, 261] width 78 height 36
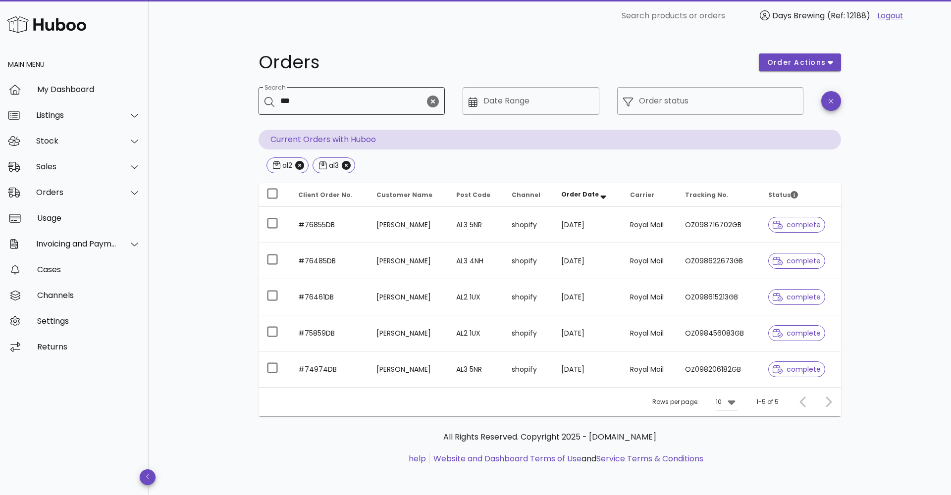
click at [433, 101] on icon "clear icon" at bounding box center [433, 102] width 12 height 12
click at [346, 165] on icon "Close" at bounding box center [346, 165] width 9 height 9
click at [301, 164] on icon "Close" at bounding box center [299, 165] width 9 height 9
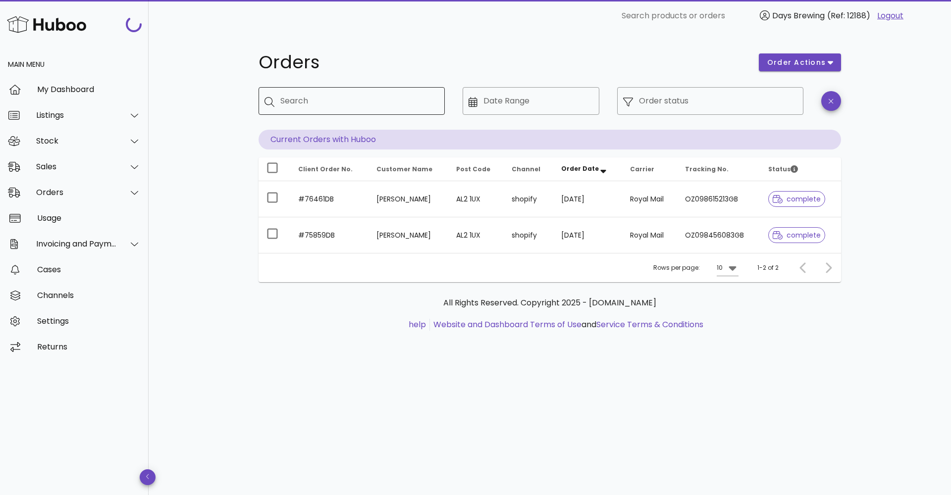
click at [334, 98] on input "Search" at bounding box center [358, 101] width 156 height 16
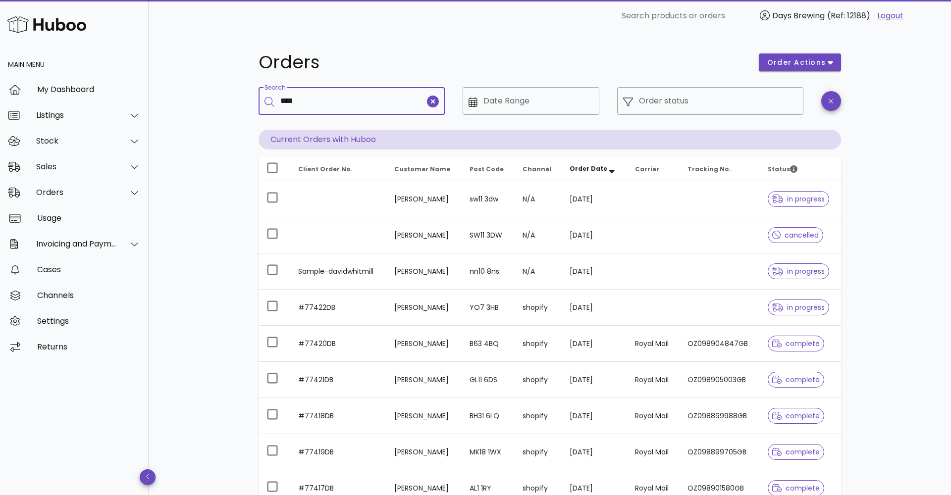
type input "****"
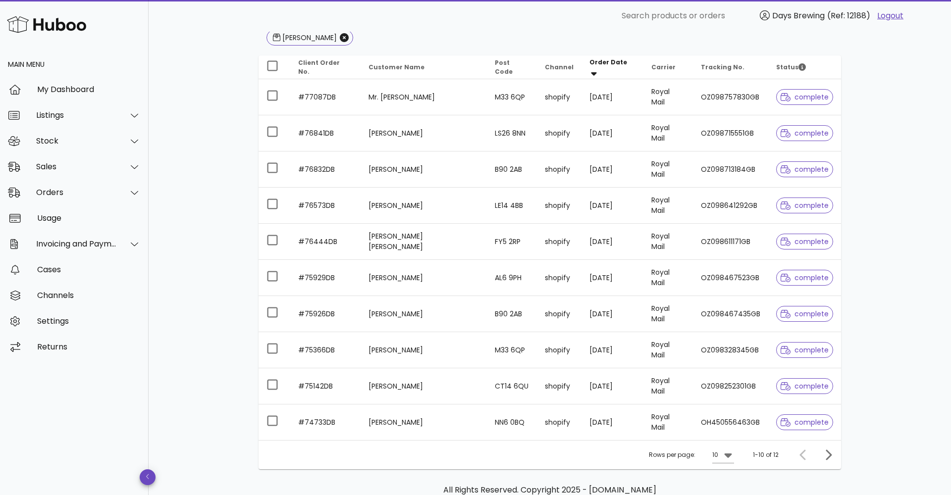
scroll to position [125, 0]
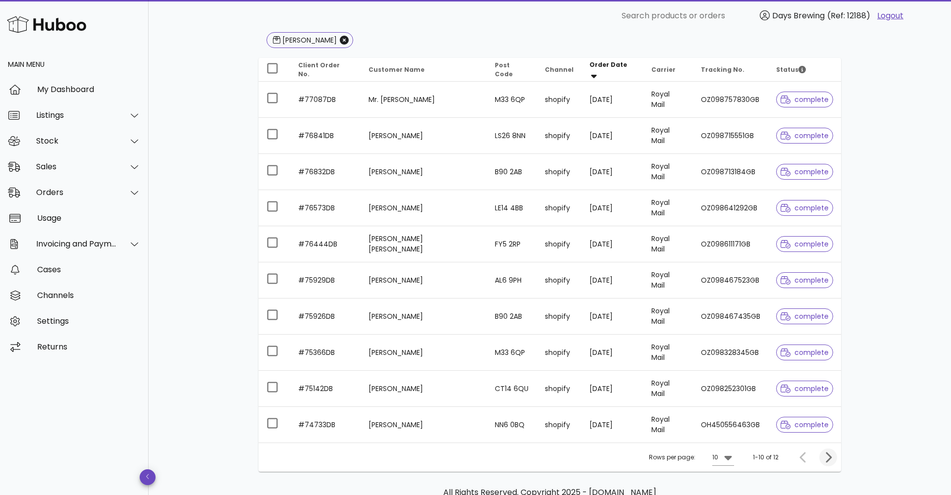
click at [830, 456] on icon "Next page" at bounding box center [828, 457] width 6 height 10
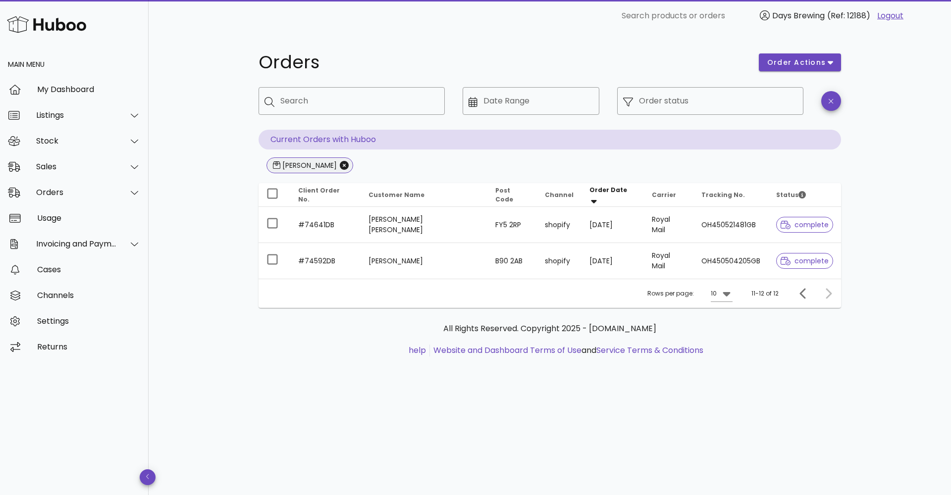
click at [306, 171] on span "[PERSON_NAME]" at bounding box center [310, 165] width 74 height 15
click at [340, 167] on icon "Close" at bounding box center [344, 165] width 9 height 9
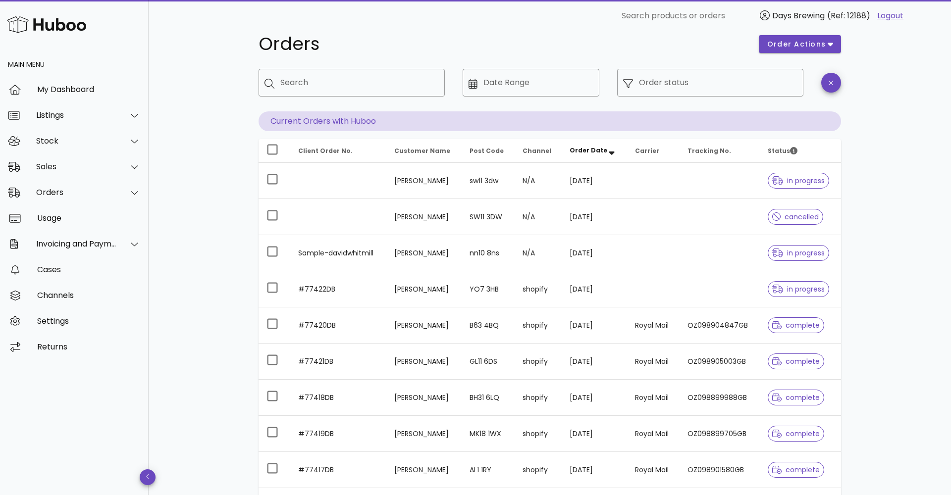
scroll to position [4, 0]
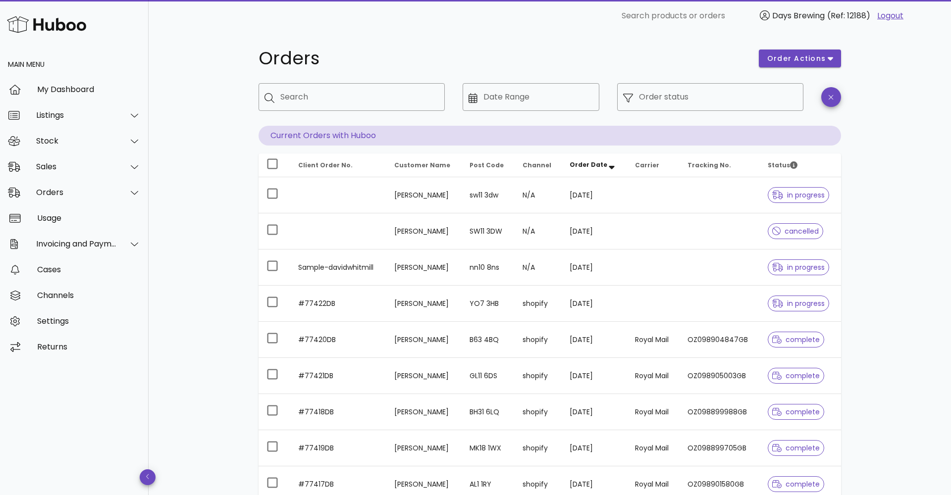
click at [196, 254] on div "Orders order actions ​ Search ​ Date Range ​ Order status Current Orders with H…" at bounding box center [550, 338] width 802 height 620
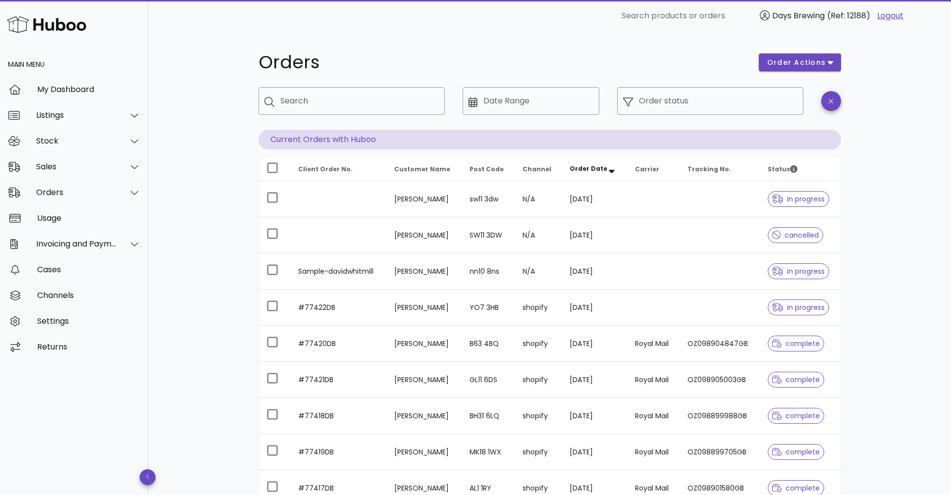
scroll to position [0, 0]
click at [226, 48] on div "Orders order actions ​ Search ​ Date Range ​ Order status Current Orders with H…" at bounding box center [550, 342] width 802 height 620
